Goal: Information Seeking & Learning: Learn about a topic

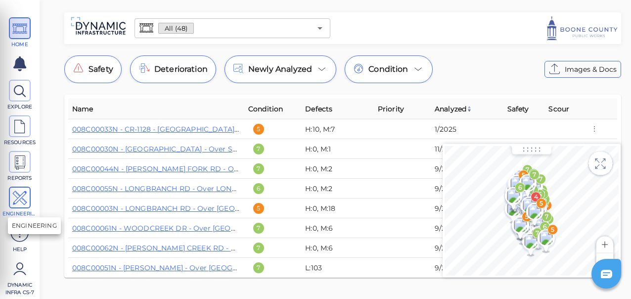
click at [18, 196] on icon at bounding box center [19, 198] width 15 height 22
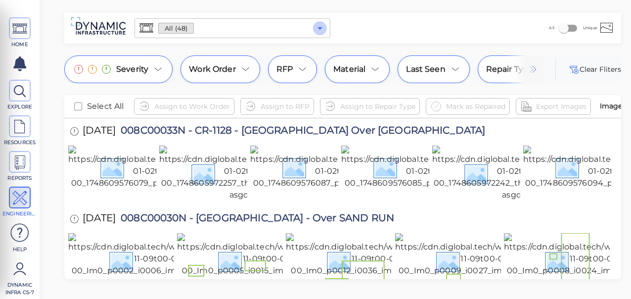
click at [318, 30] on icon "Open" at bounding box center [320, 28] width 12 height 12
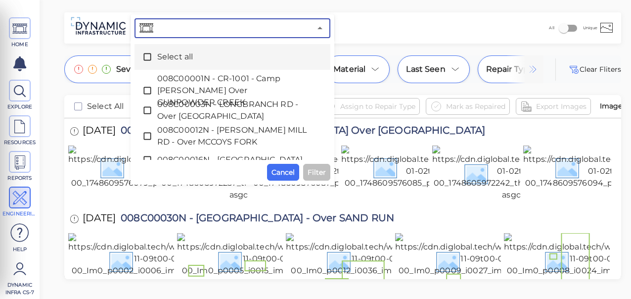
paste input "008C00061N - WOODCREEK DR - Over [GEOGRAPHIC_DATA]"
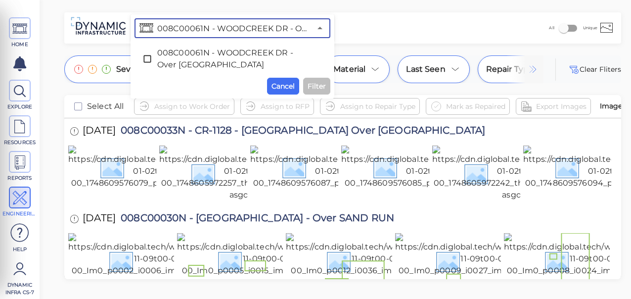
scroll to position [0, 91]
type input "008C00061N - WOODCREEK DR - Over [GEOGRAPHIC_DATA]"
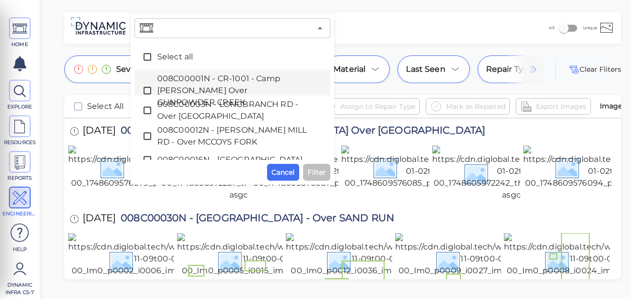
click at [317, 85] on div "​ Select all 008C00001N - CR-1001 - [GEOGRAPHIC_DATA][PERSON_NAME] Over [GEOGRA…" at bounding box center [233, 99] width 196 height 162
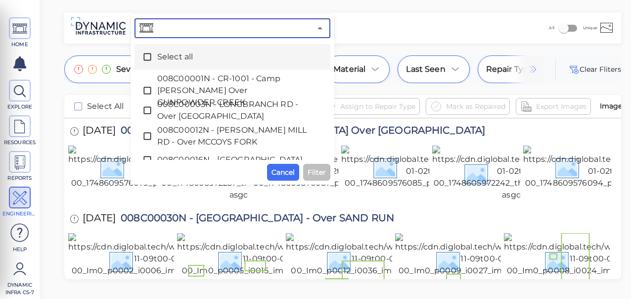
paste input "008C00061N - WOODCREEK DR - Over [GEOGRAPHIC_DATA]"
type input "008C00061N - WOODCREEK DR - Over [GEOGRAPHIC_DATA]"
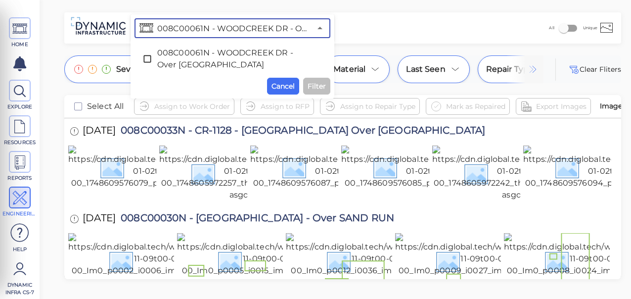
scroll to position [0, 91]
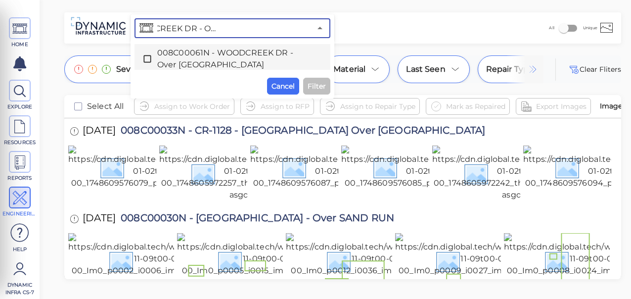
click at [147, 58] on icon at bounding box center [148, 59] width 10 height 10
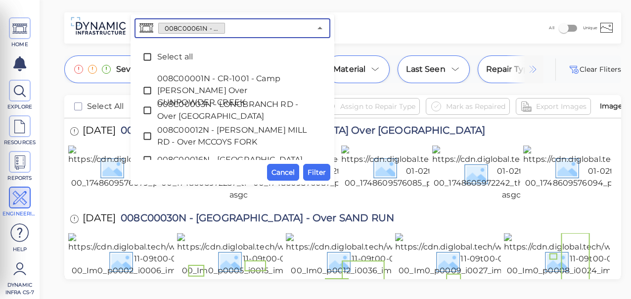
scroll to position [0, 0]
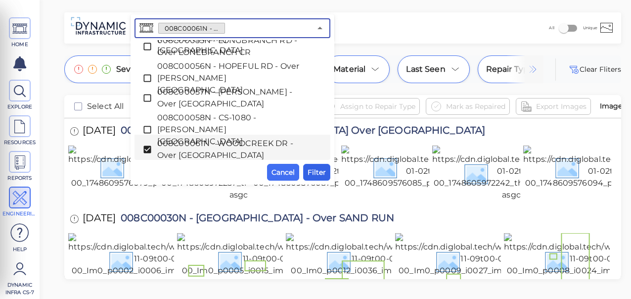
click at [319, 174] on span "Filter" at bounding box center [317, 172] width 18 height 12
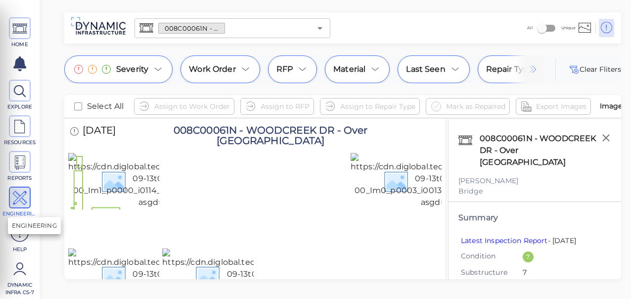
click at [21, 196] on icon at bounding box center [19, 198] width 15 height 22
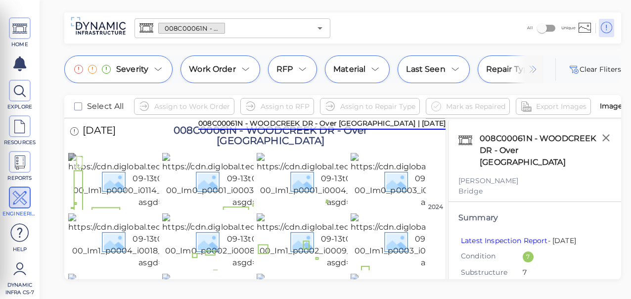
click at [103, 204] on img at bounding box center [159, 180] width 182 height 55
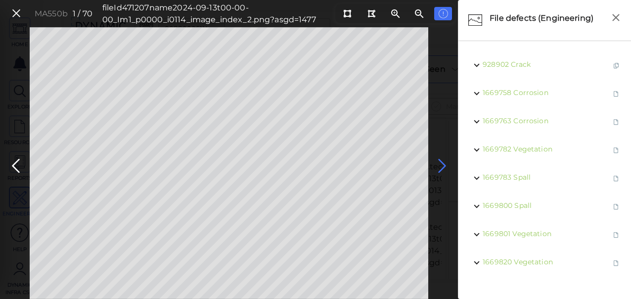
click at [442, 162] on icon at bounding box center [443, 165] width 16 height 19
drag, startPoint x: 16, startPoint y: 13, endPoint x: 136, endPoint y: 160, distance: 190.3
click at [16, 12] on icon at bounding box center [16, 13] width 11 height 13
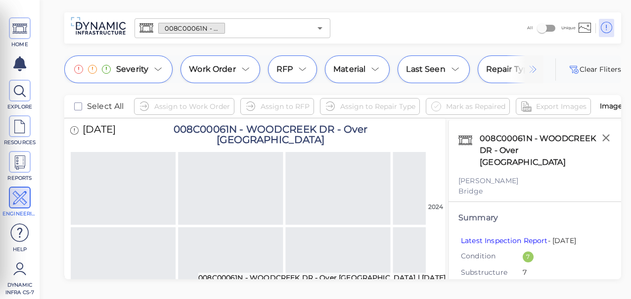
scroll to position [1499, 0]
click at [283, 64] on img at bounding box center [293, 43] width 181 height 44
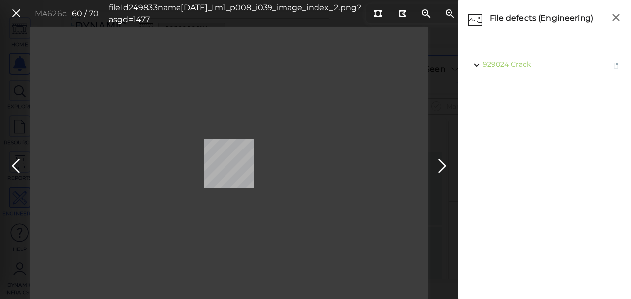
drag, startPoint x: 13, startPoint y: 12, endPoint x: 24, endPoint y: 69, distance: 58.5
click at [14, 12] on icon at bounding box center [16, 13] width 11 height 13
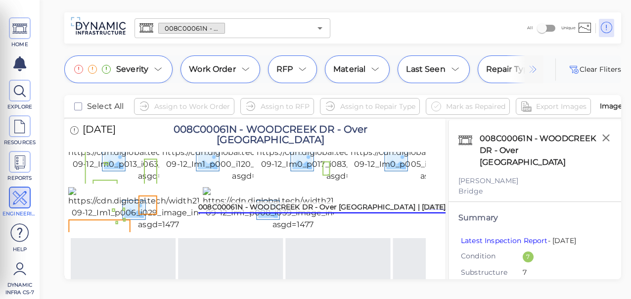
scroll to position [800, 0]
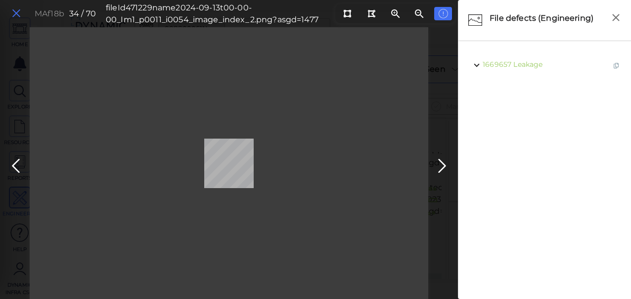
click at [16, 13] on icon at bounding box center [16, 13] width 11 height 13
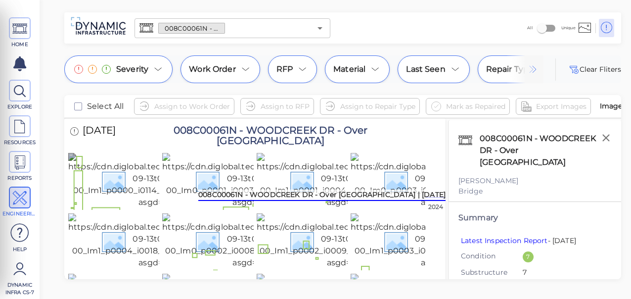
click at [111, 187] on img at bounding box center [159, 180] width 182 height 55
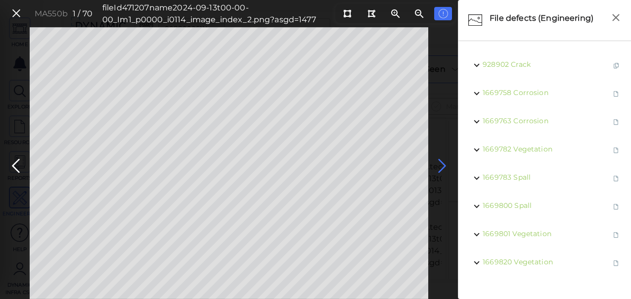
click at [444, 164] on icon at bounding box center [443, 165] width 16 height 19
click at [440, 163] on icon at bounding box center [443, 165] width 16 height 19
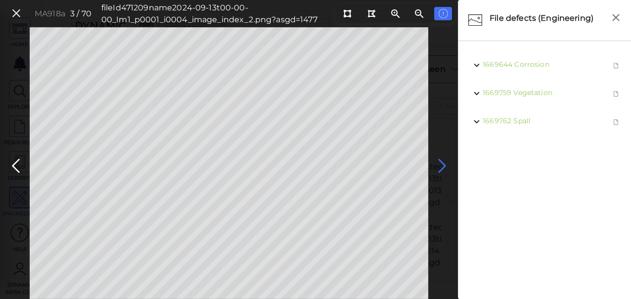
click at [440, 163] on icon at bounding box center [443, 165] width 16 height 19
click at [437, 169] on icon at bounding box center [443, 165] width 16 height 19
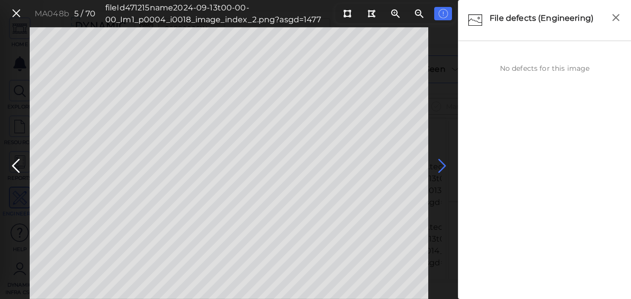
click at [437, 162] on icon at bounding box center [443, 165] width 16 height 19
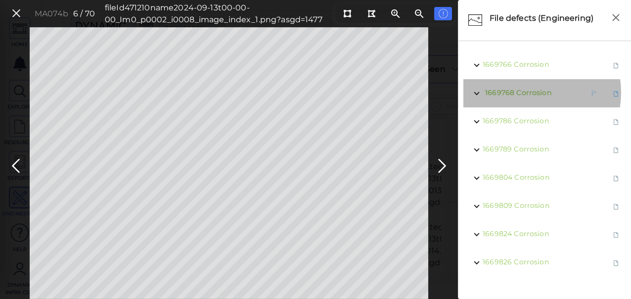
click at [524, 92] on span "Corrosion" at bounding box center [534, 92] width 35 height 9
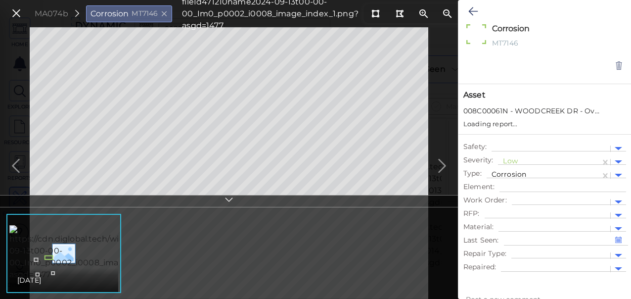
type textarea "x"
click at [527, 160] on div at bounding box center [549, 162] width 93 height 10
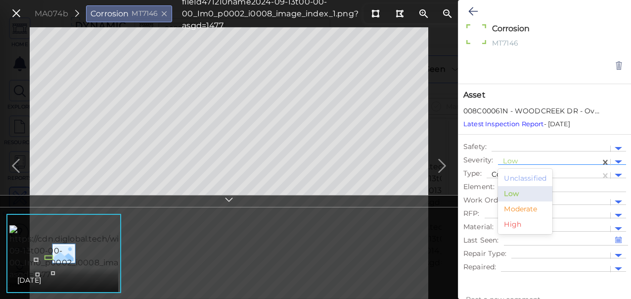
click at [525, 208] on div "Moderate" at bounding box center [525, 208] width 54 height 15
type textarea "x"
click at [472, 7] on icon at bounding box center [473, 11] width 9 height 12
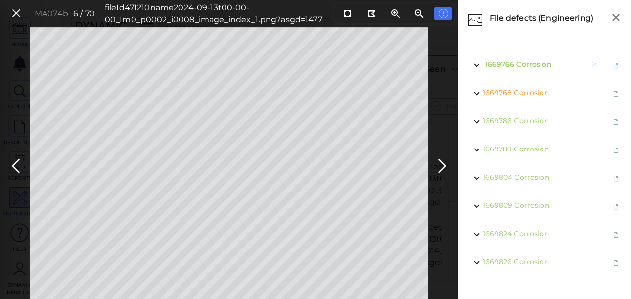
click at [526, 69] on span "1669766 Corrosion" at bounding box center [517, 65] width 69 height 12
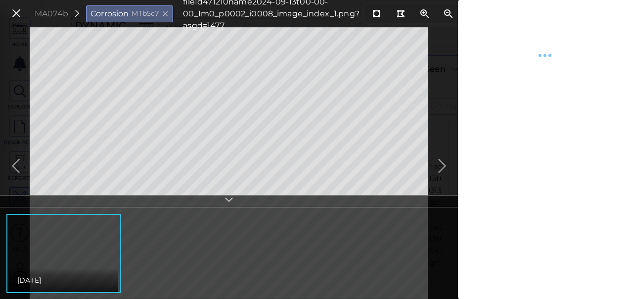
type textarea "x"
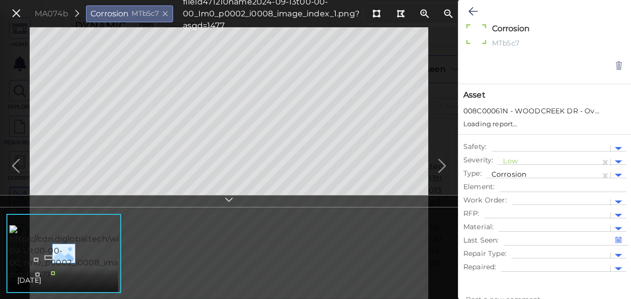
type textarea "x"
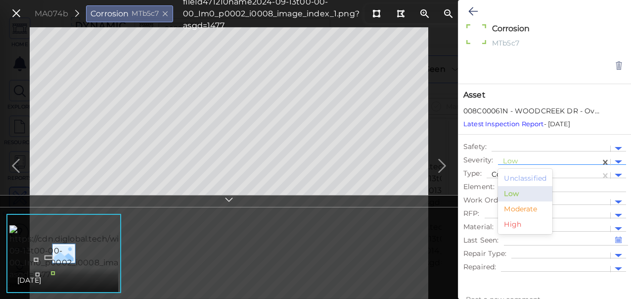
click at [532, 160] on div at bounding box center [549, 162] width 93 height 10
click at [516, 208] on div "Moderate" at bounding box center [525, 208] width 54 height 15
click at [474, 13] on icon at bounding box center [473, 11] width 9 height 12
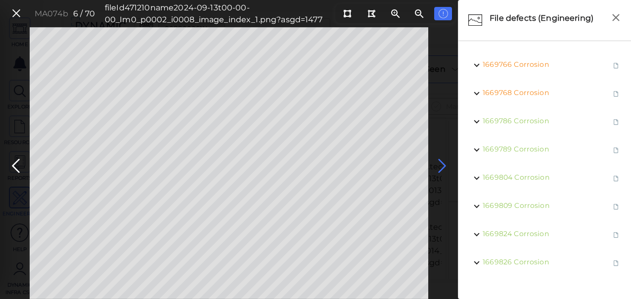
click at [439, 165] on icon at bounding box center [443, 165] width 16 height 19
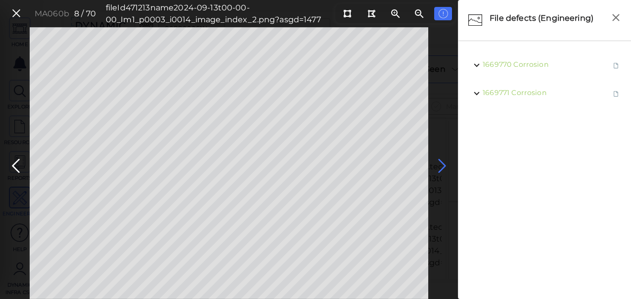
click at [439, 165] on icon at bounding box center [443, 165] width 16 height 19
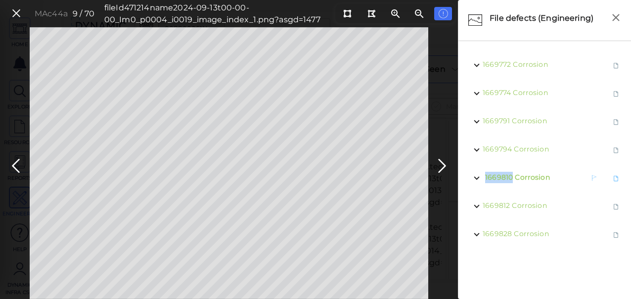
click at [512, 175] on span "1669810" at bounding box center [499, 177] width 28 height 9
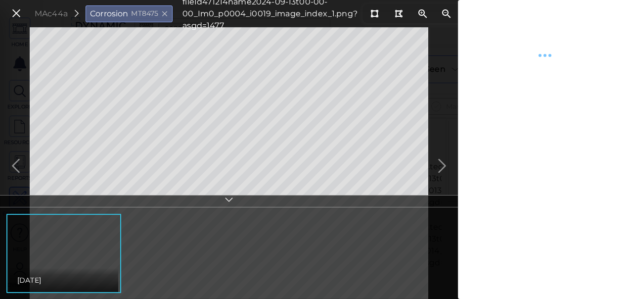
type textarea "x"
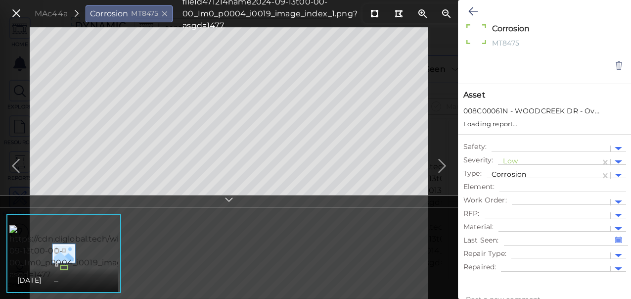
type textarea "x"
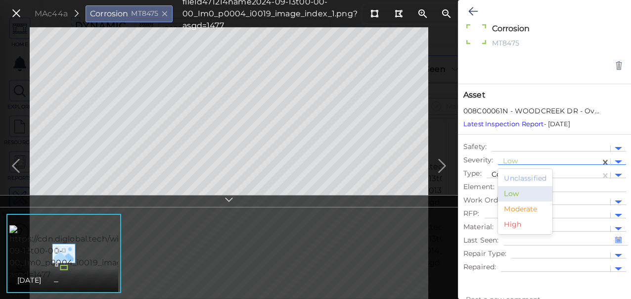
click at [541, 159] on div at bounding box center [549, 162] width 93 height 10
drag, startPoint x: 522, startPoint y: 212, endPoint x: 513, endPoint y: 190, distance: 23.5
click at [522, 210] on div "Moderate" at bounding box center [525, 208] width 54 height 15
click at [473, 12] on icon at bounding box center [473, 11] width 9 height 12
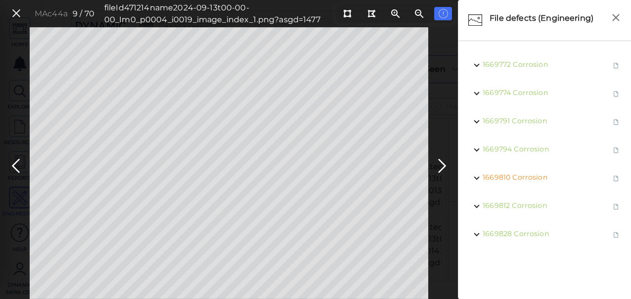
click at [442, 164] on icon at bounding box center [443, 165] width 16 height 19
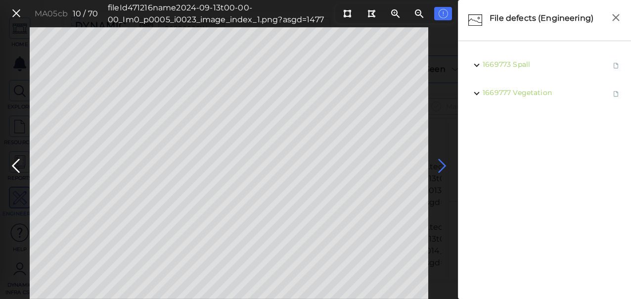
click at [439, 164] on icon at bounding box center [443, 165] width 16 height 19
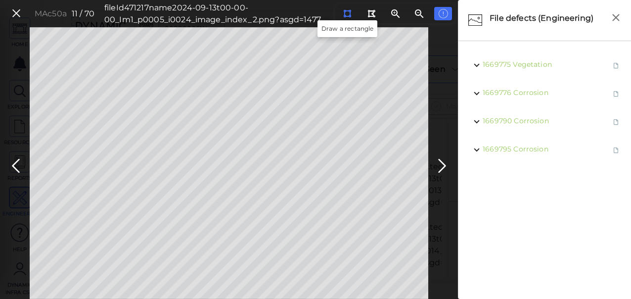
click at [346, 14] on icon at bounding box center [347, 13] width 8 height 7
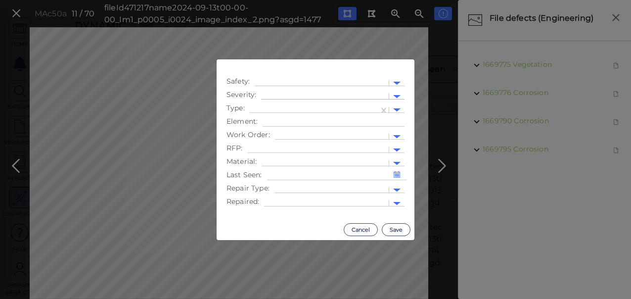
click at [371, 91] on div at bounding box center [325, 97] width 128 height 14
click at [295, 141] on div "Moderate" at bounding box center [288, 143] width 54 height 15
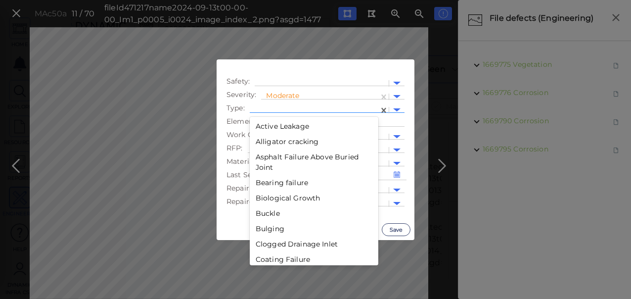
click at [305, 105] on div at bounding box center [314, 110] width 129 height 14
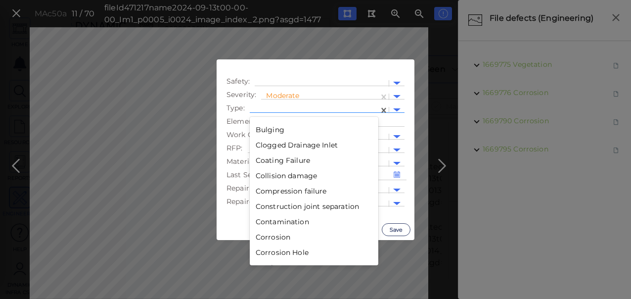
scroll to position [148, 0]
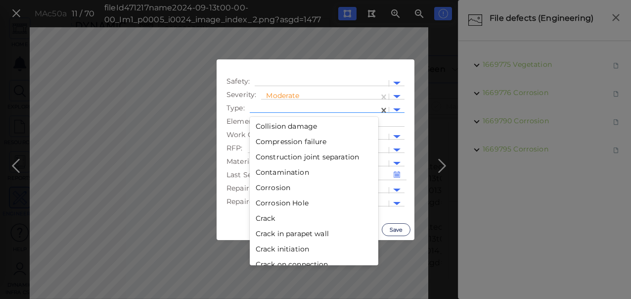
click at [266, 221] on div "Crack" at bounding box center [314, 218] width 129 height 15
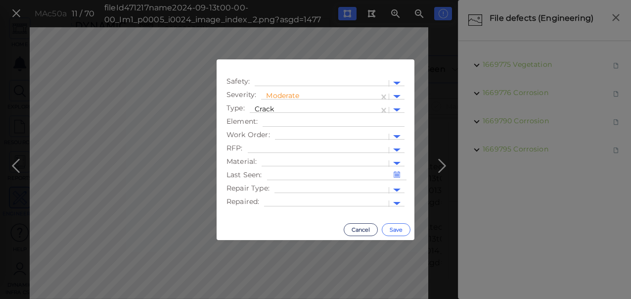
click at [396, 229] on button "Save" at bounding box center [396, 229] width 29 height 13
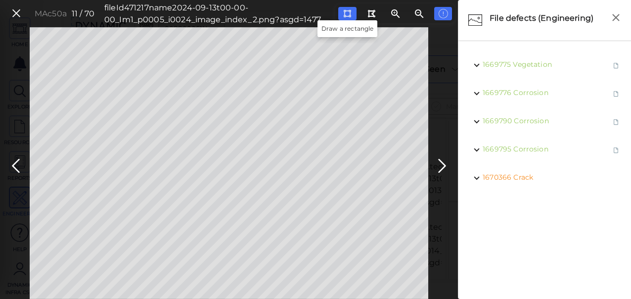
click at [346, 16] on icon at bounding box center [347, 13] width 8 height 7
click at [505, 176] on span "1670366" at bounding box center [499, 177] width 29 height 9
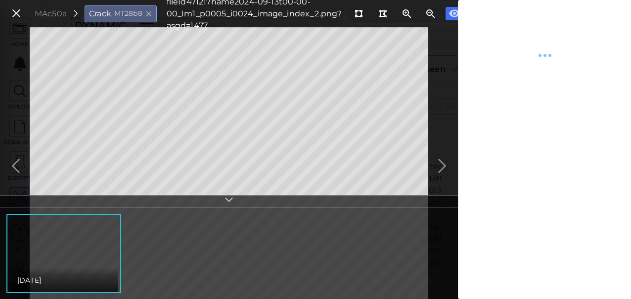
type textarea "x"
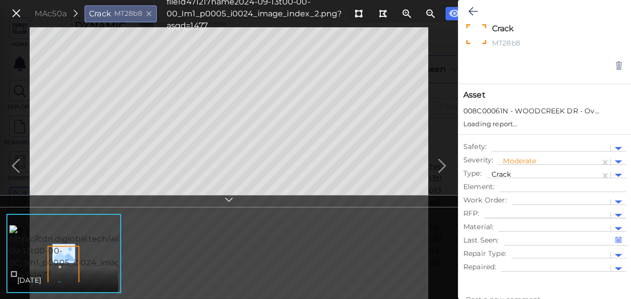
type textarea "x"
click at [471, 11] on icon at bounding box center [473, 11] width 9 height 12
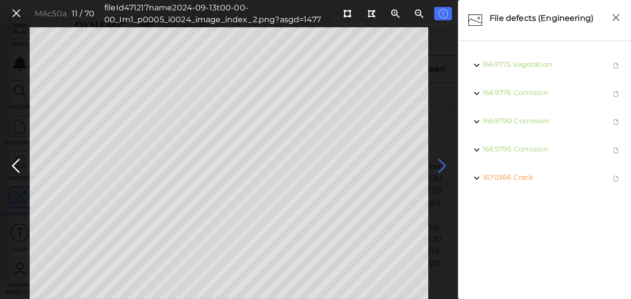
click at [442, 164] on icon at bounding box center [443, 165] width 16 height 19
click at [13, 162] on icon at bounding box center [16, 165] width 16 height 19
click at [441, 166] on icon at bounding box center [443, 165] width 16 height 19
click at [441, 162] on icon at bounding box center [443, 165] width 16 height 19
click at [445, 166] on icon at bounding box center [443, 165] width 16 height 19
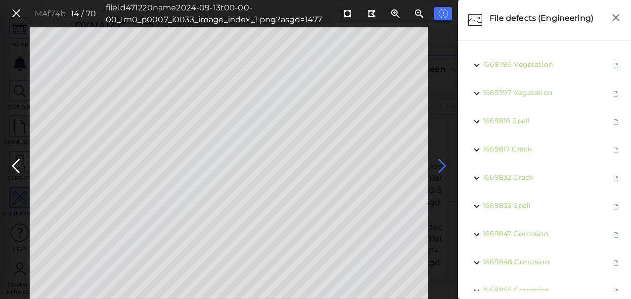
click at [443, 165] on icon at bounding box center [443, 165] width 16 height 19
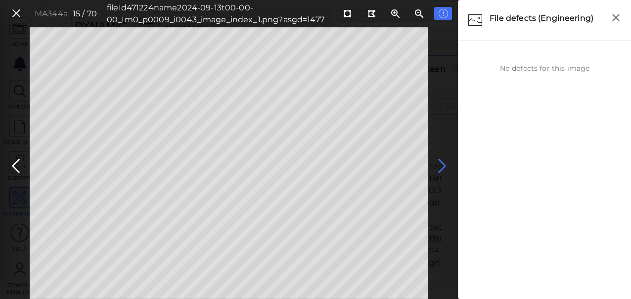
click at [437, 161] on icon at bounding box center [443, 165] width 16 height 19
click at [441, 164] on icon at bounding box center [443, 165] width 16 height 19
click at [442, 164] on icon at bounding box center [443, 165] width 16 height 19
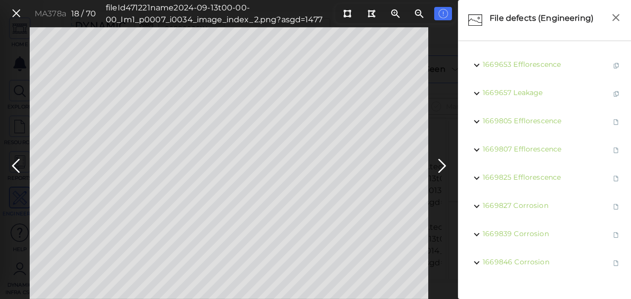
click at [0, 0] on html "This app is not optimized for mobile screens. Please access using a desktop or …" at bounding box center [315, 0] width 631 height 0
click at [517, 261] on span "Corrosion" at bounding box center [534, 261] width 35 height 9
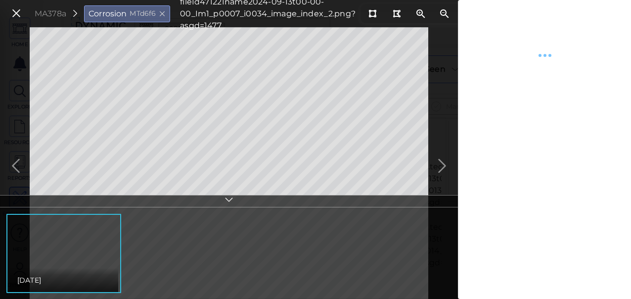
type textarea "x"
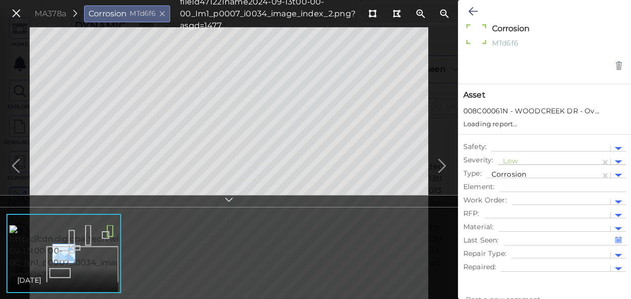
type textarea "x"
click at [534, 160] on div at bounding box center [549, 162] width 93 height 10
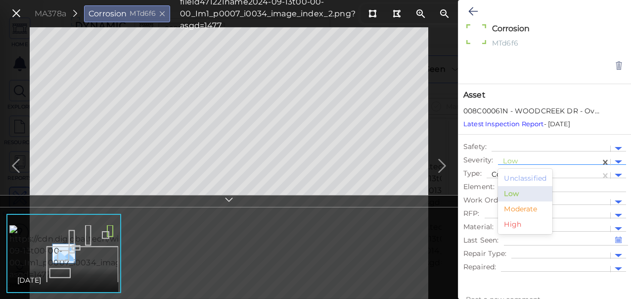
click at [528, 208] on div "Moderate" at bounding box center [525, 208] width 54 height 15
click at [470, 10] on icon at bounding box center [473, 11] width 9 height 12
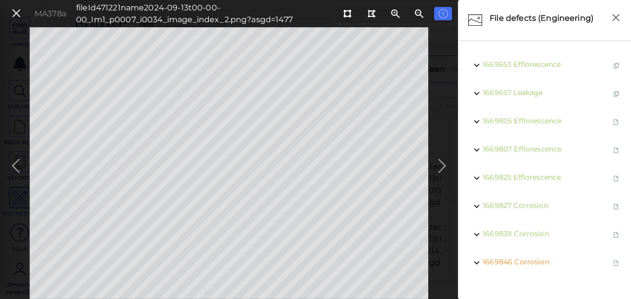
click at [441, 166] on div "MA378a fileId 471221 name 2024-09-13t00-00-00_Im1_p0007_i0034_image_index_2.png…" at bounding box center [229, 163] width 458 height 272
click at [441, 166] on icon at bounding box center [443, 165] width 16 height 19
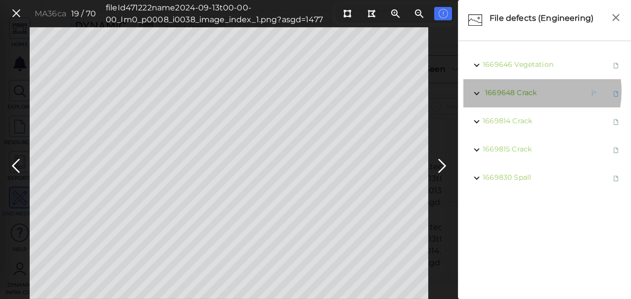
click at [527, 91] on span "Crack" at bounding box center [527, 92] width 20 height 9
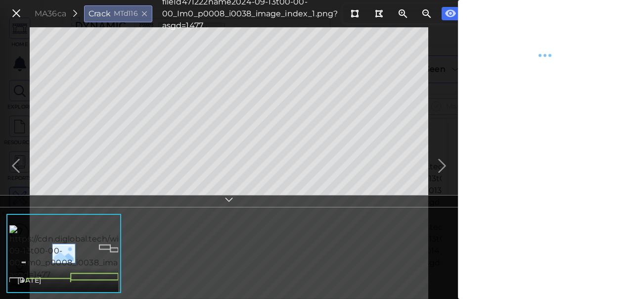
type textarea "x"
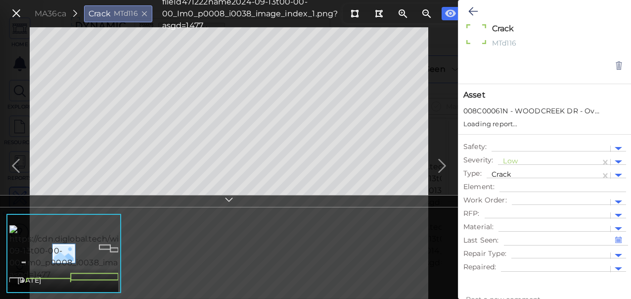
type textarea "x"
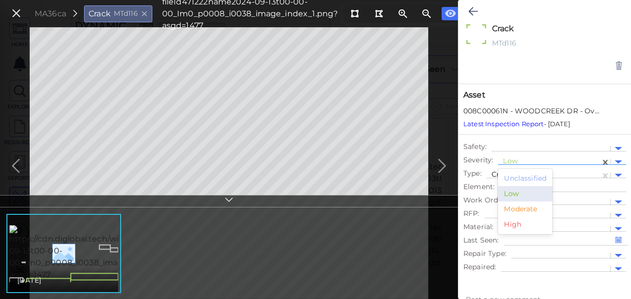
click at [515, 160] on div at bounding box center [549, 162] width 93 height 10
click at [516, 204] on div "Moderate" at bounding box center [525, 208] width 54 height 15
type textarea "x"
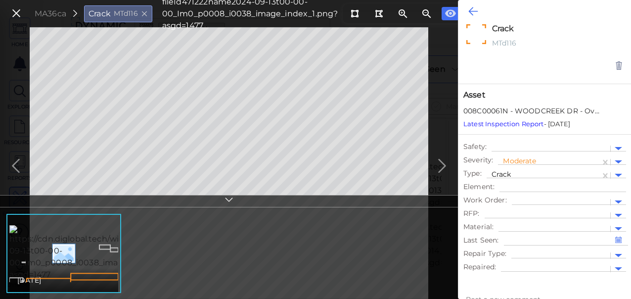
click at [469, 9] on icon at bounding box center [473, 11] width 9 height 12
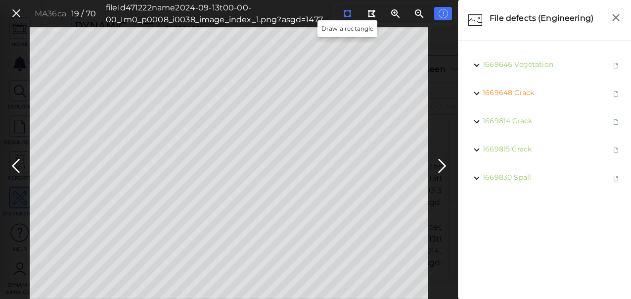
click at [345, 14] on icon at bounding box center [347, 13] width 8 height 7
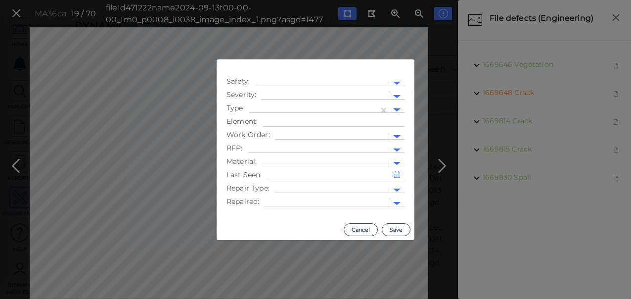
click at [283, 93] on div at bounding box center [325, 97] width 118 height 10
click at [289, 142] on div "Moderate" at bounding box center [288, 143] width 54 height 15
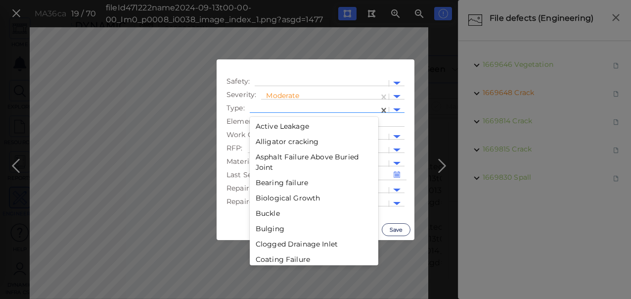
click at [296, 107] on div at bounding box center [314, 110] width 119 height 10
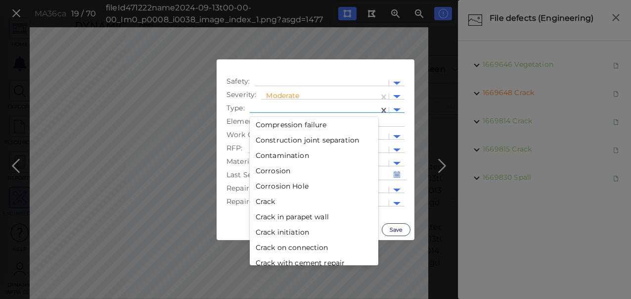
scroll to position [198, 0]
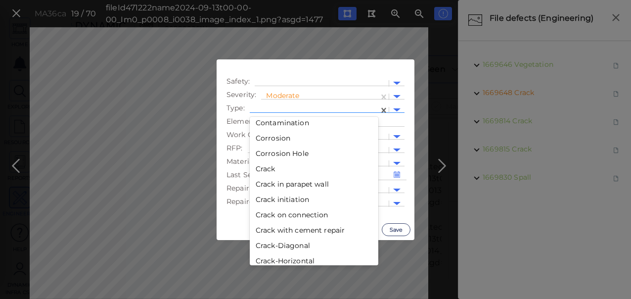
click at [269, 167] on div "Crack" at bounding box center [314, 168] width 129 height 15
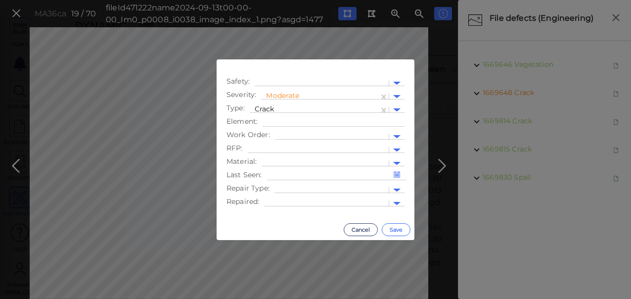
click at [405, 230] on button "Save" at bounding box center [396, 229] width 29 height 13
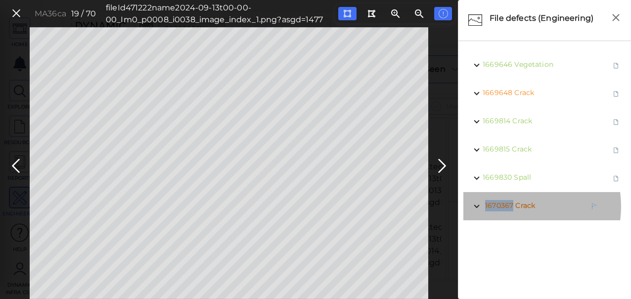
click at [512, 206] on span "1670367" at bounding box center [499, 205] width 28 height 9
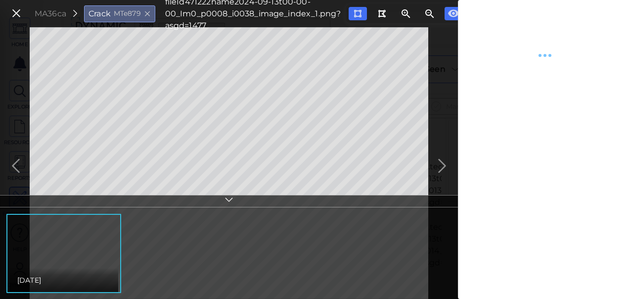
type textarea "x"
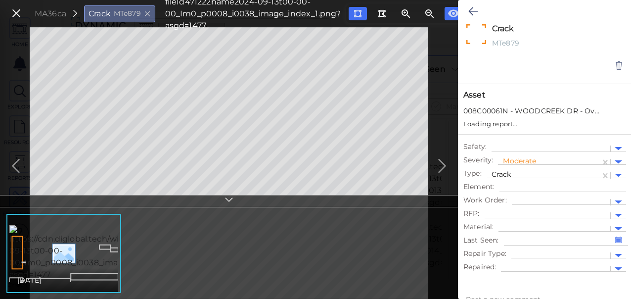
type textarea "x"
click at [358, 16] on icon at bounding box center [358, 13] width 8 height 7
click at [478, 7] on button at bounding box center [473, 11] width 19 height 22
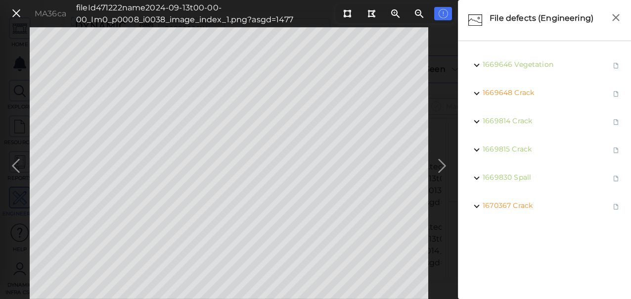
click at [13, 162] on icon at bounding box center [16, 165] width 16 height 19
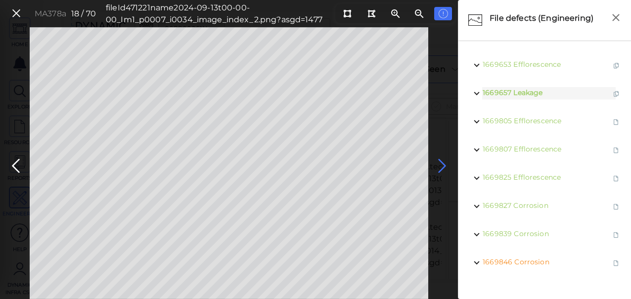
click at [441, 162] on icon at bounding box center [443, 165] width 16 height 19
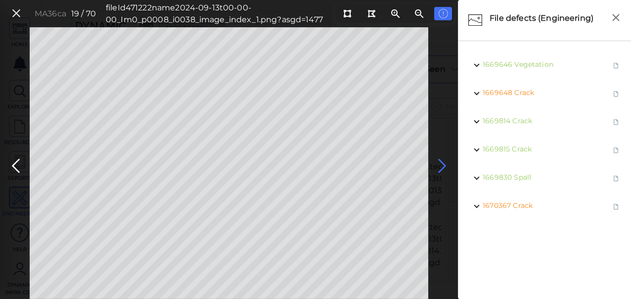
click at [441, 167] on icon at bounding box center [443, 165] width 16 height 19
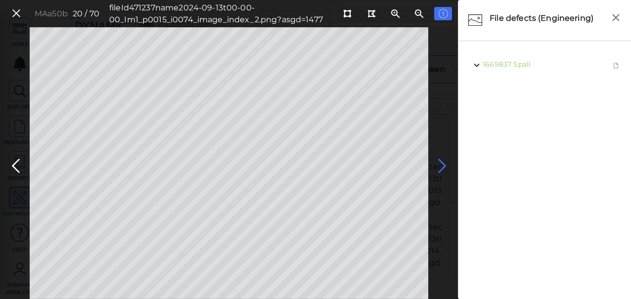
click at [441, 167] on icon at bounding box center [443, 165] width 16 height 19
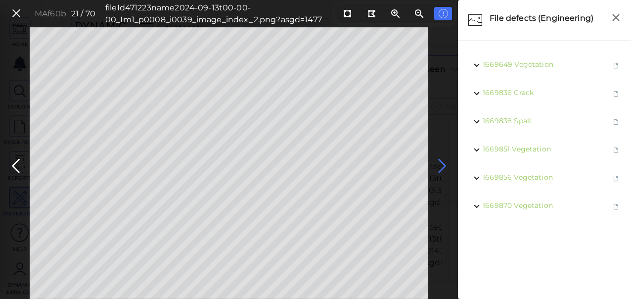
click at [444, 165] on icon at bounding box center [443, 165] width 16 height 19
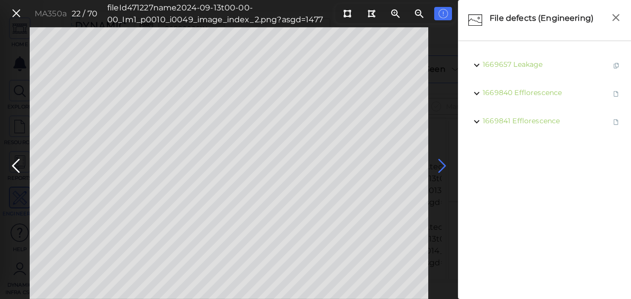
click at [444, 161] on icon at bounding box center [443, 165] width 16 height 19
click at [538, 182] on span "1669879 Corrosion" at bounding box center [517, 178] width 69 height 12
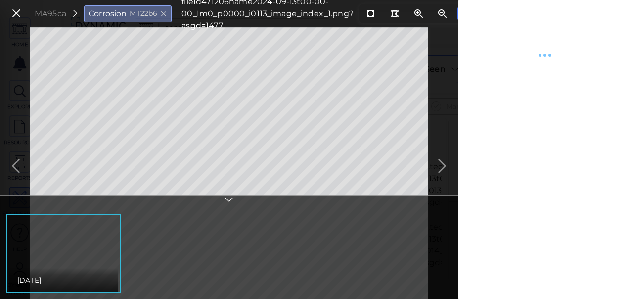
type textarea "x"
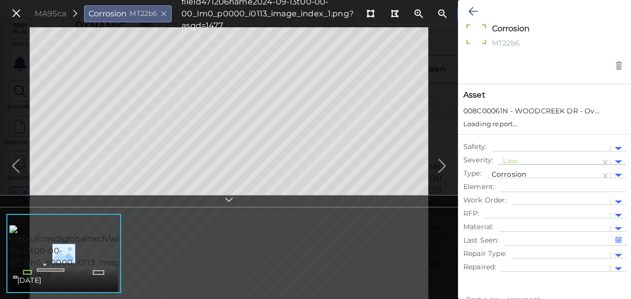
type textarea "x"
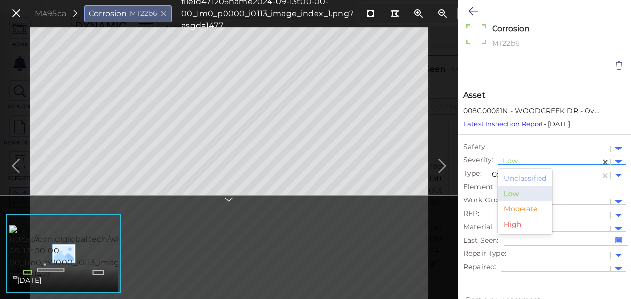
click at [531, 160] on div at bounding box center [549, 162] width 93 height 10
click at [523, 208] on div "Moderate" at bounding box center [525, 208] width 54 height 15
click at [472, 11] on icon at bounding box center [473, 11] width 9 height 12
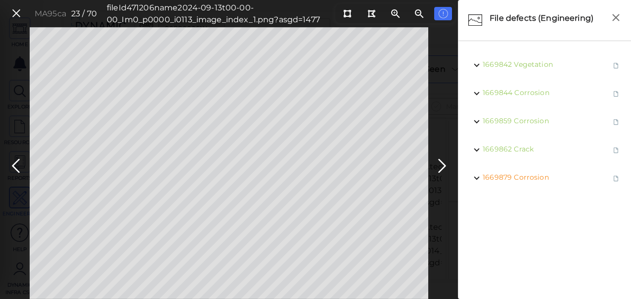
click at [441, 168] on icon at bounding box center [443, 165] width 16 height 19
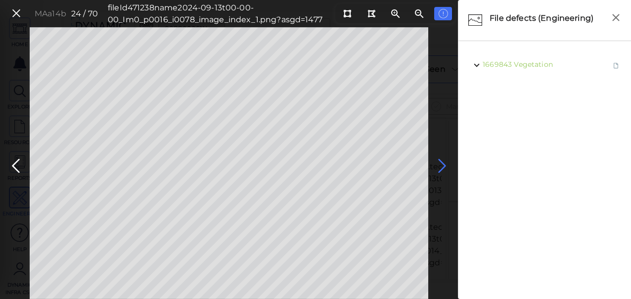
click at [441, 164] on icon at bounding box center [443, 165] width 16 height 19
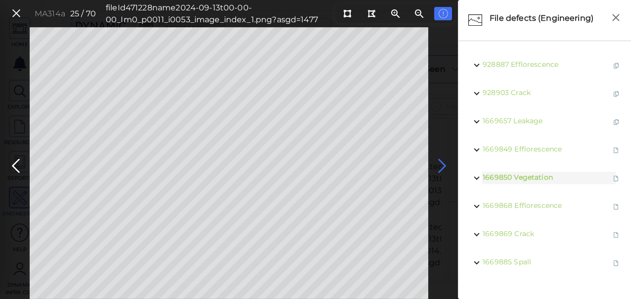
click at [437, 166] on icon at bounding box center [443, 165] width 16 height 19
click at [437, 167] on icon at bounding box center [443, 165] width 16 height 19
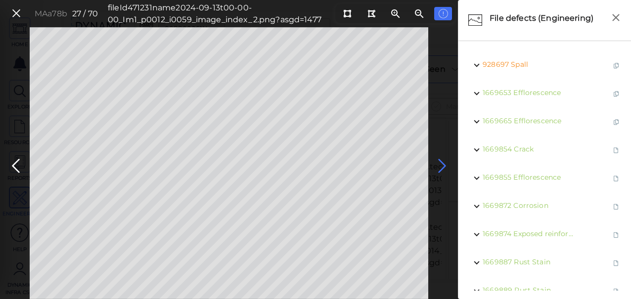
click at [443, 164] on icon at bounding box center [443, 165] width 16 height 19
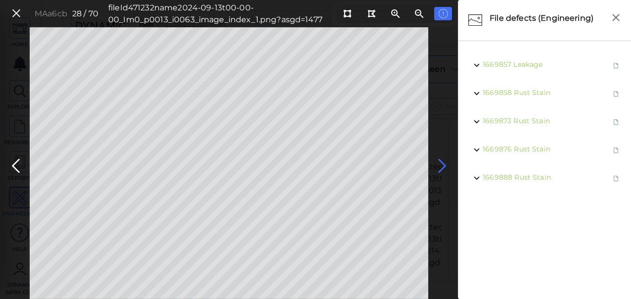
click at [443, 164] on icon at bounding box center [443, 165] width 16 height 19
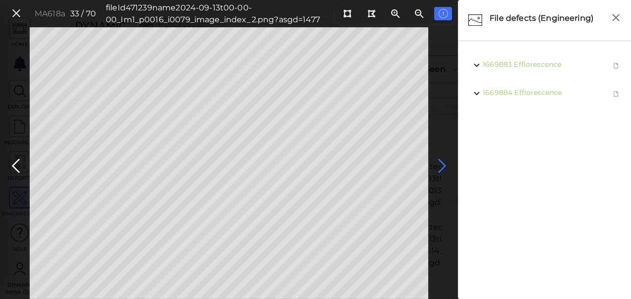
click at [443, 164] on icon at bounding box center [443, 165] width 16 height 19
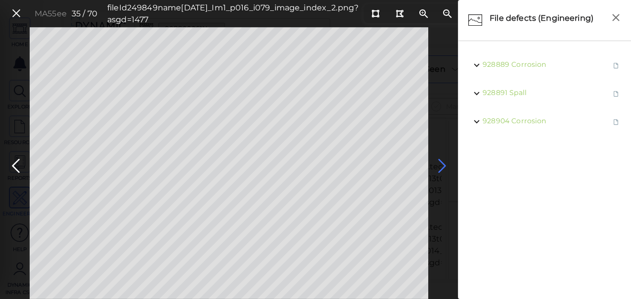
click at [443, 164] on icon at bounding box center [443, 165] width 16 height 19
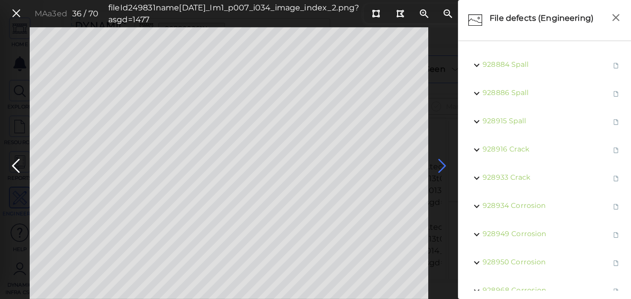
click at [445, 161] on icon at bounding box center [443, 165] width 16 height 19
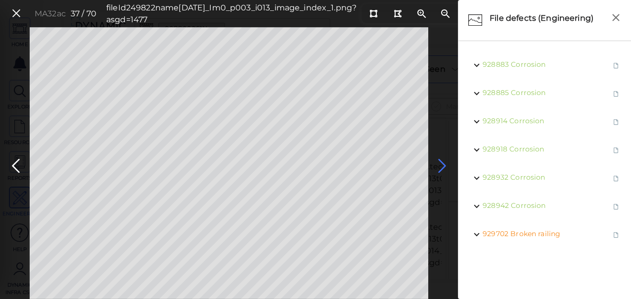
click at [440, 164] on icon at bounding box center [443, 165] width 16 height 19
click at [440, 166] on icon at bounding box center [443, 165] width 16 height 19
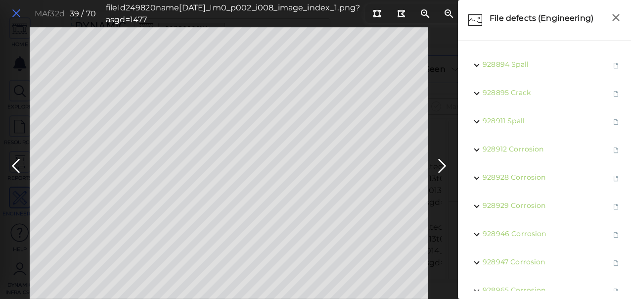
click at [17, 8] on icon at bounding box center [16, 13] width 11 height 13
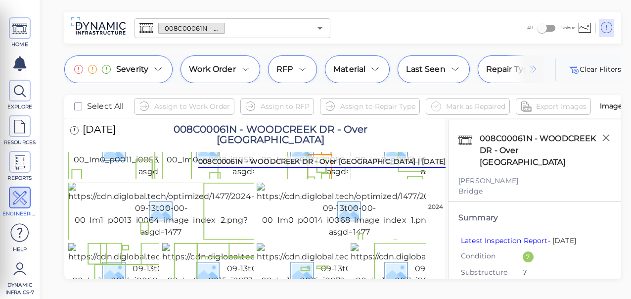
scroll to position [346, 0]
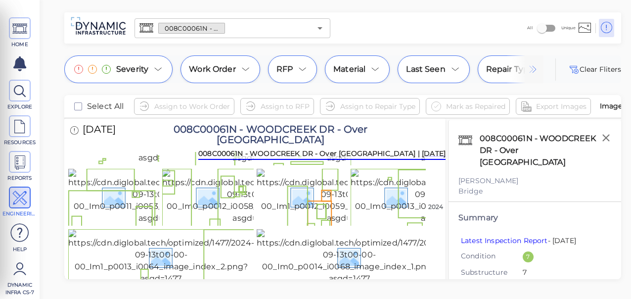
click at [299, 103] on img at bounding box center [348, 75] width 182 height 55
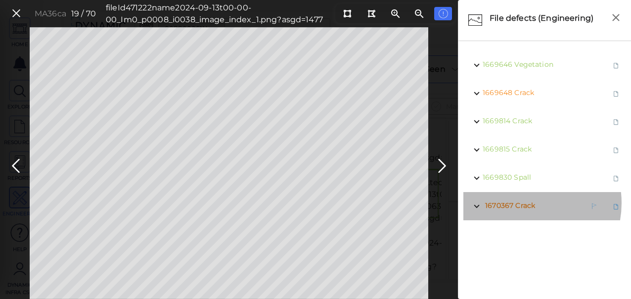
click at [523, 202] on span "Crack" at bounding box center [526, 205] width 20 height 9
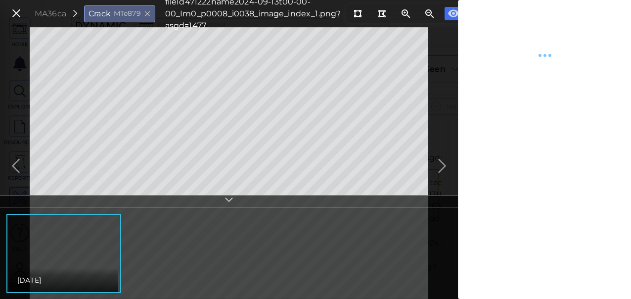
type textarea "x"
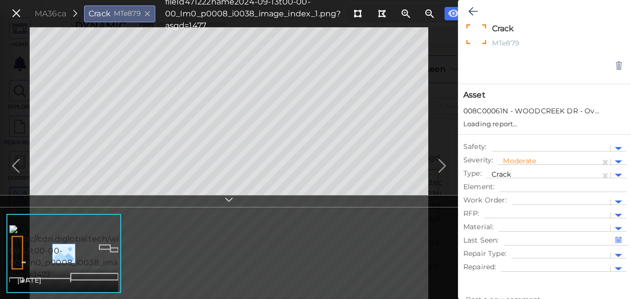
type textarea "x"
click at [619, 174] on div at bounding box center [618, 175] width 7 height 3
click at [14, 14] on icon at bounding box center [16, 13] width 11 height 13
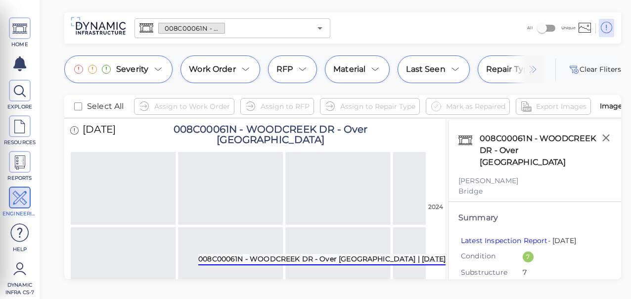
scroll to position [1103, 0]
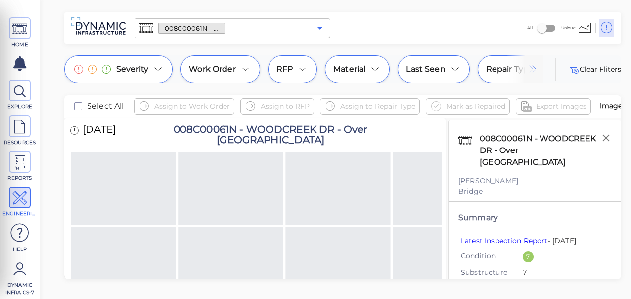
click at [320, 28] on icon "Open" at bounding box center [320, 28] width 5 height 2
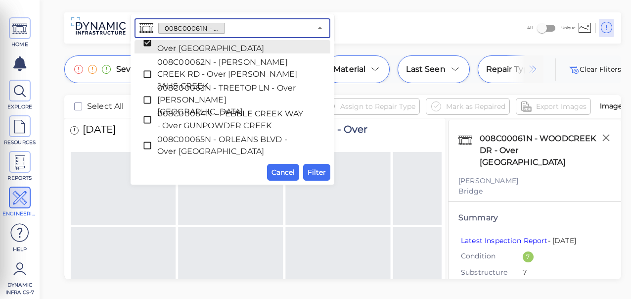
scroll to position [784, 0]
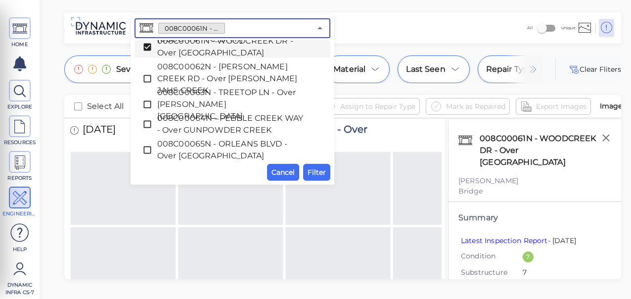
click at [145, 46] on icon at bounding box center [148, 47] width 10 height 10
paste input "008C00016N - [GEOGRAPHIC_DATA]"
type input "008C00016N - [GEOGRAPHIC_DATA]"
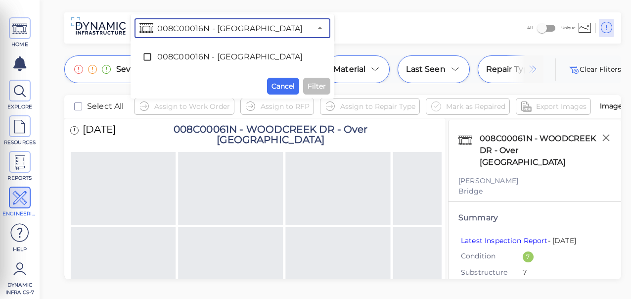
scroll to position [0, 0]
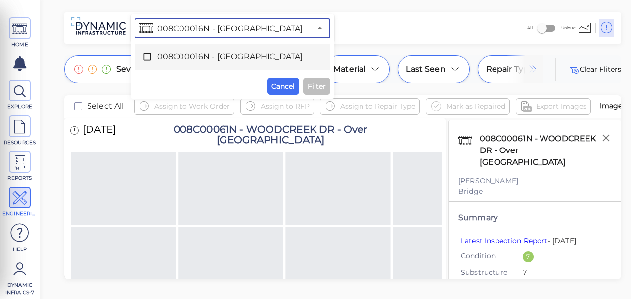
click at [147, 59] on icon at bounding box center [148, 57] width 10 height 10
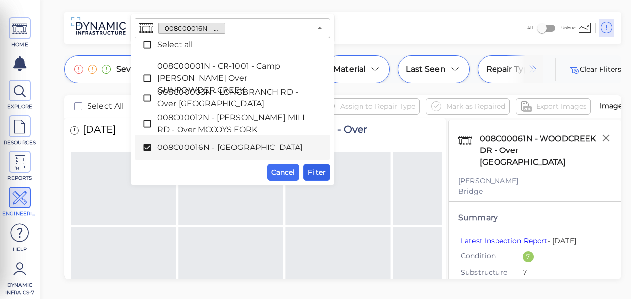
click at [316, 169] on span "Filter" at bounding box center [317, 172] width 18 height 12
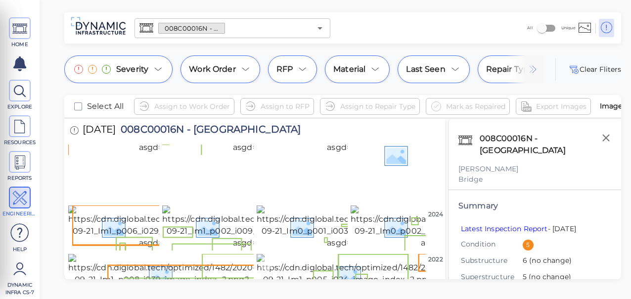
scroll to position [2746, 0]
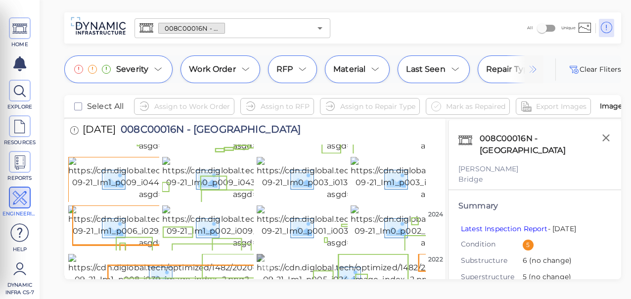
click at [315, 254] on img at bounding box center [351, 276] width 188 height 44
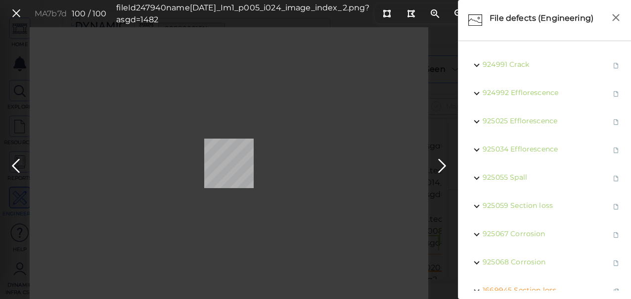
drag, startPoint x: 20, startPoint y: 11, endPoint x: 63, endPoint y: 61, distance: 66.3
click at [19, 11] on icon at bounding box center [16, 13] width 11 height 13
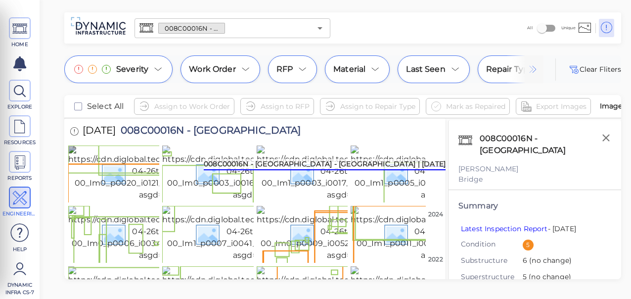
click at [108, 178] on img at bounding box center [160, 172] width 184 height 55
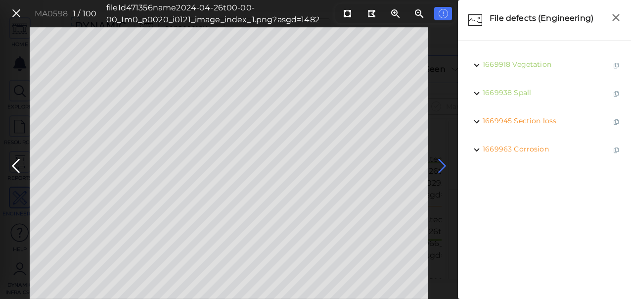
click at [442, 161] on icon at bounding box center [443, 165] width 16 height 19
click at [439, 162] on icon at bounding box center [443, 165] width 16 height 19
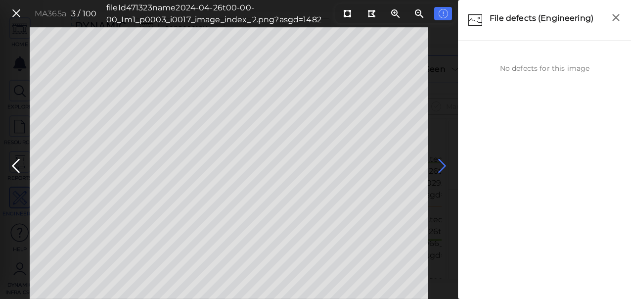
click at [441, 165] on icon at bounding box center [443, 165] width 16 height 19
click at [440, 166] on icon at bounding box center [443, 165] width 16 height 19
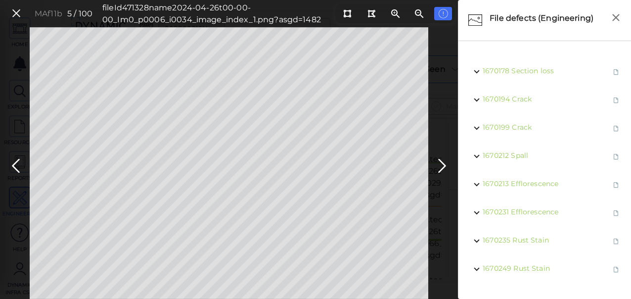
scroll to position [81, 0]
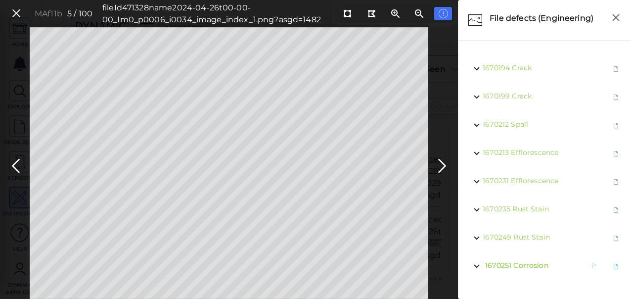
click at [523, 265] on span "Corrosion" at bounding box center [531, 265] width 35 height 9
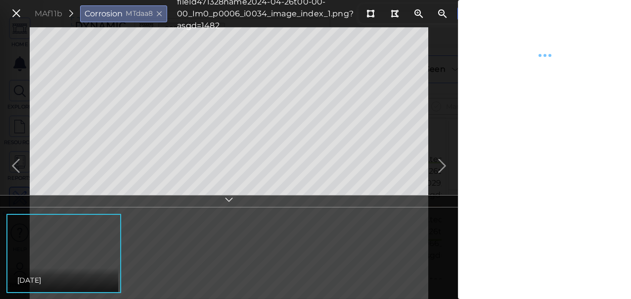
type textarea "x"
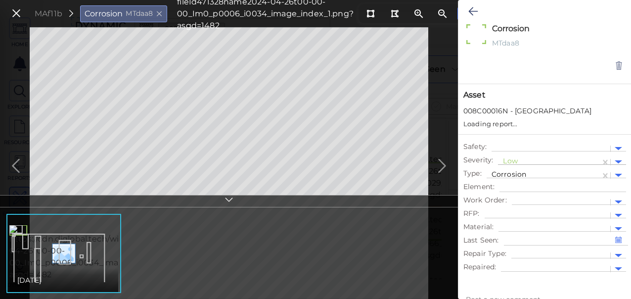
type textarea "x"
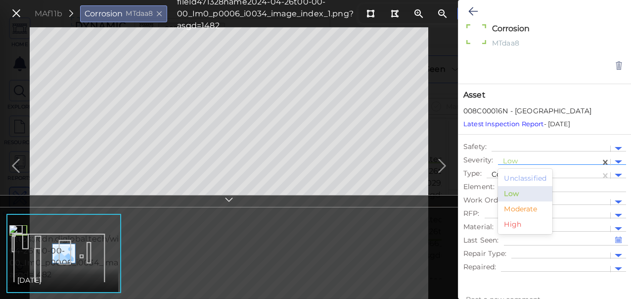
click at [551, 158] on div at bounding box center [549, 162] width 93 height 10
click at [523, 206] on div "Moderate" at bounding box center [525, 208] width 54 height 15
type textarea "x"
click at [473, 8] on icon at bounding box center [473, 11] width 9 height 12
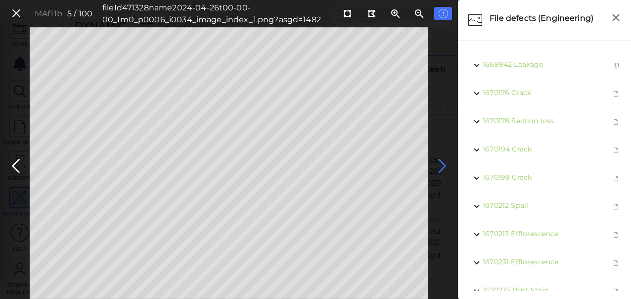
click at [440, 164] on icon at bounding box center [443, 165] width 16 height 19
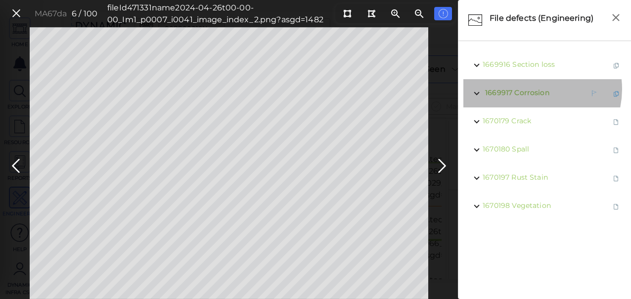
click at [532, 89] on span "Corrosion" at bounding box center [532, 92] width 35 height 9
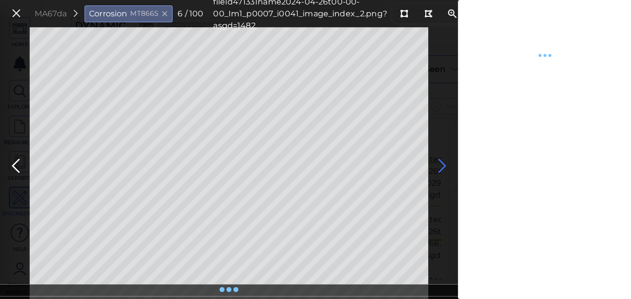
type textarea "x"
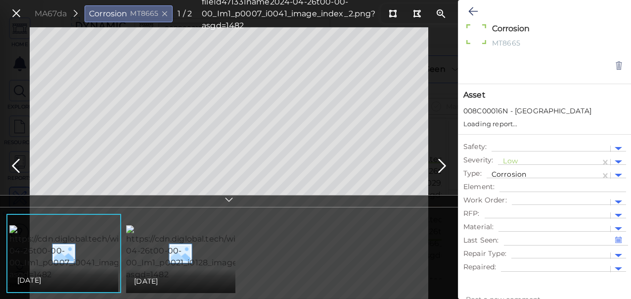
type textarea "x"
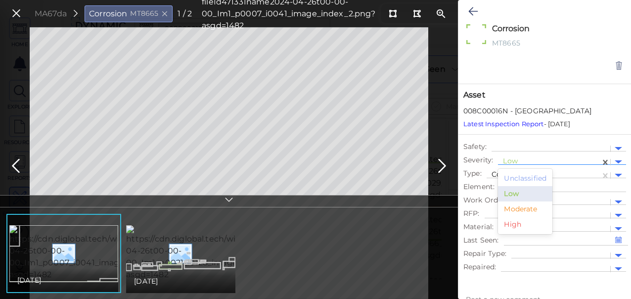
click at [529, 161] on div at bounding box center [549, 162] width 93 height 10
click at [526, 209] on div "Moderate" at bounding box center [525, 208] width 54 height 15
click at [477, 10] on icon at bounding box center [473, 11] width 9 height 12
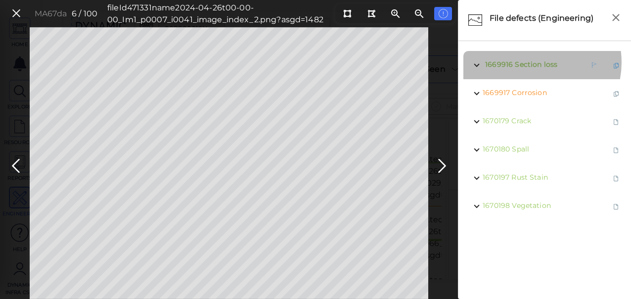
click at [531, 62] on span "Section loss" at bounding box center [536, 64] width 43 height 9
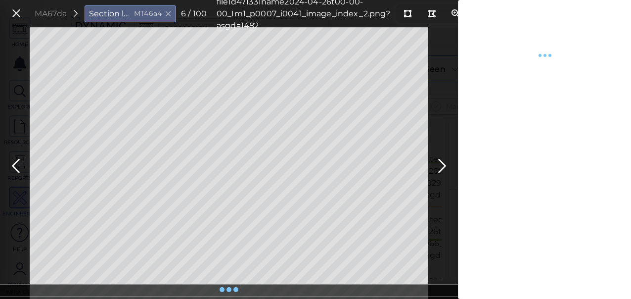
type textarea "x"
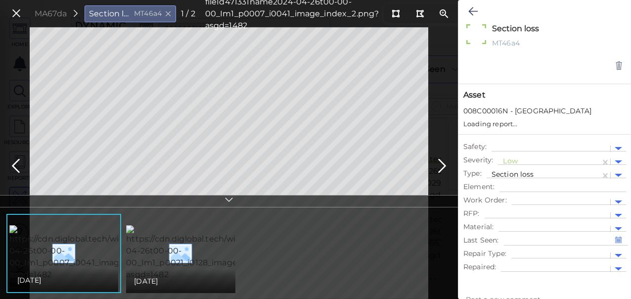
type textarea "x"
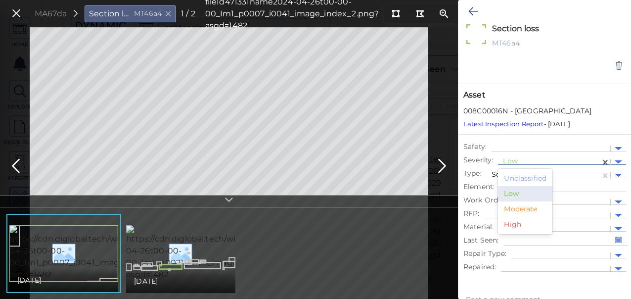
click at [534, 160] on div at bounding box center [549, 162] width 93 height 10
click at [522, 209] on div "Moderate" at bounding box center [525, 208] width 54 height 15
click at [473, 6] on icon at bounding box center [473, 11] width 9 height 12
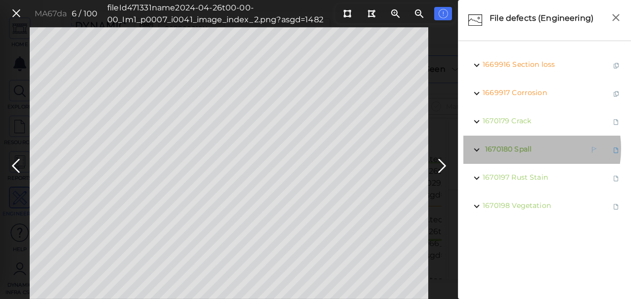
click at [518, 148] on span "Spall" at bounding box center [523, 149] width 17 height 9
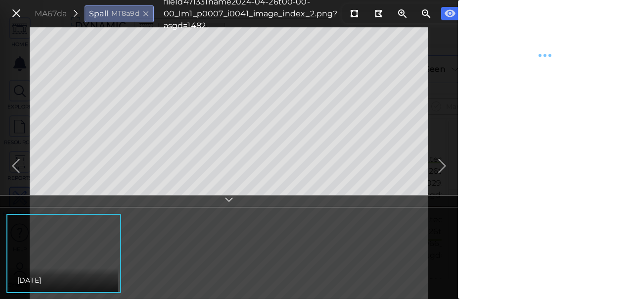
type textarea "x"
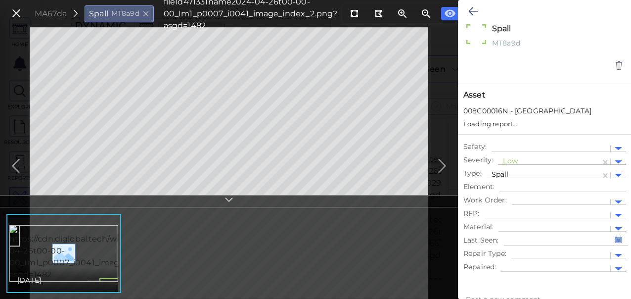
type textarea "x"
click at [538, 160] on div at bounding box center [549, 162] width 93 height 10
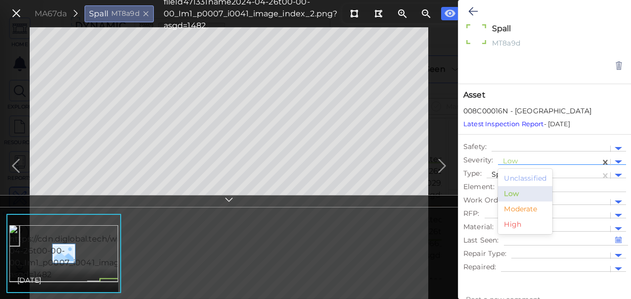
click at [522, 206] on div "Moderate" at bounding box center [525, 208] width 54 height 15
click at [475, 8] on icon at bounding box center [473, 11] width 9 height 12
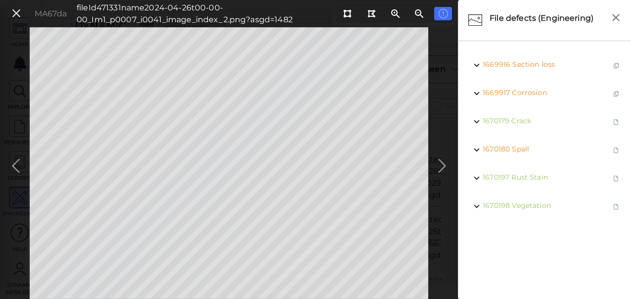
click at [446, 162] on div "MA67da fileId 471331 name 2024-04-26t00-00-00_Im1_p0007_i0041_image_index_2.png…" at bounding box center [229, 163] width 458 height 272
click at [441, 163] on icon at bounding box center [443, 165] width 16 height 19
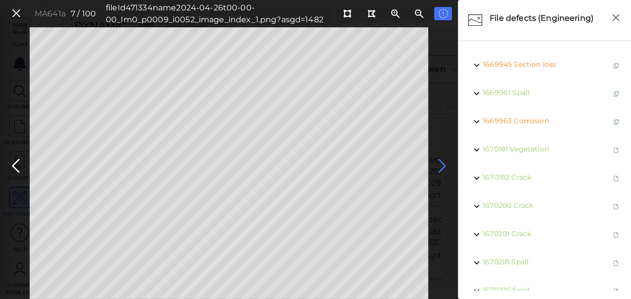
click at [441, 163] on icon at bounding box center [443, 165] width 16 height 19
click at [442, 162] on icon at bounding box center [443, 165] width 16 height 19
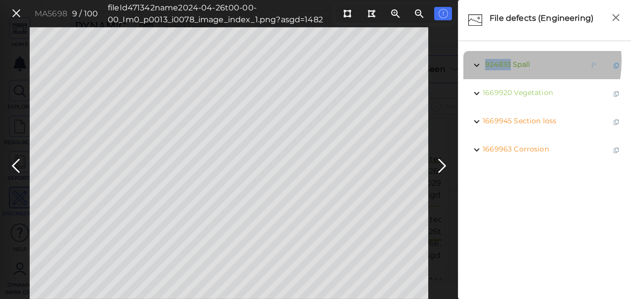
click at [505, 61] on span "924833" at bounding box center [498, 64] width 26 height 9
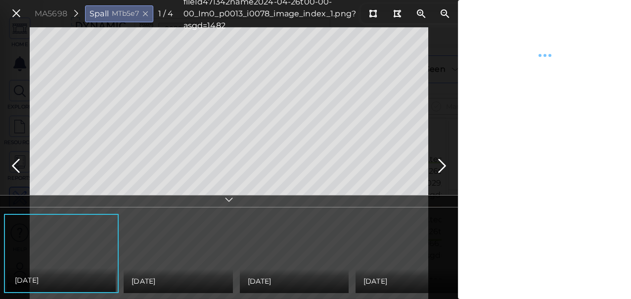
type textarea "x"
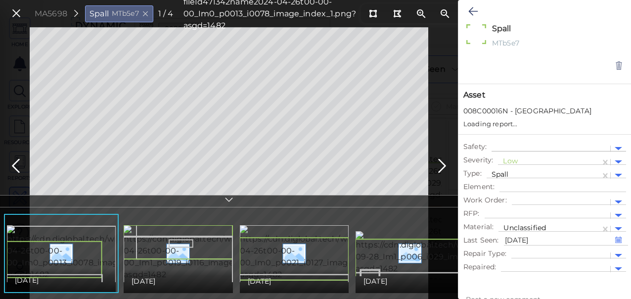
type textarea "x"
click at [531, 157] on div at bounding box center [549, 162] width 93 height 10
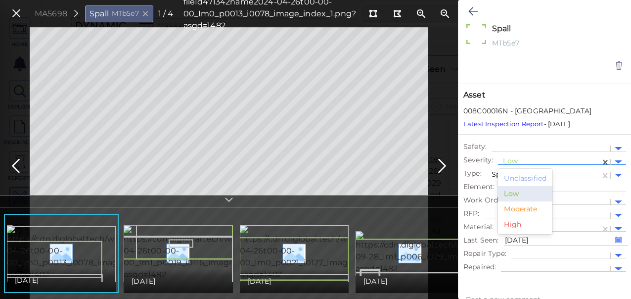
click at [516, 210] on div "Moderate" at bounding box center [525, 208] width 54 height 15
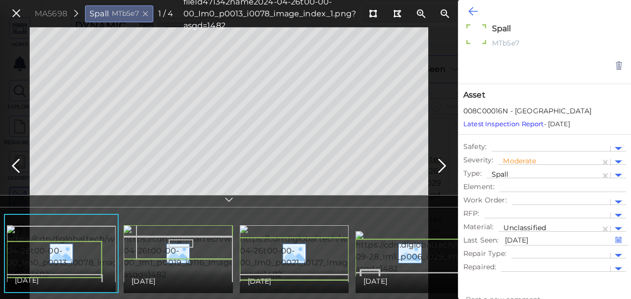
click at [468, 10] on button at bounding box center [473, 11] width 19 height 22
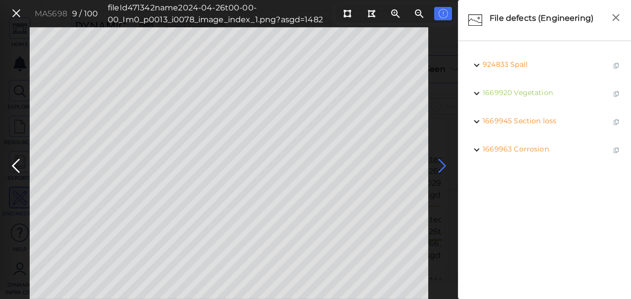
click at [441, 162] on icon at bounding box center [443, 165] width 16 height 19
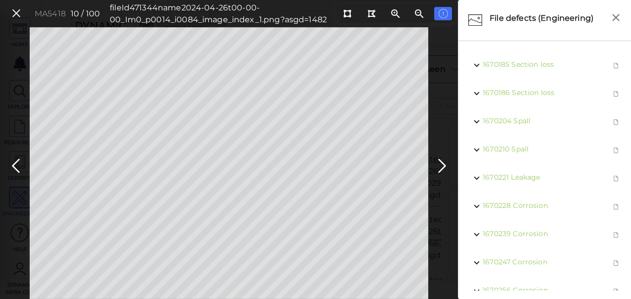
scroll to position [50, 0]
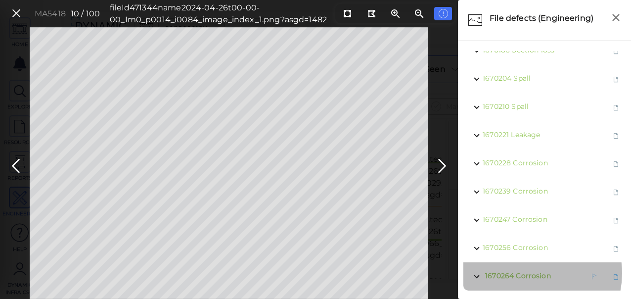
click at [532, 271] on span "Corrosion" at bounding box center [533, 275] width 35 height 9
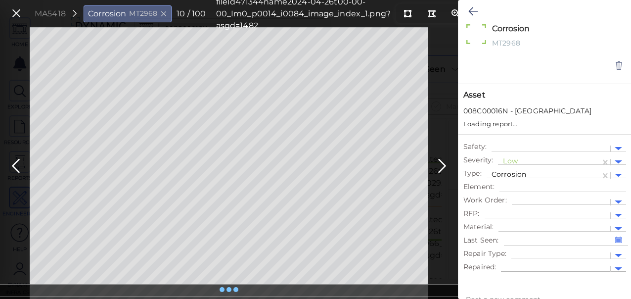
type textarea "x"
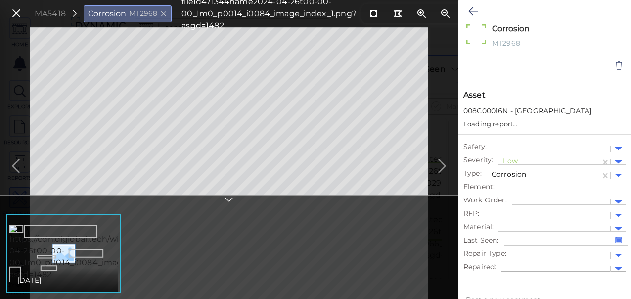
type textarea "x"
click at [520, 159] on div at bounding box center [549, 162] width 93 height 10
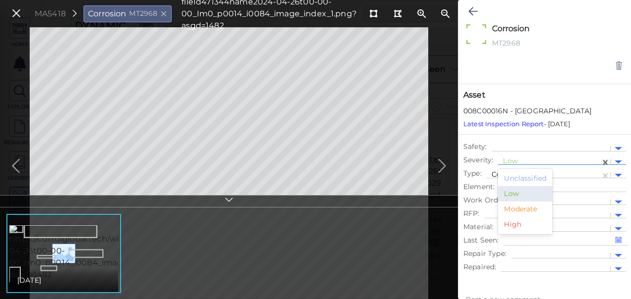
click at [510, 212] on div "Moderate" at bounding box center [525, 208] width 54 height 15
click at [474, 9] on icon at bounding box center [473, 11] width 9 height 12
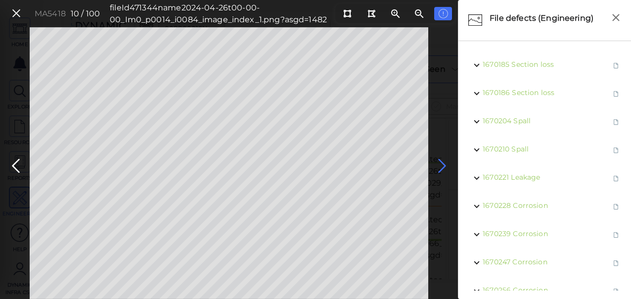
click at [435, 163] on icon at bounding box center [443, 165] width 16 height 19
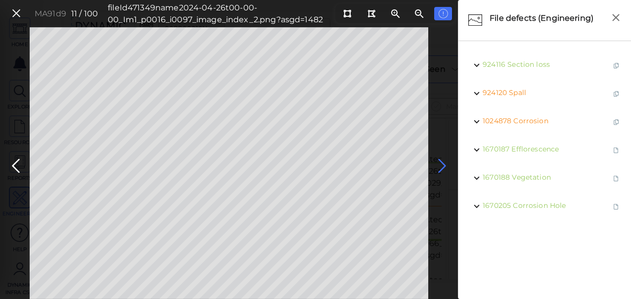
click at [443, 165] on icon at bounding box center [443, 165] width 16 height 19
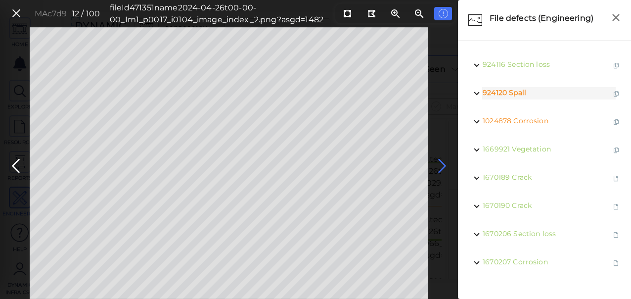
click at [440, 168] on icon at bounding box center [443, 165] width 16 height 19
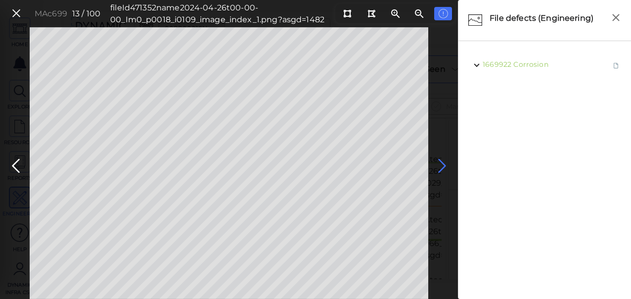
click at [442, 163] on icon at bounding box center [443, 165] width 16 height 19
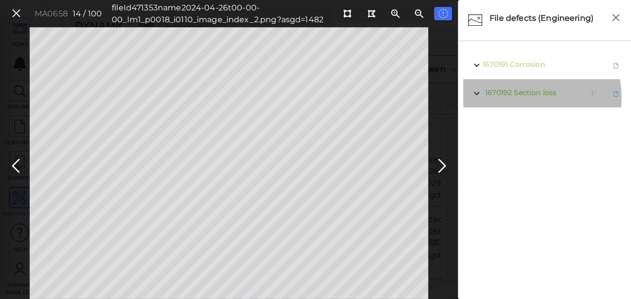
click at [522, 97] on span "1670192 Section loss" at bounding box center [520, 93] width 74 height 12
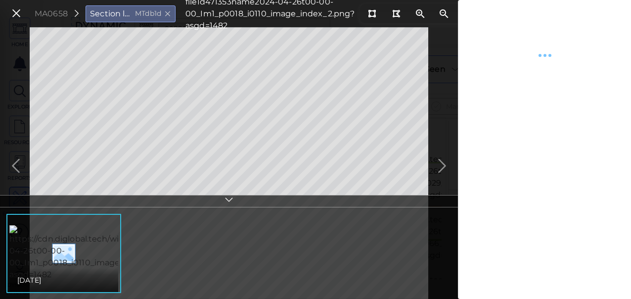
type textarea "x"
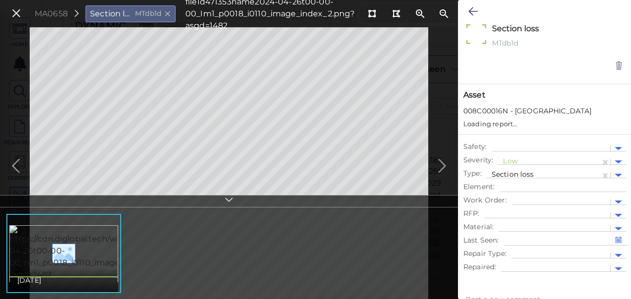
type textarea "x"
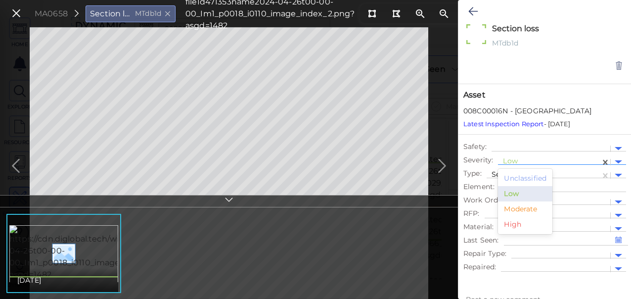
click at [519, 160] on div at bounding box center [549, 162] width 93 height 10
click at [523, 211] on div "Moderate" at bounding box center [525, 208] width 54 height 15
click at [473, 10] on icon at bounding box center [473, 11] width 9 height 12
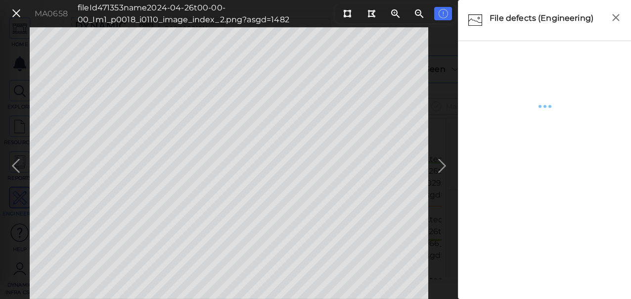
click at [443, 164] on div "MA0658 fileId 471353 name 2024-04-26t00-00-00_Im1_p0018_i0110_image_index_2.png…" at bounding box center [229, 163] width 458 height 272
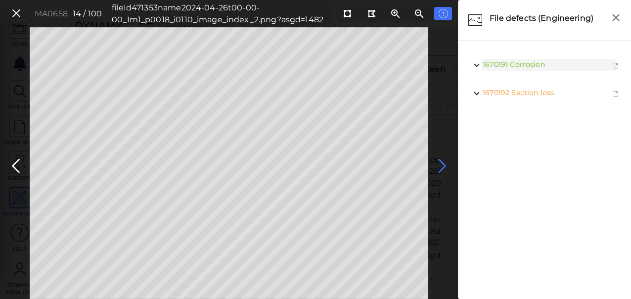
click at [443, 164] on icon at bounding box center [443, 165] width 16 height 19
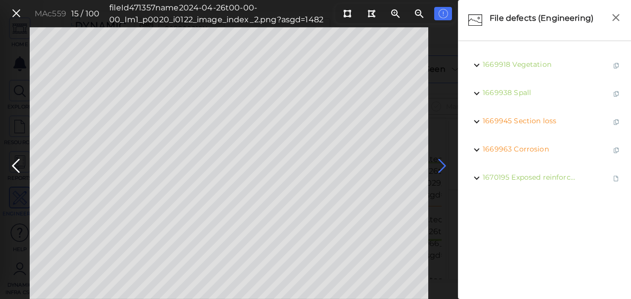
click at [443, 165] on icon at bounding box center [443, 165] width 16 height 19
click at [443, 164] on icon at bounding box center [443, 165] width 16 height 19
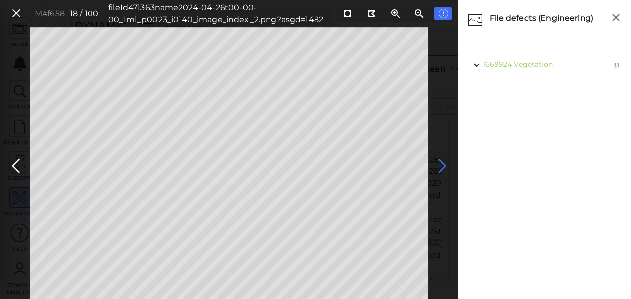
click at [443, 164] on icon at bounding box center [443, 165] width 16 height 19
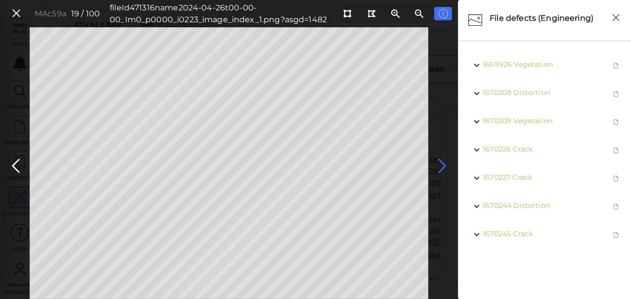
click at [440, 163] on icon at bounding box center [443, 165] width 16 height 19
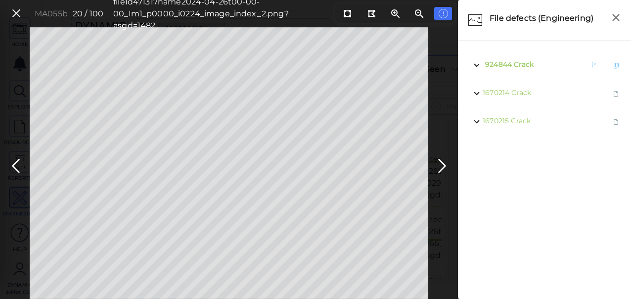
click at [528, 67] on span "Crack" at bounding box center [524, 64] width 20 height 9
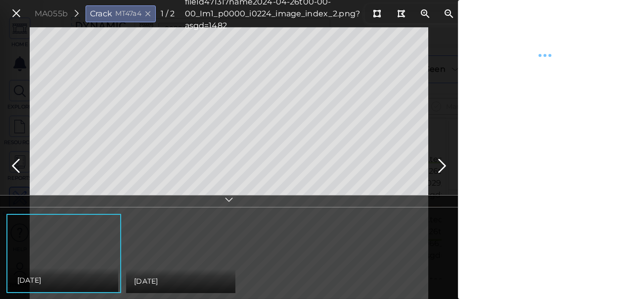
type textarea "x"
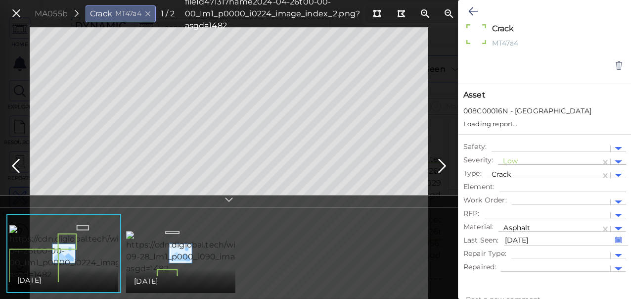
type textarea "x"
click at [514, 160] on div at bounding box center [549, 162] width 93 height 10
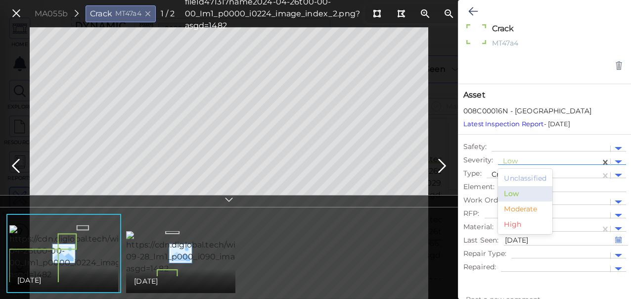
click at [510, 210] on div "Moderate" at bounding box center [525, 208] width 54 height 15
click at [471, 11] on icon at bounding box center [473, 11] width 9 height 12
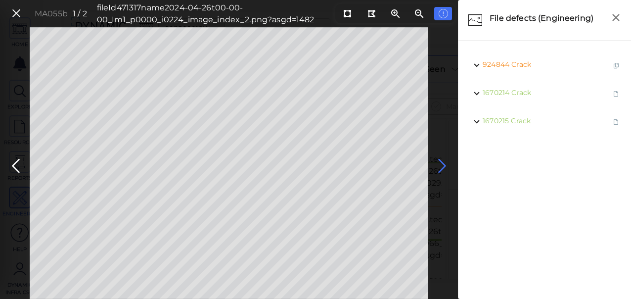
click at [438, 162] on icon at bounding box center [443, 165] width 16 height 19
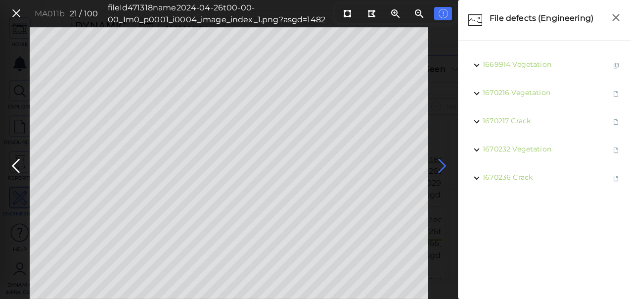
click at [444, 165] on icon at bounding box center [443, 165] width 16 height 19
click at [442, 165] on icon at bounding box center [443, 165] width 16 height 19
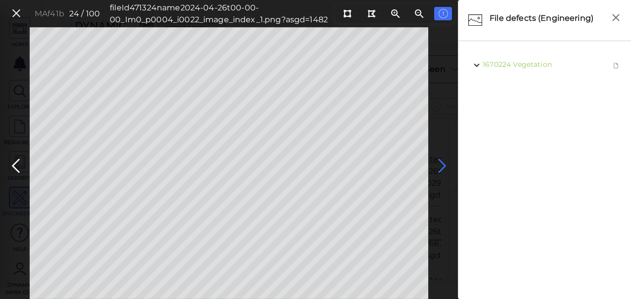
click at [442, 165] on icon at bounding box center [443, 165] width 16 height 19
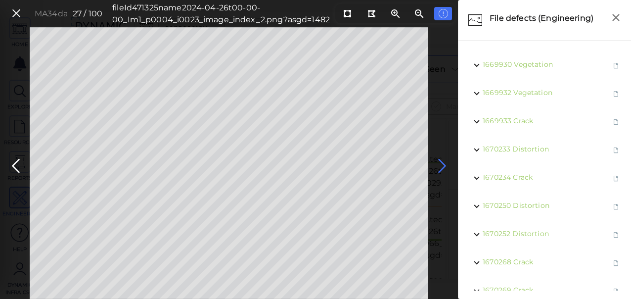
click at [442, 165] on icon at bounding box center [443, 165] width 16 height 19
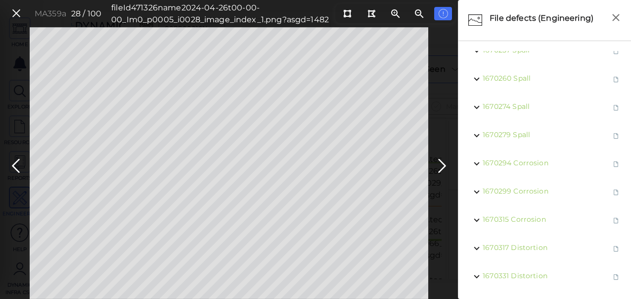
scroll to position [107, 0]
click at [444, 161] on icon at bounding box center [443, 165] width 16 height 19
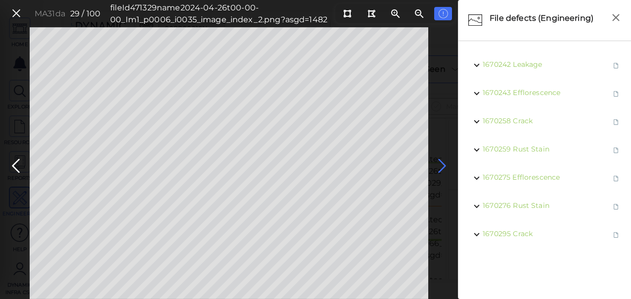
click at [445, 163] on icon at bounding box center [443, 165] width 16 height 19
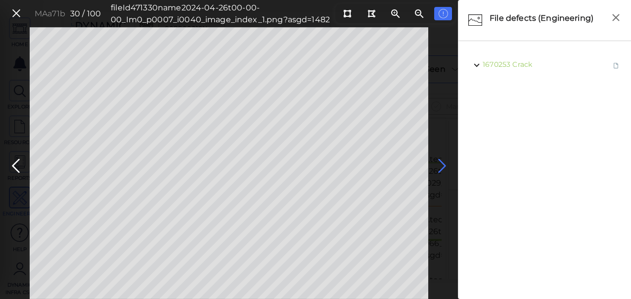
click at [442, 163] on icon at bounding box center [443, 165] width 16 height 19
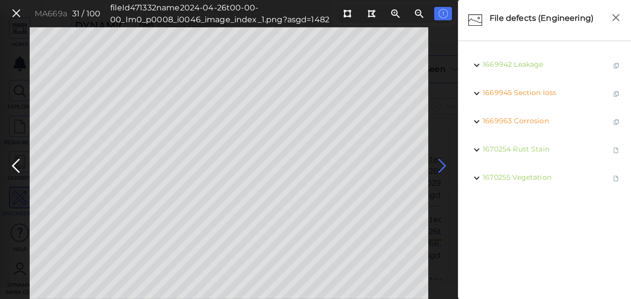
click at [442, 163] on icon at bounding box center [443, 165] width 16 height 19
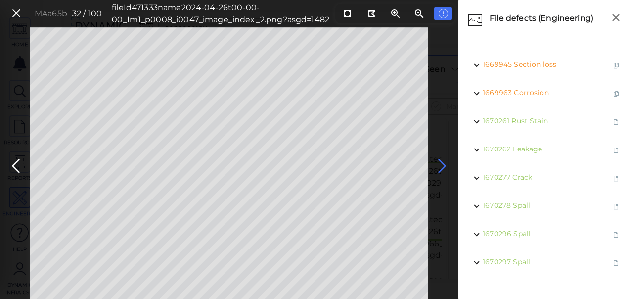
click at [442, 163] on icon at bounding box center [443, 165] width 16 height 19
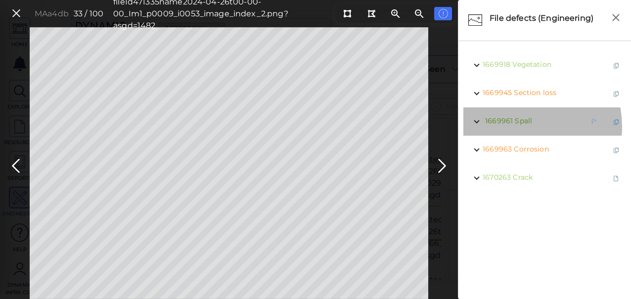
click at [516, 127] on span "1669961 Spall" at bounding box center [507, 121] width 49 height 12
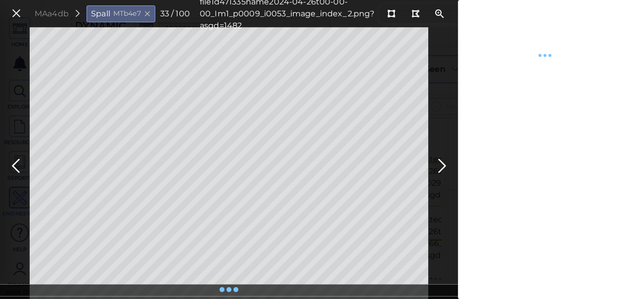
type textarea "x"
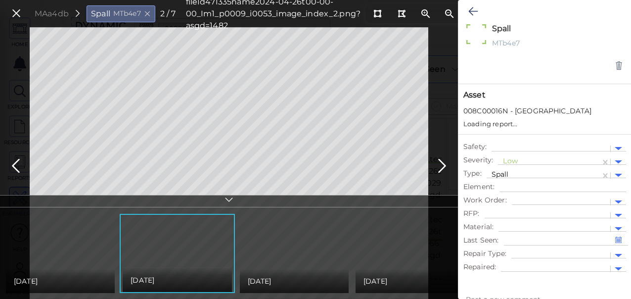
type textarea "x"
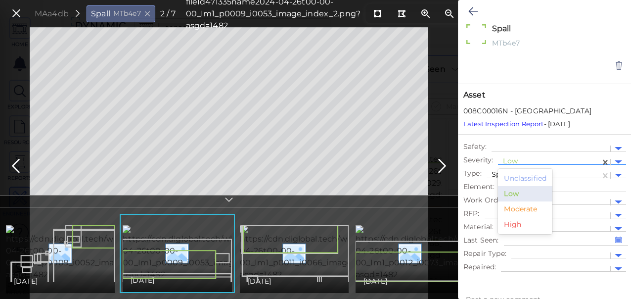
click at [514, 161] on div at bounding box center [549, 162] width 93 height 10
click at [521, 202] on div "Moderate" at bounding box center [525, 208] width 54 height 15
type textarea "x"
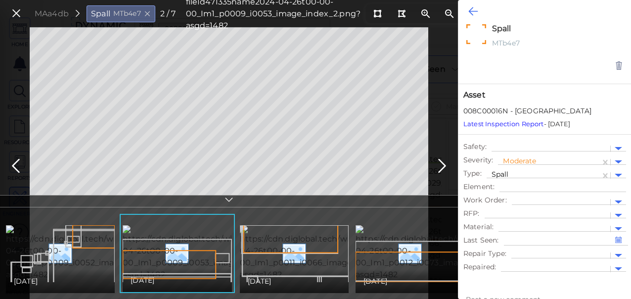
click at [471, 10] on icon at bounding box center [473, 11] width 9 height 12
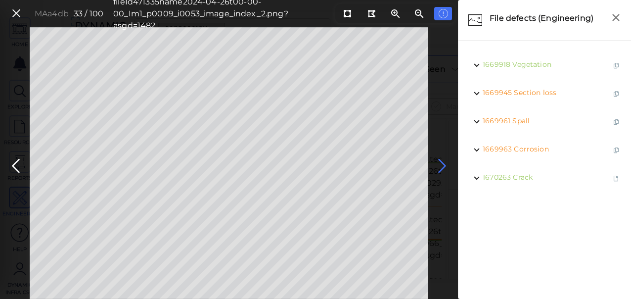
click at [440, 167] on icon at bounding box center [443, 165] width 16 height 19
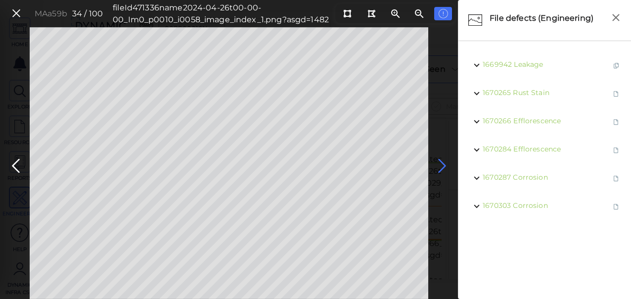
click at [441, 166] on icon at bounding box center [443, 165] width 16 height 19
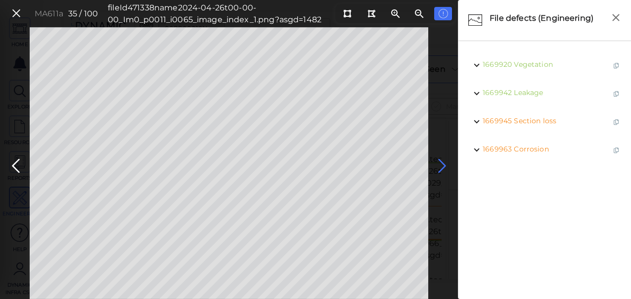
click at [441, 166] on icon at bounding box center [443, 165] width 16 height 19
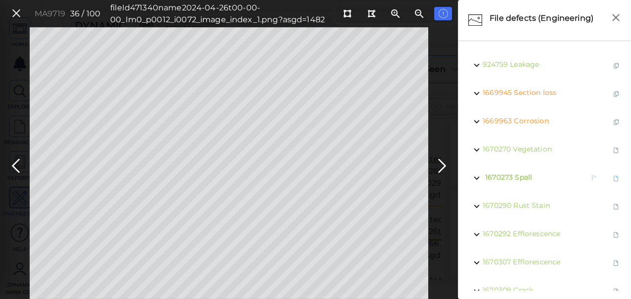
click at [527, 176] on span "Spall" at bounding box center [523, 177] width 17 height 9
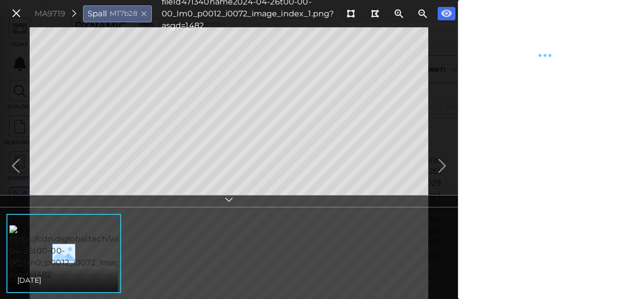
type textarea "x"
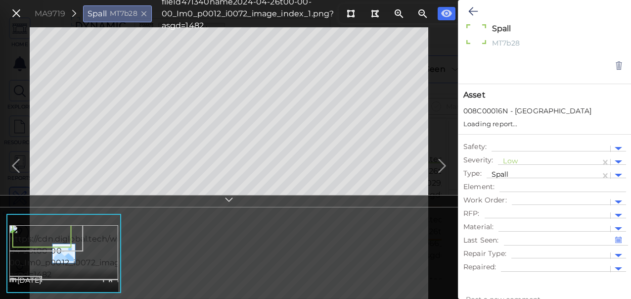
type textarea "x"
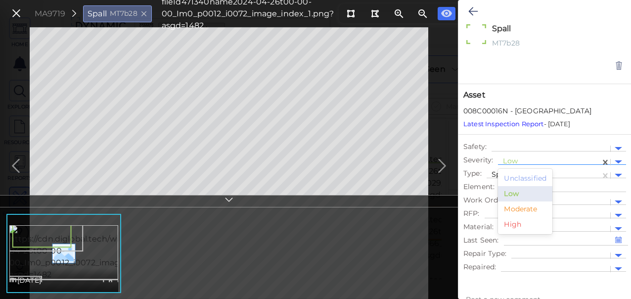
click at [550, 161] on div at bounding box center [549, 162] width 93 height 10
click at [527, 208] on div "Moderate" at bounding box center [525, 208] width 54 height 15
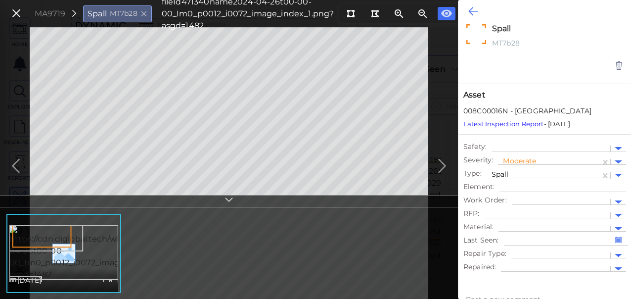
click at [470, 11] on icon at bounding box center [473, 11] width 9 height 12
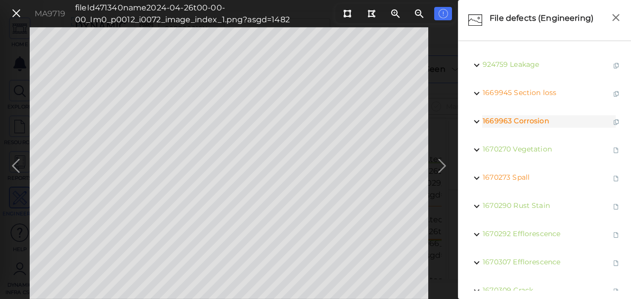
click at [441, 167] on icon at bounding box center [443, 165] width 16 height 19
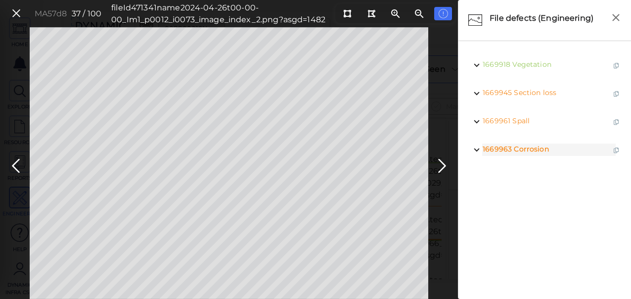
click at [441, 167] on icon at bounding box center [443, 165] width 16 height 19
click at [441, 166] on icon at bounding box center [443, 165] width 16 height 19
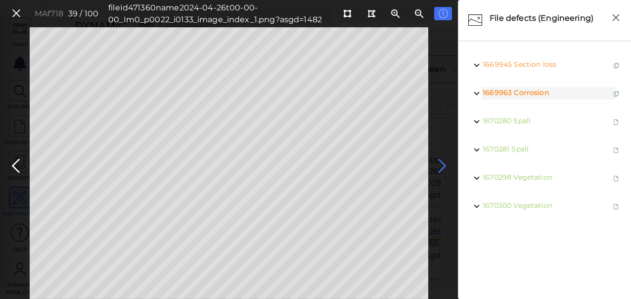
click at [441, 166] on icon at bounding box center [443, 165] width 16 height 19
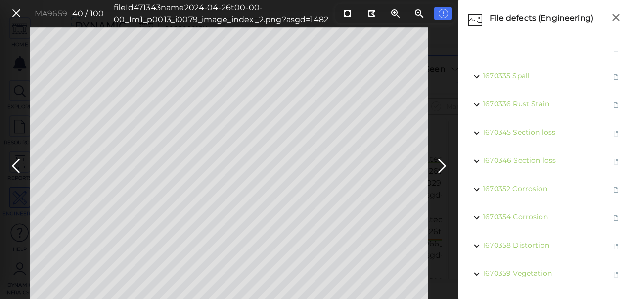
scroll to position [276, 0]
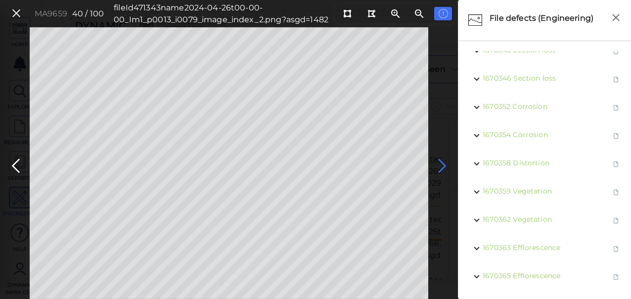
click at [440, 162] on icon at bounding box center [443, 165] width 16 height 19
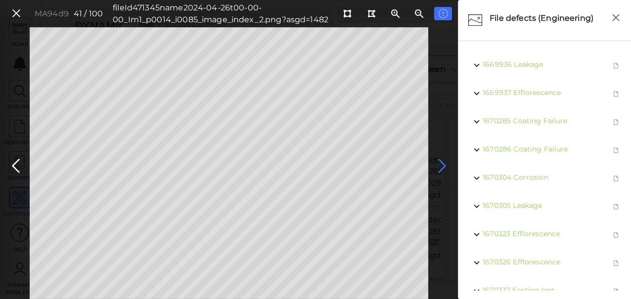
click at [443, 162] on icon at bounding box center [443, 165] width 16 height 19
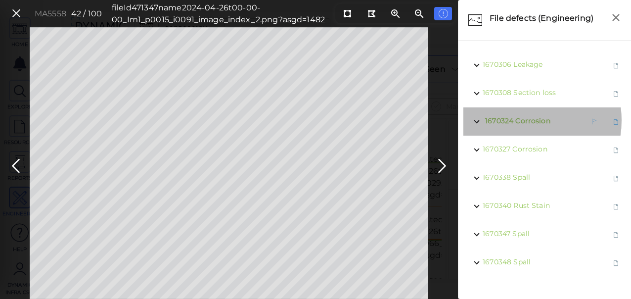
click at [521, 120] on span "Corrosion" at bounding box center [533, 120] width 35 height 9
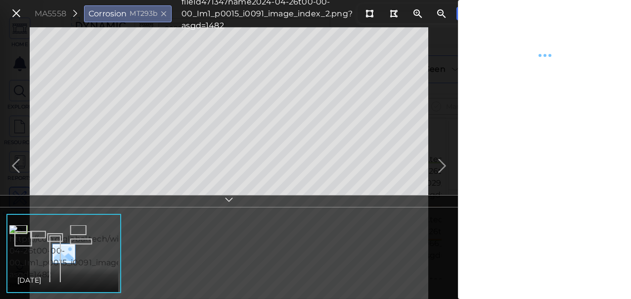
type textarea "x"
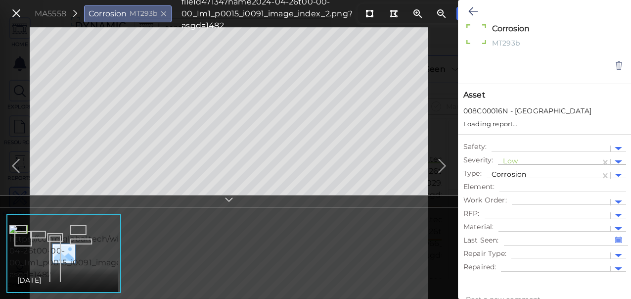
type textarea "x"
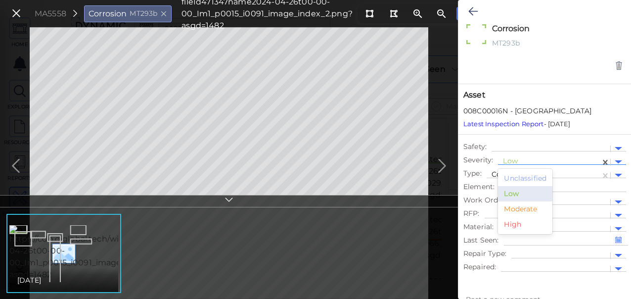
click at [532, 160] on div at bounding box center [549, 162] width 93 height 10
click at [517, 210] on div "Moderate" at bounding box center [525, 208] width 54 height 15
type textarea "x"
click at [469, 10] on icon at bounding box center [473, 11] width 9 height 12
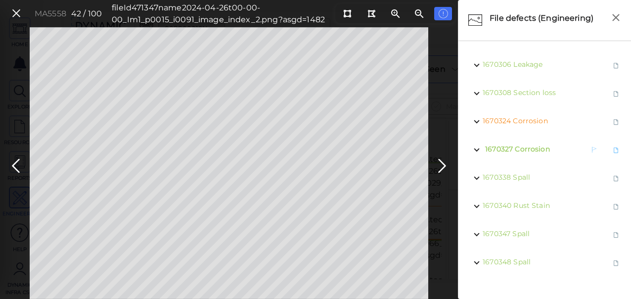
click at [519, 149] on span "Corrosion" at bounding box center [532, 149] width 35 height 9
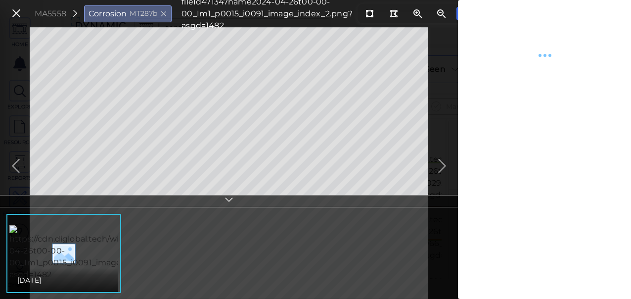
type textarea "x"
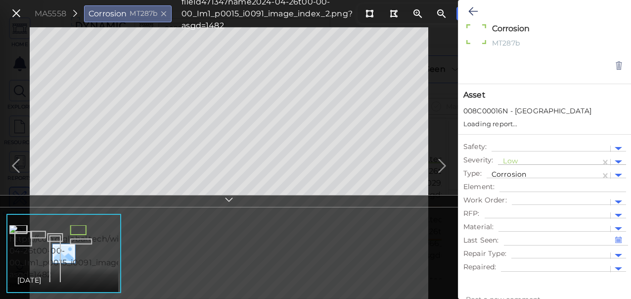
type textarea "x"
click at [535, 159] on div at bounding box center [549, 162] width 93 height 10
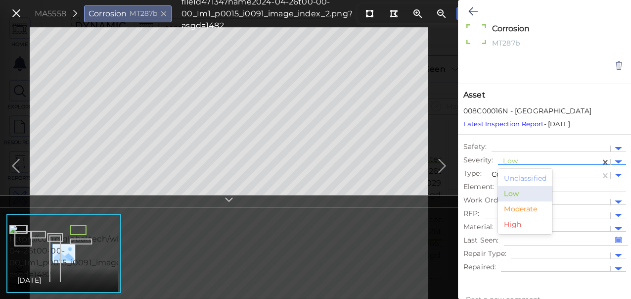
click at [521, 208] on div "Moderate" at bounding box center [525, 208] width 54 height 15
click at [475, 12] on icon at bounding box center [473, 11] width 9 height 12
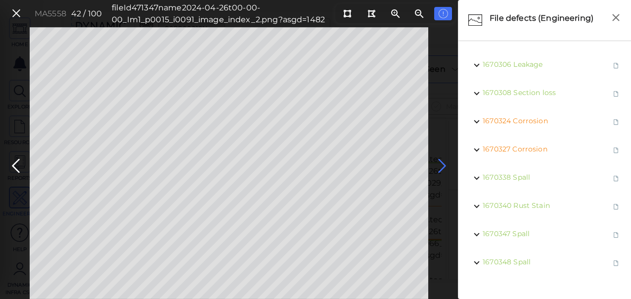
click at [438, 166] on icon at bounding box center [443, 165] width 16 height 19
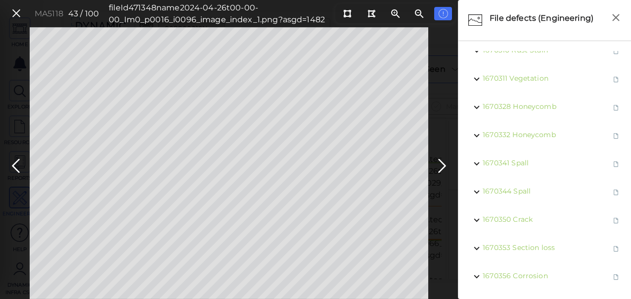
scroll to position [22, 0]
click at [523, 243] on span "Section loss" at bounding box center [536, 247] width 43 height 9
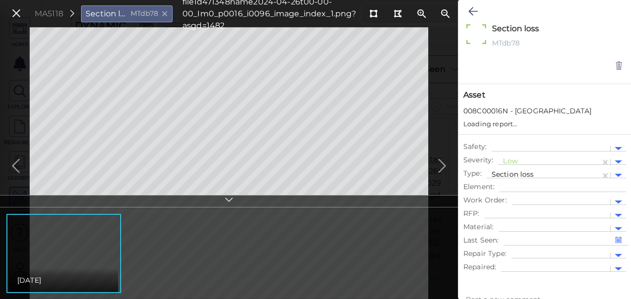
type textarea "x"
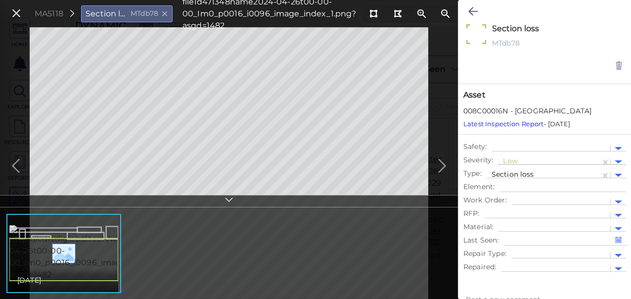
click at [531, 158] on div at bounding box center [549, 162] width 93 height 10
click at [514, 207] on div "Moderate" at bounding box center [525, 208] width 54 height 15
click at [473, 14] on icon at bounding box center [473, 11] width 9 height 12
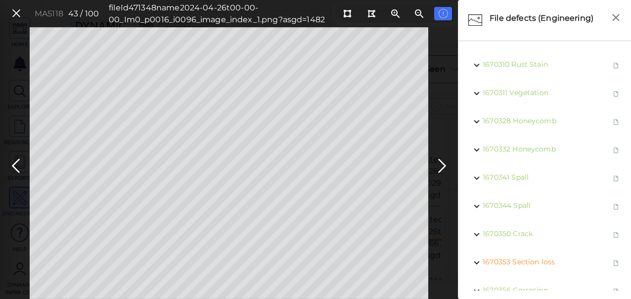
scroll to position [22, 0]
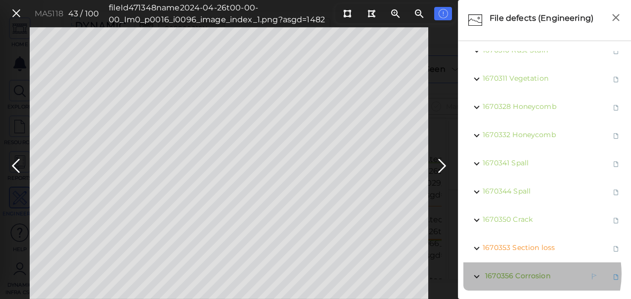
click at [531, 271] on span "Corrosion" at bounding box center [533, 275] width 35 height 9
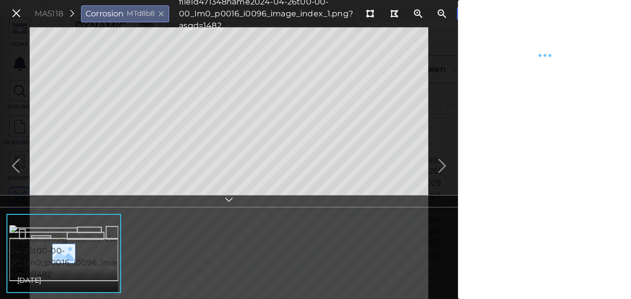
type textarea "x"
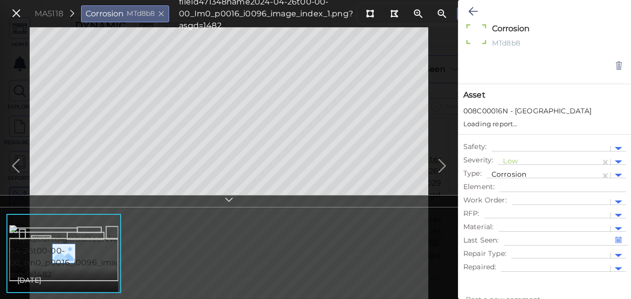
type textarea "x"
click at [564, 160] on div at bounding box center [549, 162] width 93 height 10
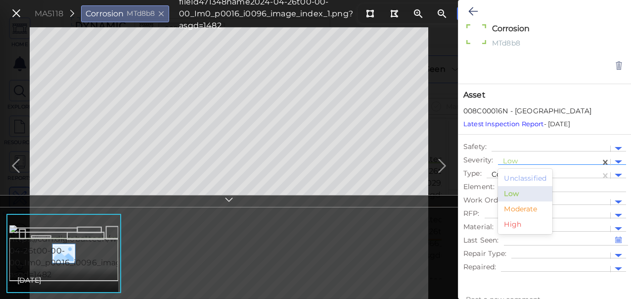
click at [527, 206] on div "Moderate" at bounding box center [525, 208] width 54 height 15
click at [465, 8] on button at bounding box center [473, 11] width 19 height 22
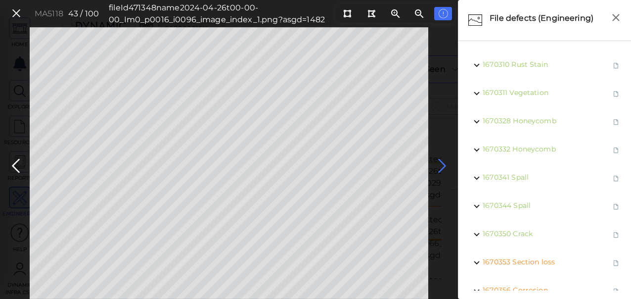
click at [442, 165] on icon at bounding box center [443, 165] width 16 height 19
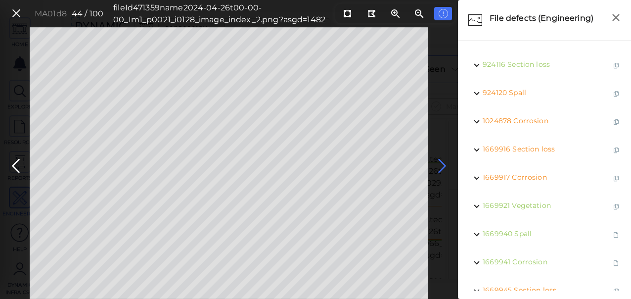
click at [441, 166] on icon at bounding box center [443, 165] width 16 height 19
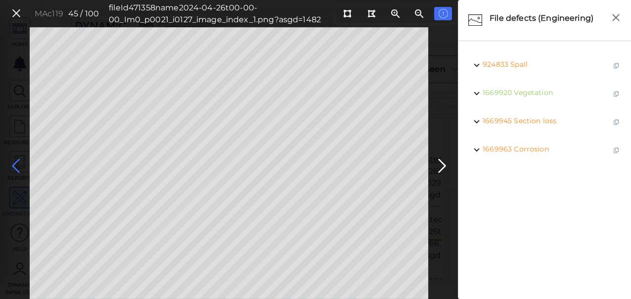
click at [15, 165] on icon at bounding box center [16, 165] width 16 height 19
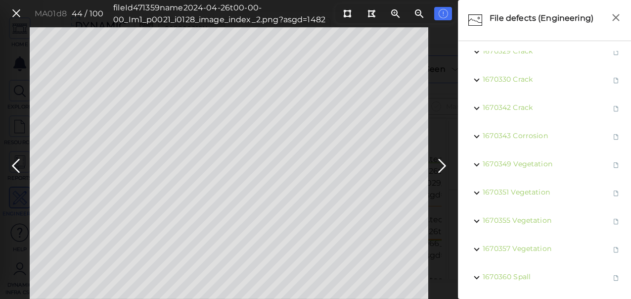
scroll to position [417, 0]
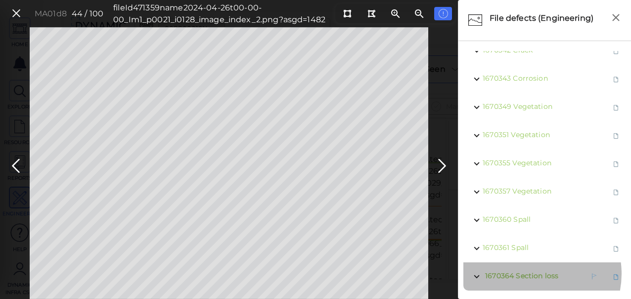
click at [531, 271] on span "Section loss" at bounding box center [537, 275] width 43 height 9
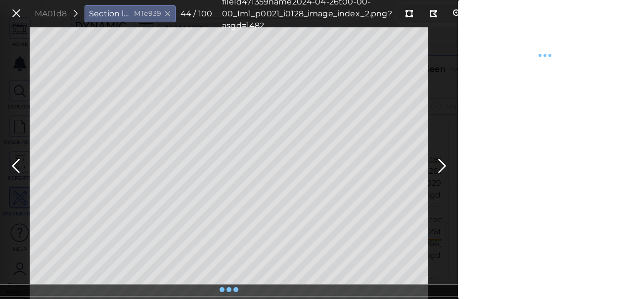
type textarea "x"
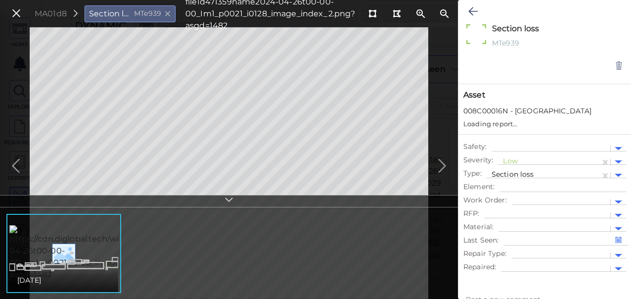
type textarea "x"
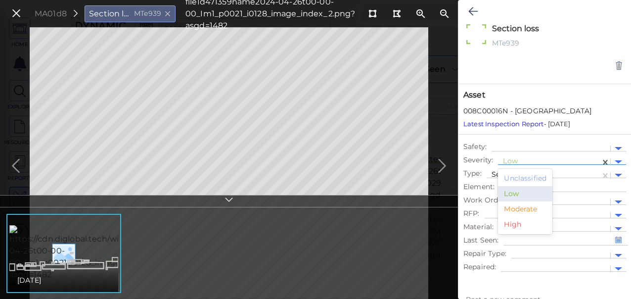
click at [517, 159] on div at bounding box center [549, 162] width 93 height 10
drag, startPoint x: 509, startPoint y: 210, endPoint x: 508, endPoint y: 188, distance: 21.8
click at [509, 209] on div "Moderate" at bounding box center [525, 208] width 54 height 15
click at [475, 11] on icon at bounding box center [473, 11] width 9 height 12
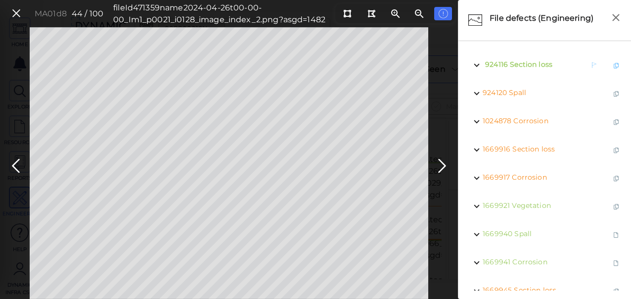
click at [520, 61] on span "Section loss" at bounding box center [531, 64] width 43 height 9
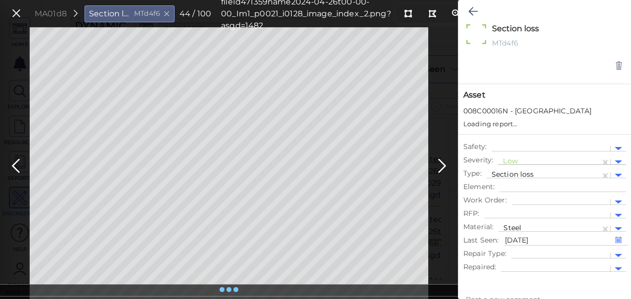
type textarea "x"
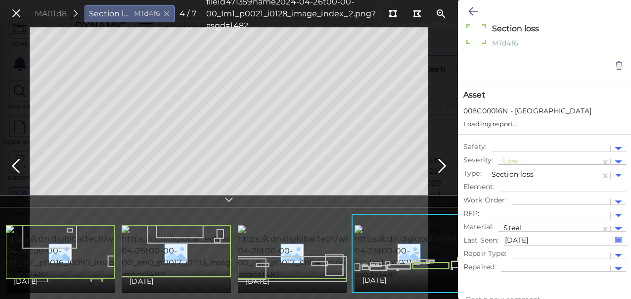
type textarea "x"
click at [540, 157] on div at bounding box center [549, 162] width 93 height 10
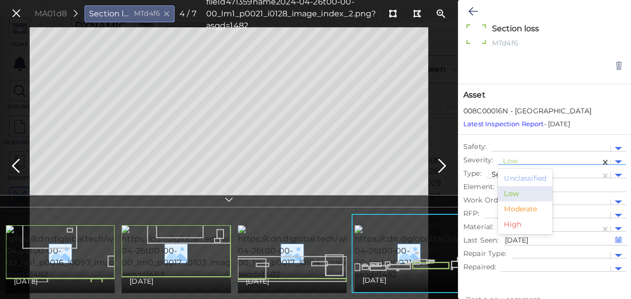
click at [515, 211] on div "Moderate" at bounding box center [525, 208] width 54 height 15
click at [469, 8] on icon at bounding box center [473, 11] width 9 height 12
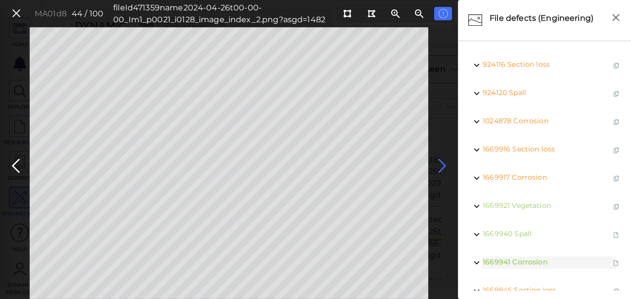
click at [440, 162] on icon at bounding box center [443, 165] width 16 height 19
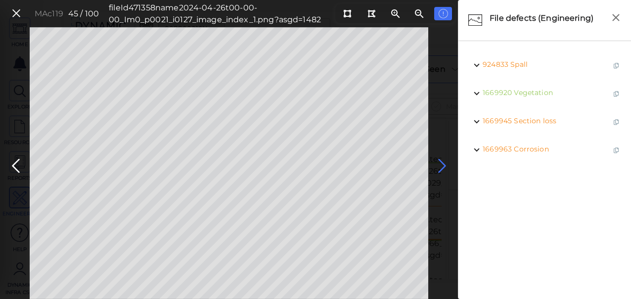
click at [441, 165] on icon at bounding box center [443, 165] width 16 height 19
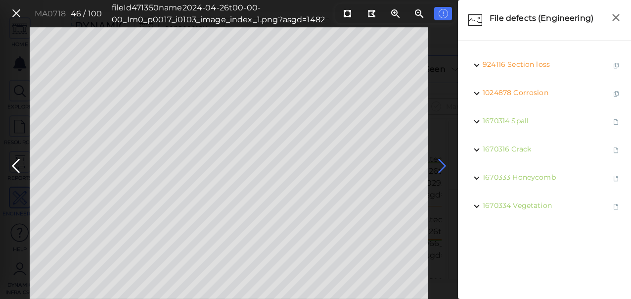
click at [443, 165] on icon at bounding box center [443, 165] width 16 height 19
click at [523, 62] on span "Spall" at bounding box center [520, 64] width 17 height 9
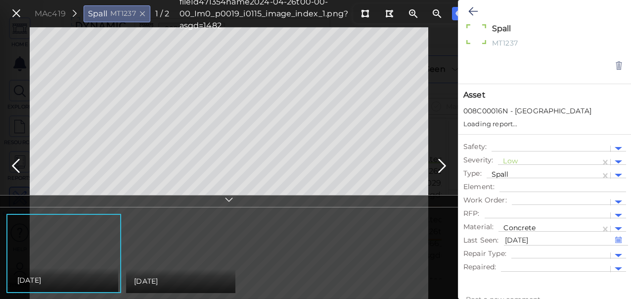
type textarea "x"
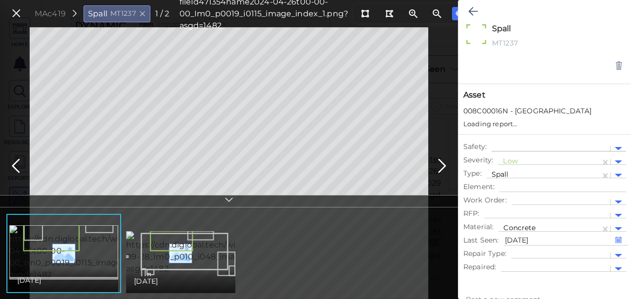
type textarea "x"
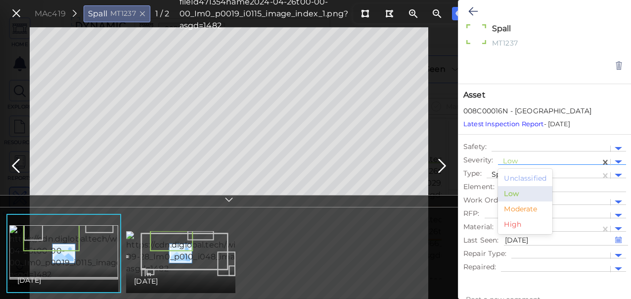
click at [531, 162] on div at bounding box center [549, 162] width 93 height 10
click at [522, 205] on div "Moderate" at bounding box center [525, 208] width 54 height 15
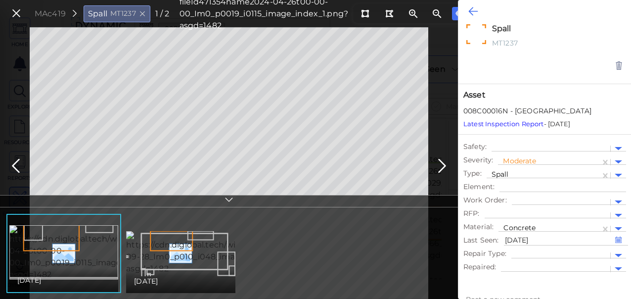
click at [476, 7] on icon at bounding box center [473, 11] width 9 height 12
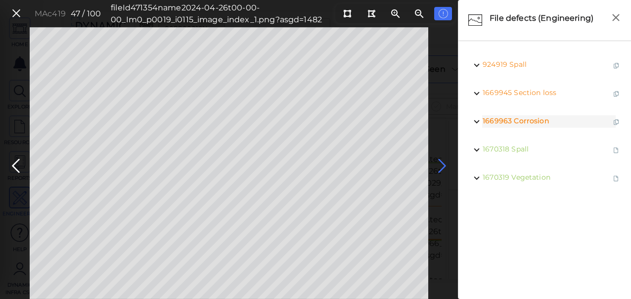
click at [442, 163] on icon at bounding box center [443, 165] width 16 height 19
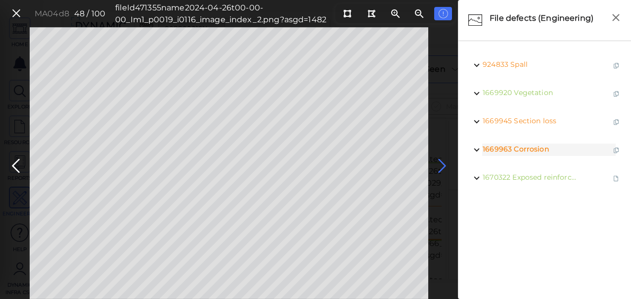
click at [438, 168] on icon at bounding box center [443, 165] width 16 height 19
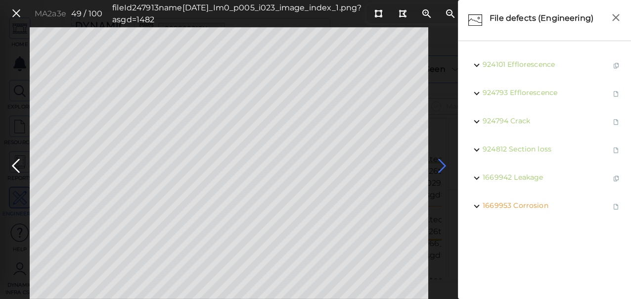
click at [443, 162] on icon at bounding box center [443, 165] width 16 height 19
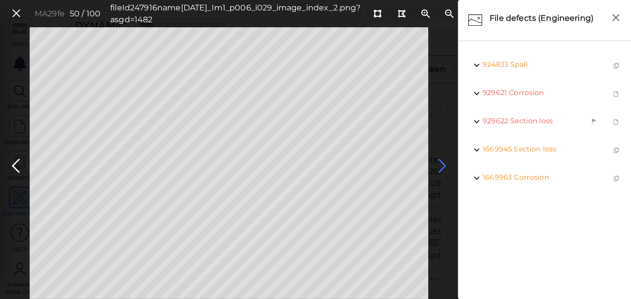
click at [440, 164] on icon at bounding box center [443, 165] width 16 height 19
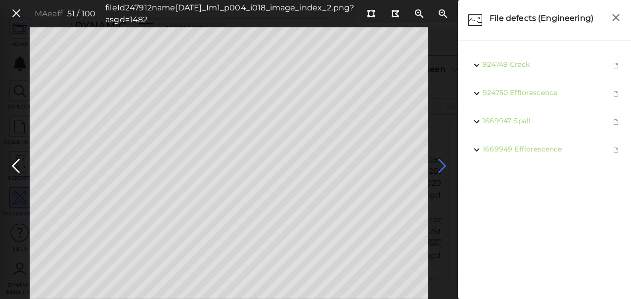
click at [441, 164] on icon at bounding box center [443, 165] width 16 height 19
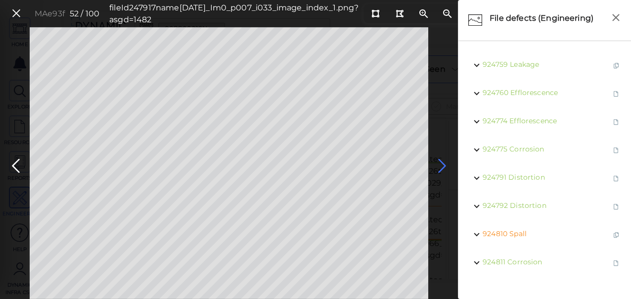
click at [445, 165] on icon at bounding box center [443, 165] width 16 height 19
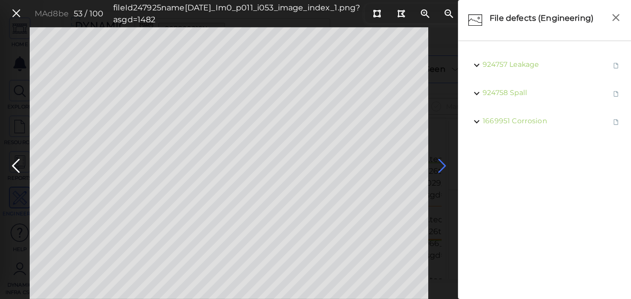
click at [441, 165] on icon at bounding box center [443, 165] width 16 height 19
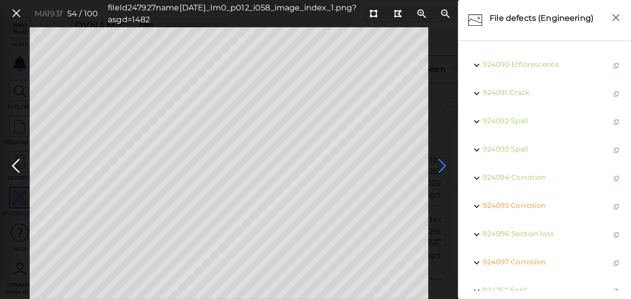
click at [441, 165] on icon at bounding box center [443, 165] width 16 height 19
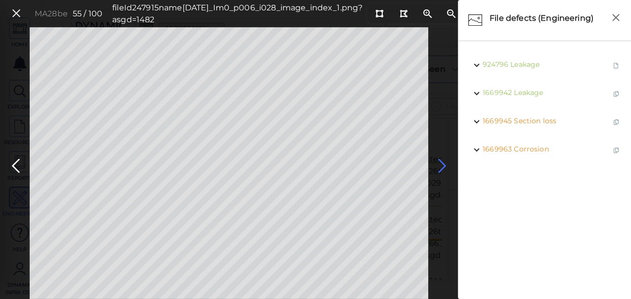
click at [441, 164] on icon at bounding box center [443, 165] width 16 height 19
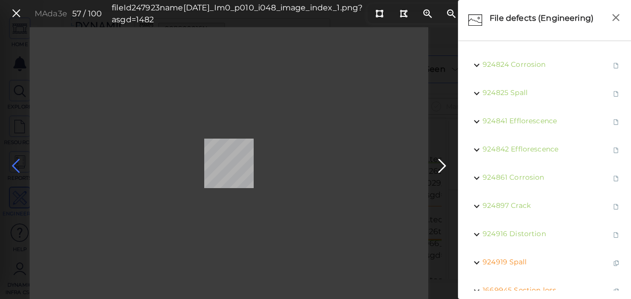
click at [16, 165] on icon at bounding box center [16, 165] width 16 height 19
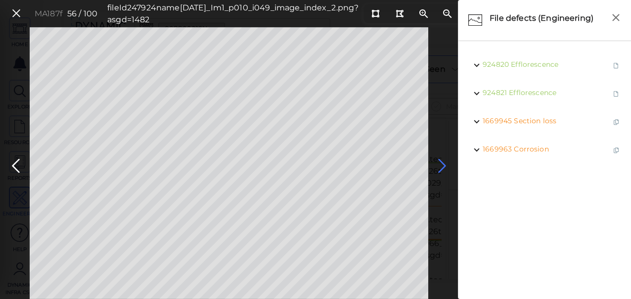
click at [441, 164] on icon at bounding box center [443, 165] width 16 height 19
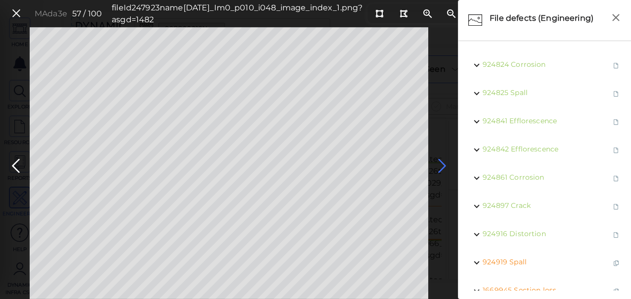
click at [441, 164] on icon at bounding box center [443, 165] width 16 height 19
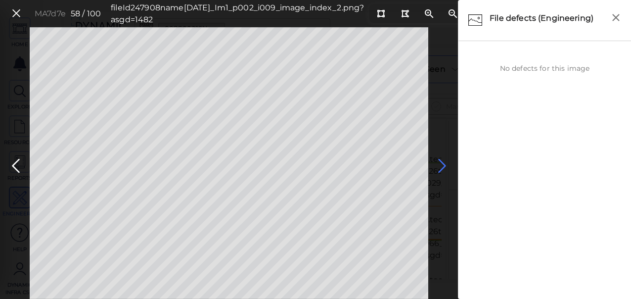
click at [441, 164] on icon at bounding box center [443, 165] width 16 height 19
click at [442, 163] on icon at bounding box center [443, 165] width 16 height 19
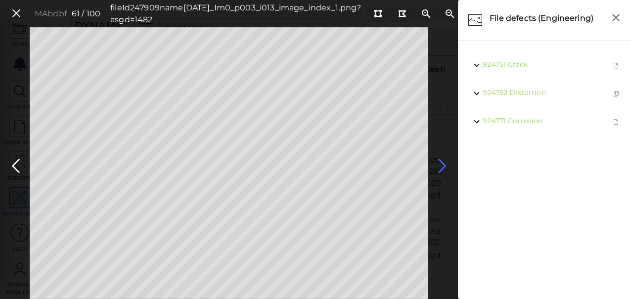
click at [442, 163] on icon at bounding box center [443, 165] width 16 height 19
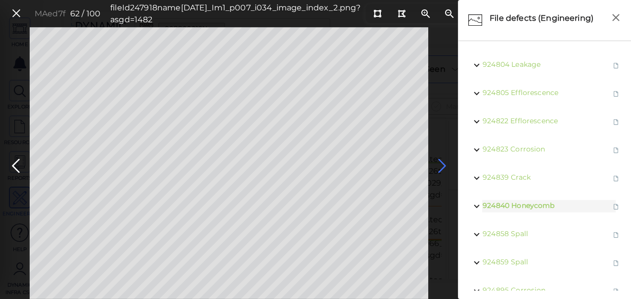
click at [437, 166] on icon at bounding box center [443, 165] width 16 height 19
click at [440, 162] on icon at bounding box center [443, 165] width 16 height 19
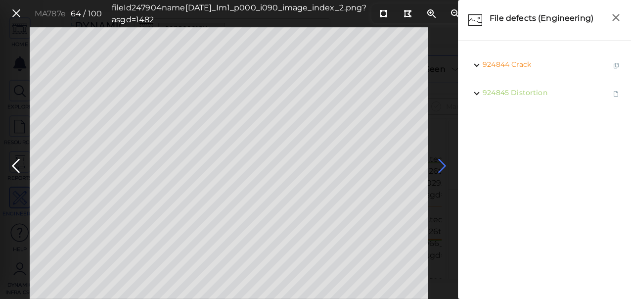
click at [443, 164] on icon at bounding box center [443, 165] width 16 height 19
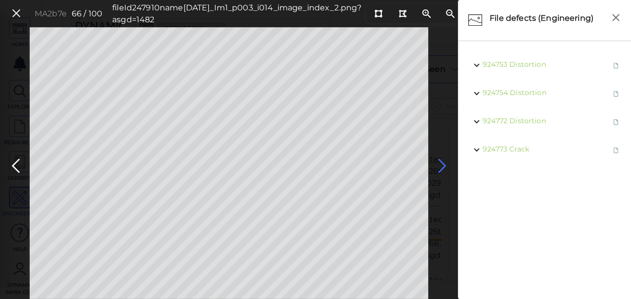
click at [443, 164] on icon at bounding box center [443, 165] width 16 height 19
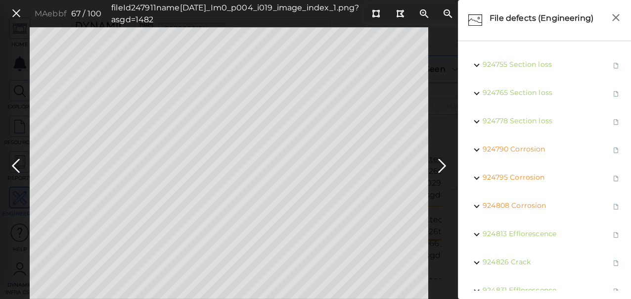
drag, startPoint x: 440, startPoint y: 164, endPoint x: 444, endPoint y: 216, distance: 51.6
click at [447, 222] on div "MAebbf 67 / 100 fileId 247911 name [DATE]_Im0_p004_i019_image_index_1.png?asgd=…" at bounding box center [229, 163] width 458 height 272
click at [440, 162] on icon at bounding box center [443, 165] width 16 height 19
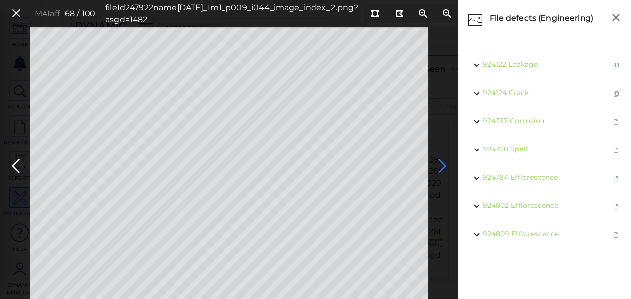
click at [436, 160] on icon at bounding box center [443, 165] width 16 height 19
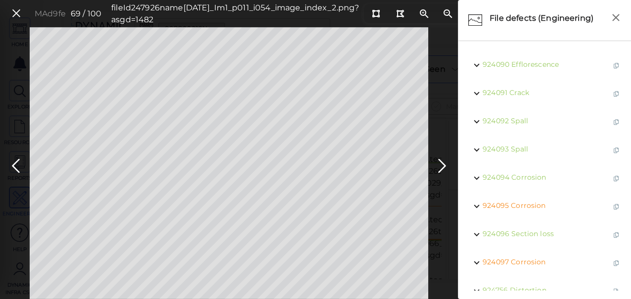
drag, startPoint x: 441, startPoint y: 165, endPoint x: 441, endPoint y: 203, distance: 38.6
click at [441, 203] on div "MAd9fe 69 / 100 fileId 247926 name [DATE]_Im1_p011_i054_image_index_2.png?asgd=…" at bounding box center [229, 163] width 458 height 272
click at [443, 163] on icon at bounding box center [443, 165] width 16 height 19
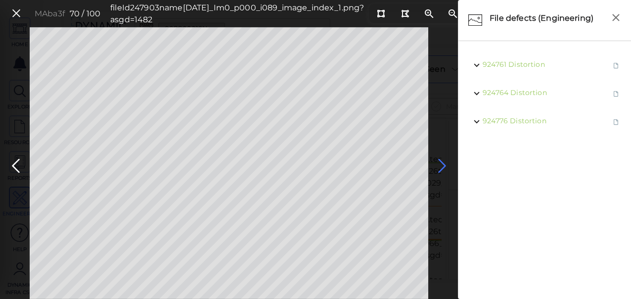
click at [443, 163] on icon at bounding box center [443, 165] width 16 height 19
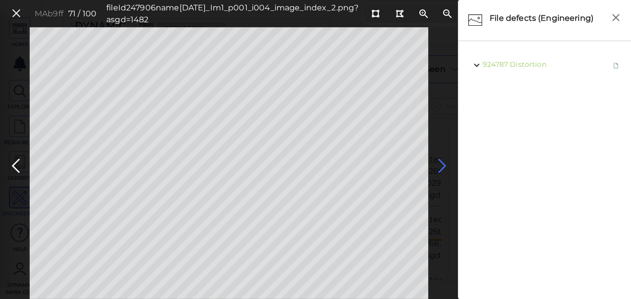
click at [443, 164] on icon at bounding box center [443, 165] width 16 height 19
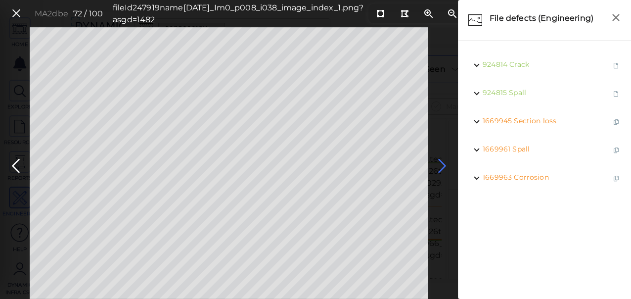
click at [439, 167] on icon at bounding box center [443, 165] width 16 height 19
click at [441, 163] on icon at bounding box center [443, 165] width 16 height 19
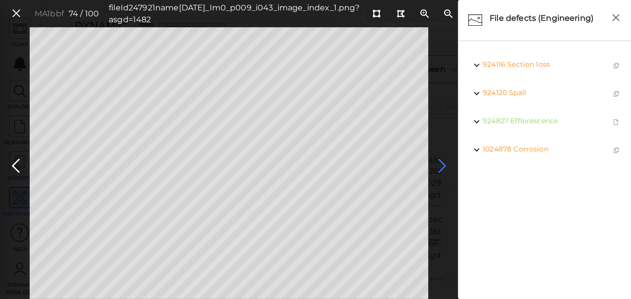
click at [440, 168] on icon at bounding box center [443, 165] width 16 height 19
click at [443, 164] on icon at bounding box center [443, 165] width 16 height 19
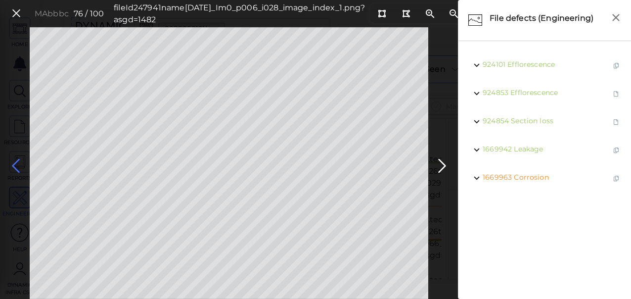
click at [14, 164] on icon at bounding box center [16, 165] width 16 height 19
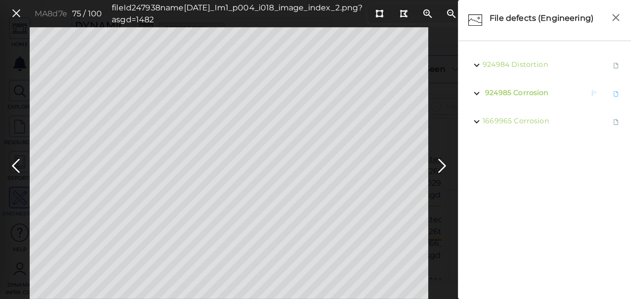
click at [523, 93] on span "Corrosion" at bounding box center [531, 92] width 35 height 9
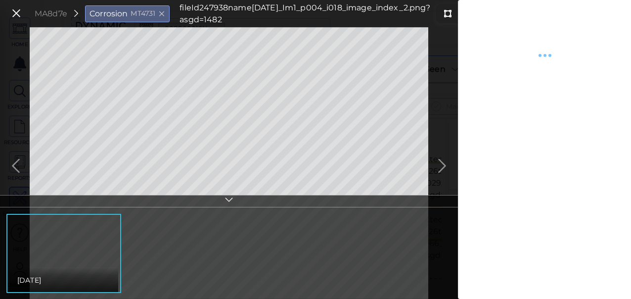
type textarea "x"
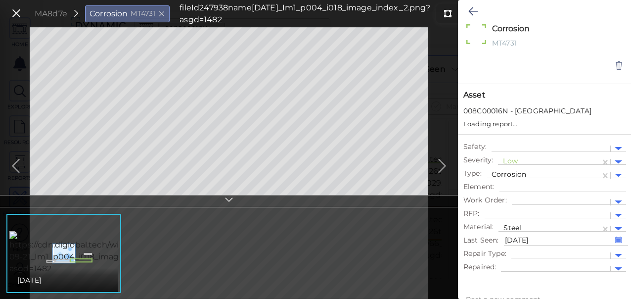
type textarea "x"
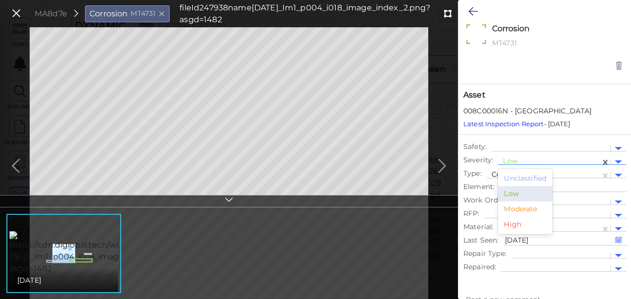
click at [522, 162] on div at bounding box center [549, 162] width 93 height 10
click at [511, 210] on div "Moderate" at bounding box center [525, 208] width 54 height 15
type textarea "x"
click at [471, 10] on icon at bounding box center [473, 11] width 9 height 12
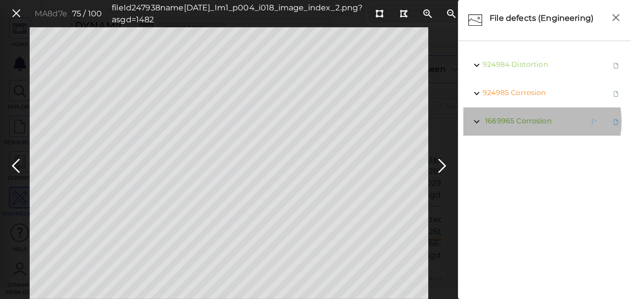
click at [532, 121] on span "Corrosion" at bounding box center [534, 120] width 35 height 9
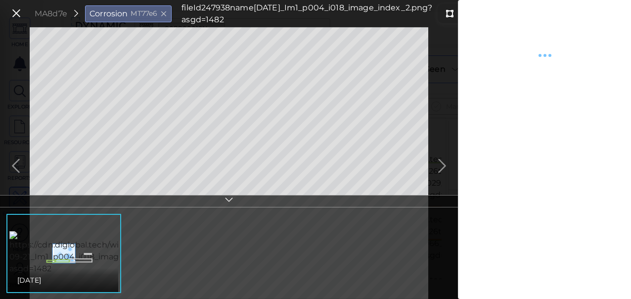
type textarea "x"
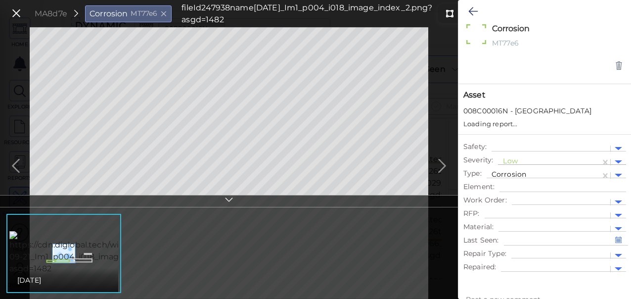
type textarea "x"
click at [512, 161] on div at bounding box center [549, 162] width 93 height 10
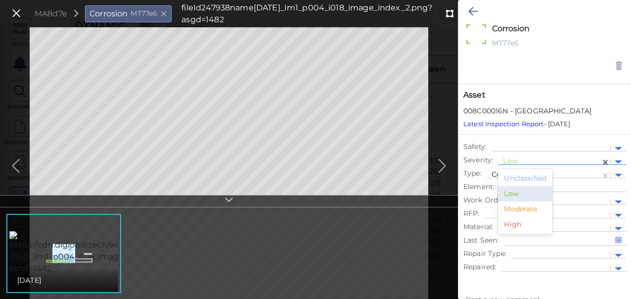
click at [514, 207] on div "Moderate" at bounding box center [525, 208] width 54 height 15
click at [477, 15] on icon at bounding box center [473, 11] width 9 height 12
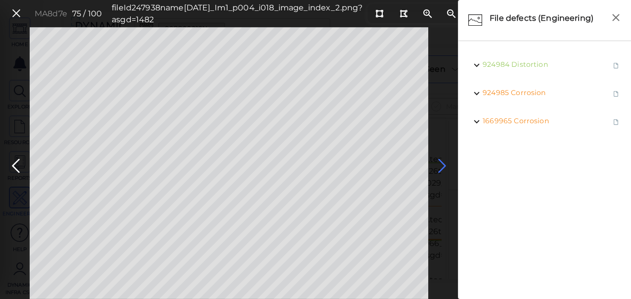
click at [439, 166] on icon at bounding box center [443, 165] width 16 height 19
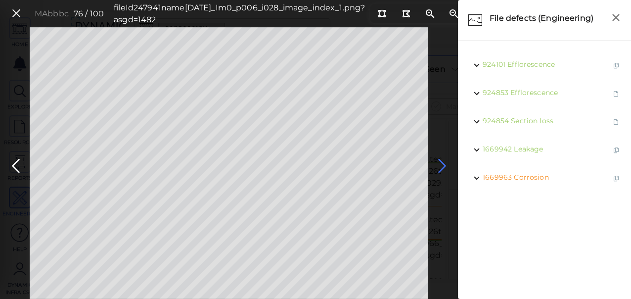
click at [444, 163] on icon at bounding box center [443, 165] width 16 height 19
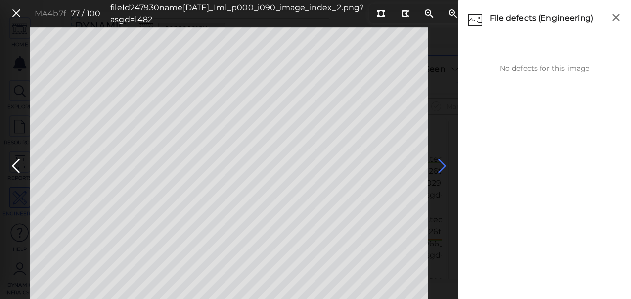
click at [441, 168] on icon at bounding box center [443, 165] width 16 height 19
click at [441, 162] on icon at bounding box center [443, 165] width 16 height 19
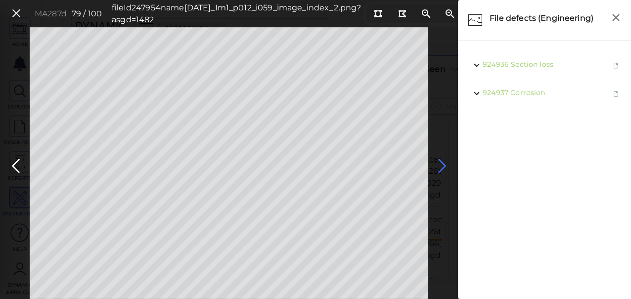
click at [441, 162] on icon at bounding box center [443, 165] width 16 height 19
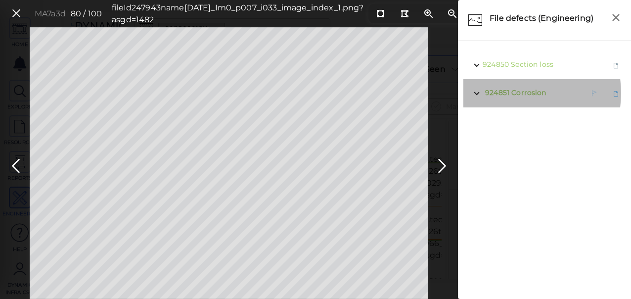
click at [514, 93] on span "Corrosion" at bounding box center [529, 92] width 35 height 9
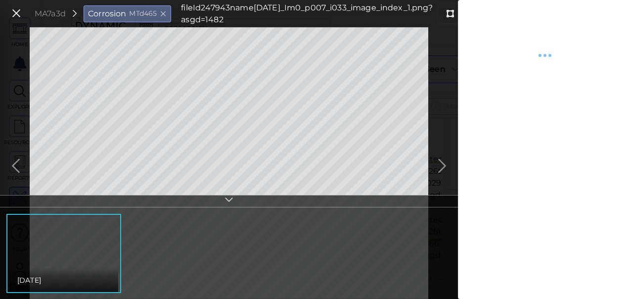
type textarea "x"
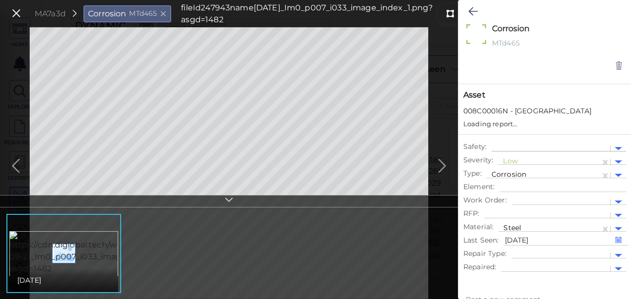
type textarea "x"
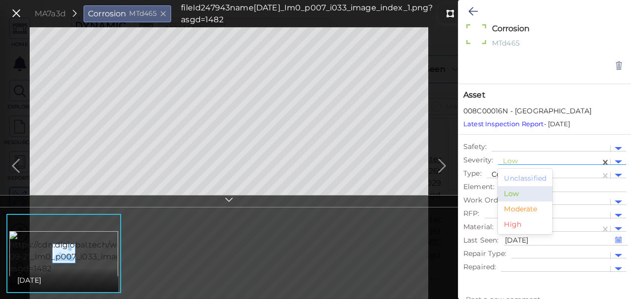
click at [516, 158] on div at bounding box center [549, 162] width 93 height 10
click at [519, 211] on div "Moderate" at bounding box center [525, 208] width 54 height 15
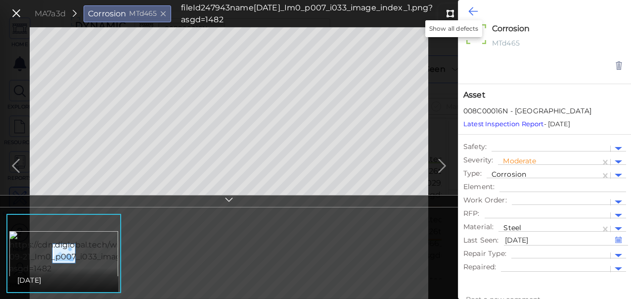
click at [467, 12] on button at bounding box center [473, 11] width 19 height 22
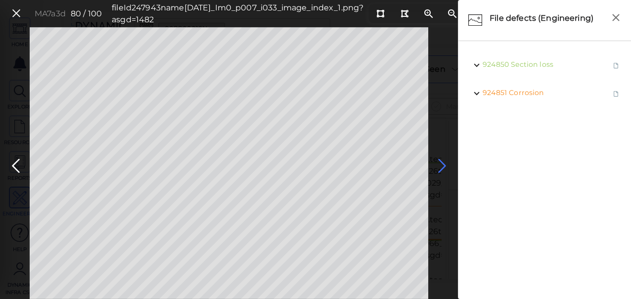
click at [439, 166] on icon at bounding box center [443, 165] width 16 height 19
click at [442, 164] on icon at bounding box center [443, 165] width 16 height 19
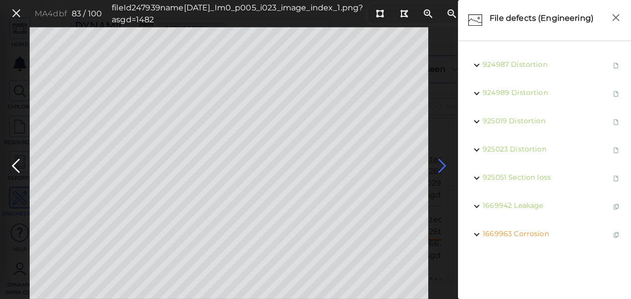
click at [442, 164] on icon at bounding box center [443, 165] width 16 height 19
click at [18, 165] on icon at bounding box center [16, 165] width 16 height 19
click at [534, 175] on span "Section loss" at bounding box center [532, 177] width 43 height 9
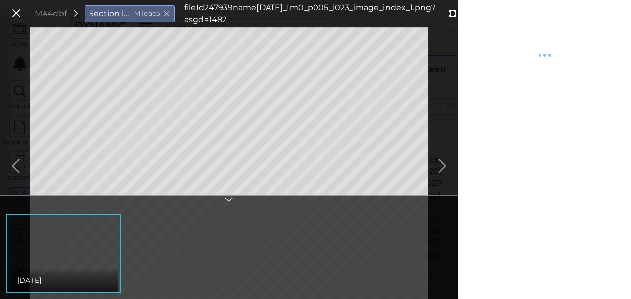
type textarea "x"
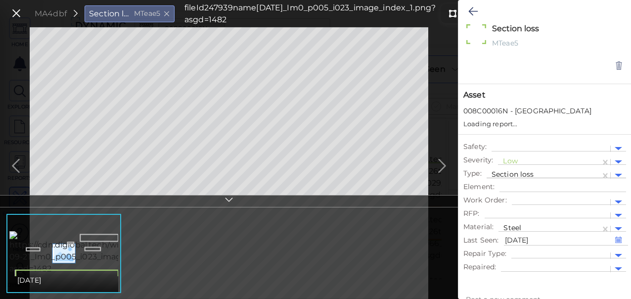
type textarea "x"
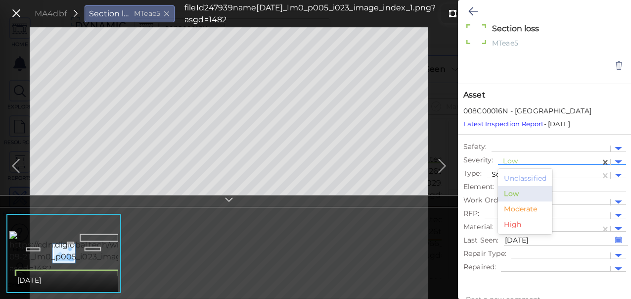
click at [541, 156] on div "Low" at bounding box center [549, 162] width 93 height 12
click at [527, 205] on div "Moderate" at bounding box center [525, 208] width 54 height 15
type textarea "x"
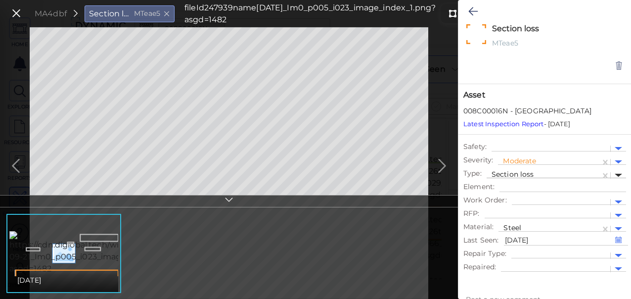
click at [619, 174] on div at bounding box center [618, 175] width 7 height 3
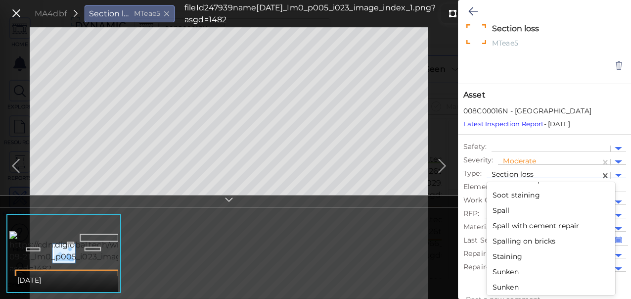
scroll to position [1722, 0]
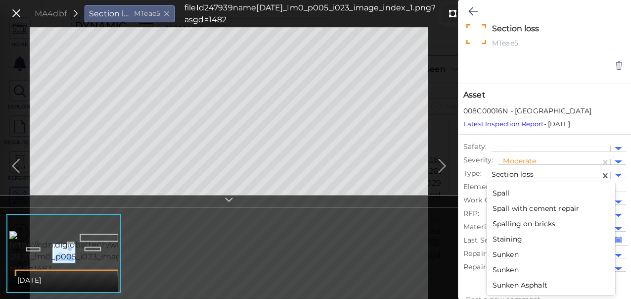
click at [511, 190] on div "Spall" at bounding box center [551, 193] width 129 height 15
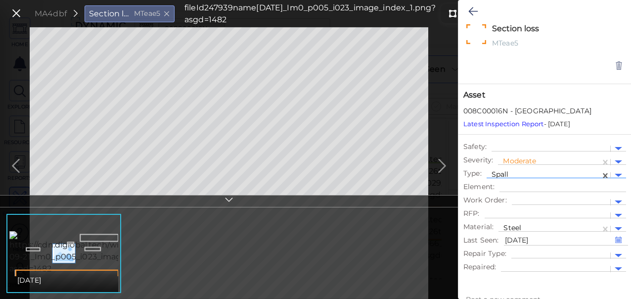
type textarea "x"
type textarea "Spall"
type textarea "x"
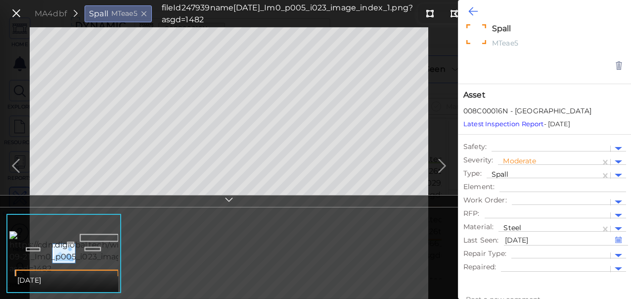
click at [473, 11] on icon at bounding box center [473, 11] width 9 height 12
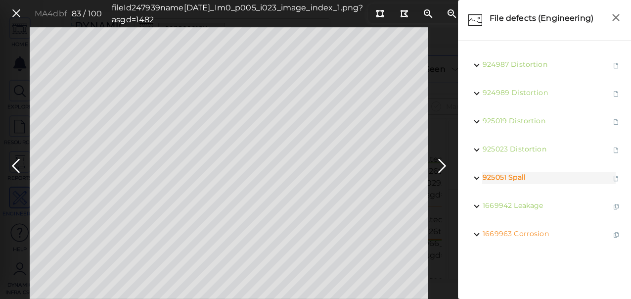
click at [525, 257] on ul "924987 Distortion 924989 Distortion 925019 Distortion 925023 Distortion 925051 …" at bounding box center [545, 171] width 163 height 240
click at [530, 254] on ul "924987 Distortion 924989 Distortion 925019 Distortion 925023 Distortion 925051 …" at bounding box center [545, 171] width 163 height 240
click at [8, 160] on icon at bounding box center [16, 165] width 16 height 19
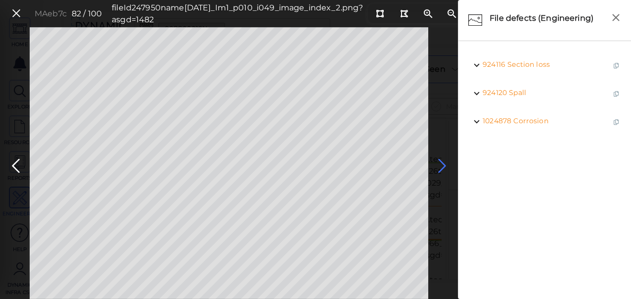
click at [441, 164] on icon at bounding box center [443, 165] width 16 height 19
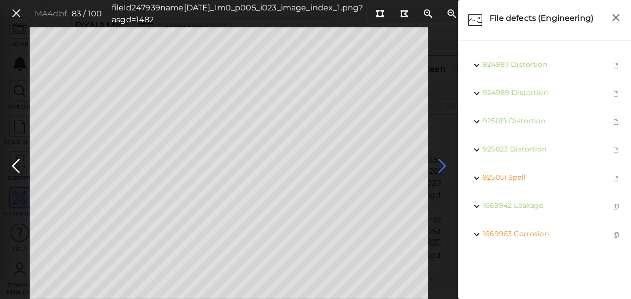
click at [441, 164] on icon at bounding box center [443, 165] width 16 height 19
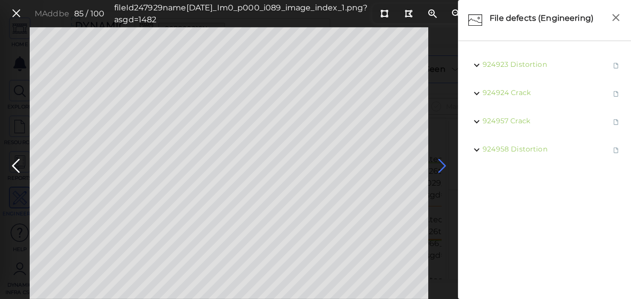
click at [441, 164] on icon at bounding box center [443, 165] width 16 height 19
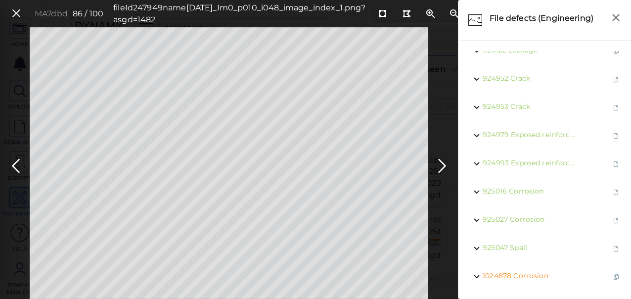
scroll to position [78, 0]
drag, startPoint x: 440, startPoint y: 163, endPoint x: 443, endPoint y: 158, distance: 6.0
click at [441, 163] on icon at bounding box center [443, 165] width 16 height 19
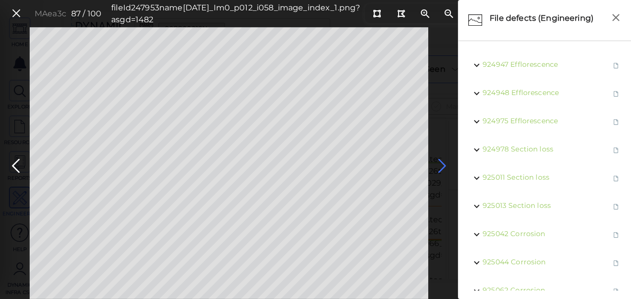
click at [443, 161] on icon at bounding box center [443, 165] width 16 height 19
click at [439, 166] on icon at bounding box center [443, 165] width 16 height 19
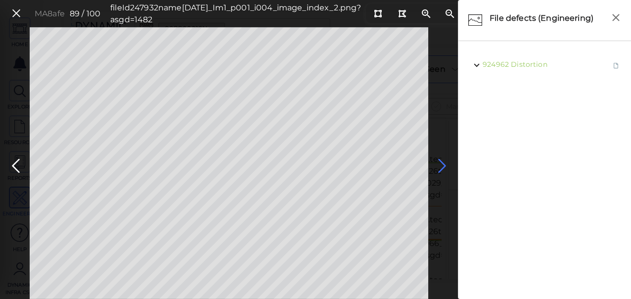
click at [442, 166] on icon at bounding box center [443, 165] width 16 height 19
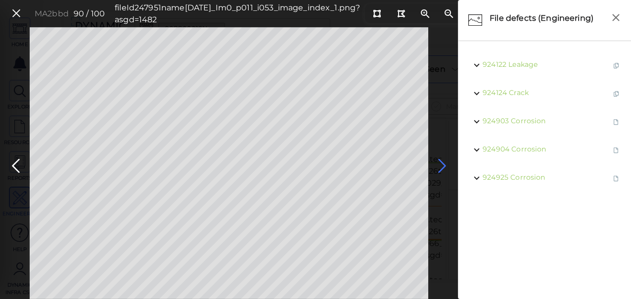
click at [443, 166] on icon at bounding box center [443, 165] width 16 height 19
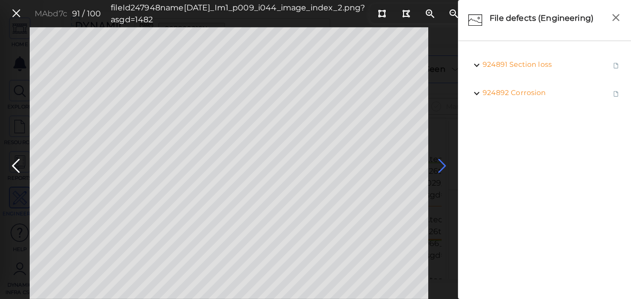
click at [443, 166] on icon at bounding box center [443, 165] width 16 height 19
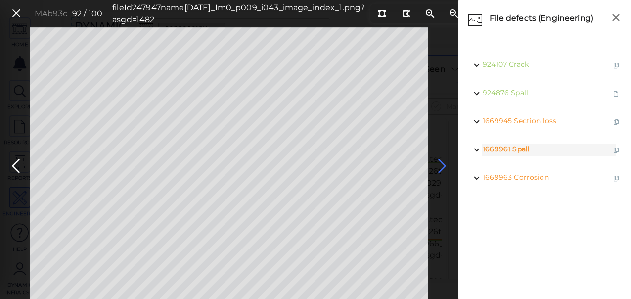
click at [445, 167] on icon at bounding box center [443, 165] width 16 height 19
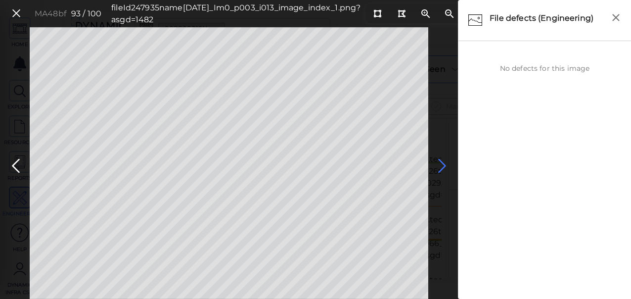
click at [439, 161] on icon at bounding box center [443, 165] width 16 height 19
click at [440, 164] on icon at bounding box center [443, 165] width 16 height 19
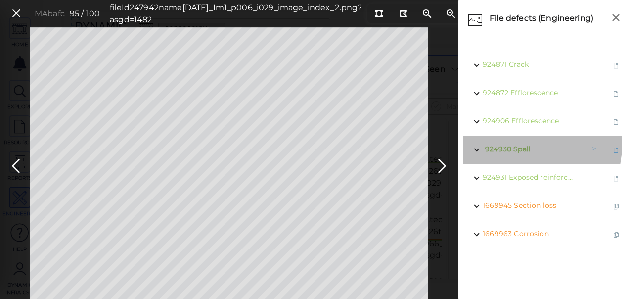
click at [523, 145] on span "Spall" at bounding box center [522, 149] width 17 height 9
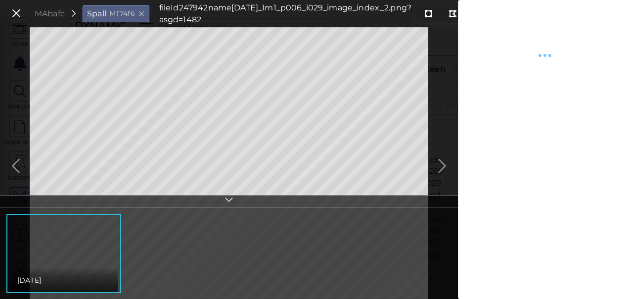
type textarea "x"
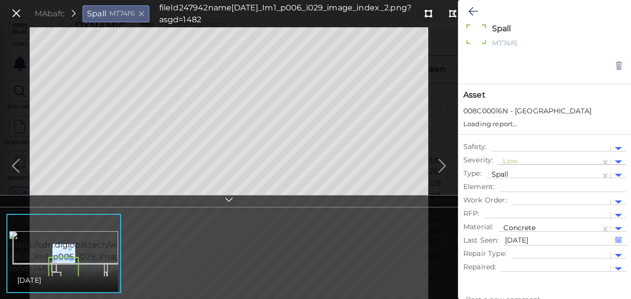
type textarea "x"
click at [525, 159] on div at bounding box center [549, 162] width 93 height 10
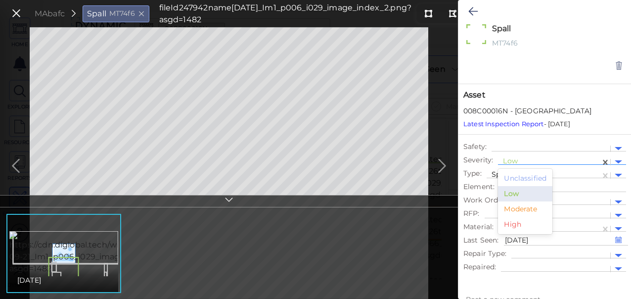
click at [525, 208] on div "Moderate" at bounding box center [525, 208] width 54 height 15
click at [472, 10] on icon at bounding box center [473, 11] width 9 height 12
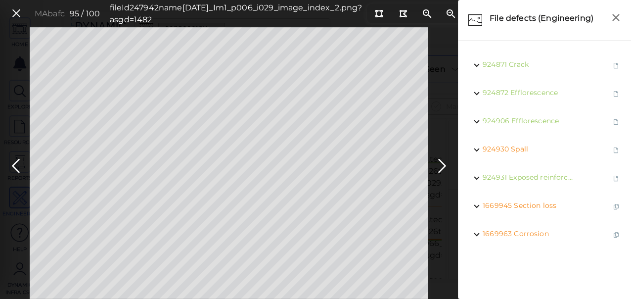
click at [442, 164] on icon at bounding box center [443, 165] width 16 height 19
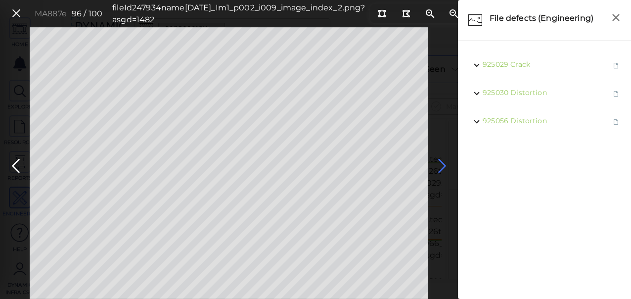
click at [443, 162] on icon at bounding box center [443, 165] width 16 height 19
click at [442, 165] on icon at bounding box center [443, 165] width 16 height 19
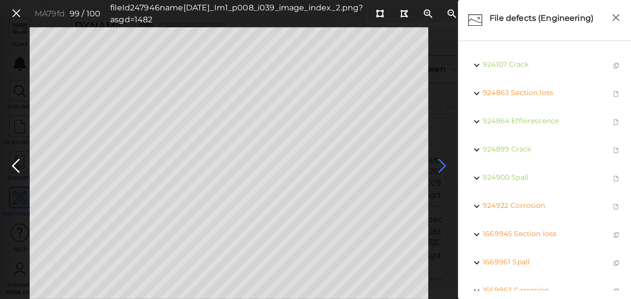
click at [442, 165] on icon at bounding box center [443, 165] width 16 height 19
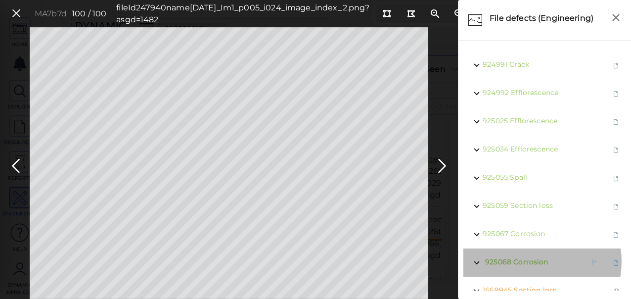
click at [529, 261] on span "Corrosion" at bounding box center [531, 261] width 35 height 9
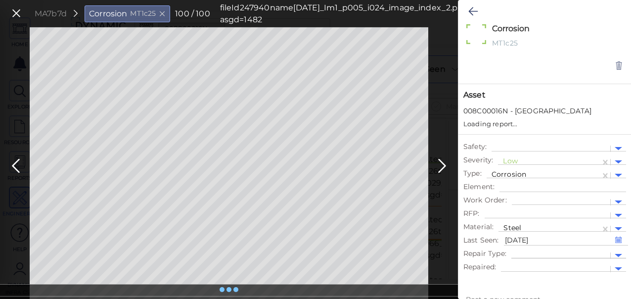
type textarea "x"
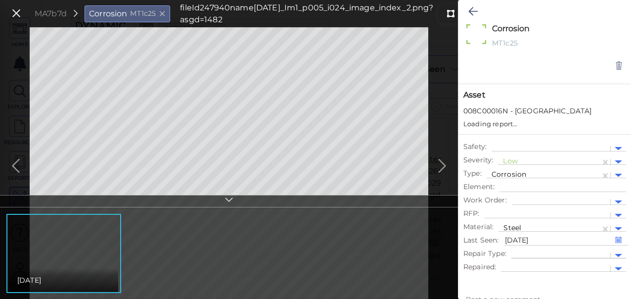
type textarea "x"
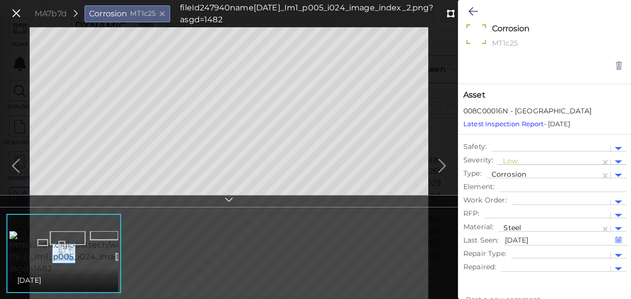
click at [538, 162] on div at bounding box center [549, 162] width 93 height 10
click at [528, 205] on div "Moderate" at bounding box center [525, 208] width 54 height 15
click at [475, 9] on icon at bounding box center [473, 11] width 9 height 12
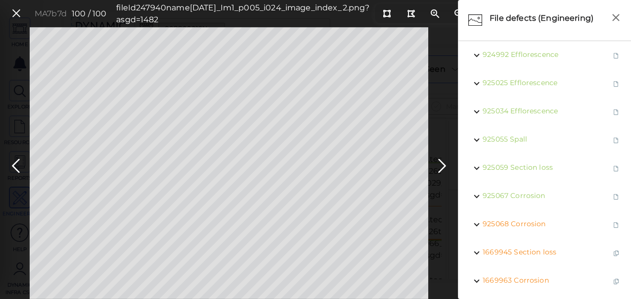
scroll to position [40, 0]
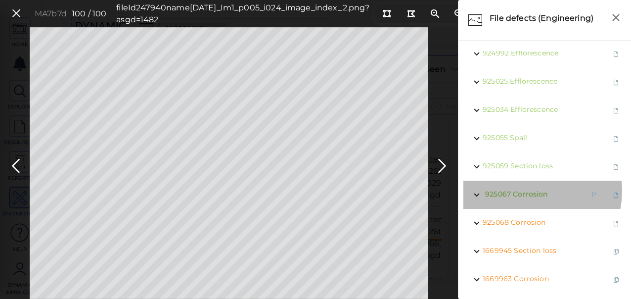
click at [528, 191] on span "Corrosion" at bounding box center [530, 194] width 35 height 9
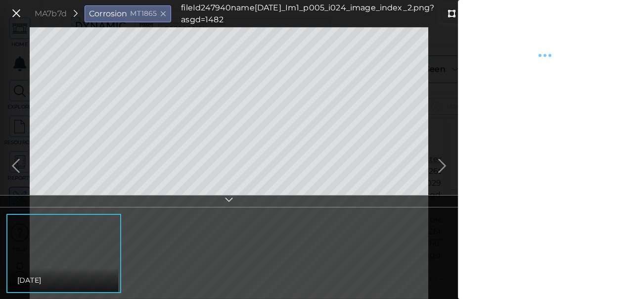
type textarea "x"
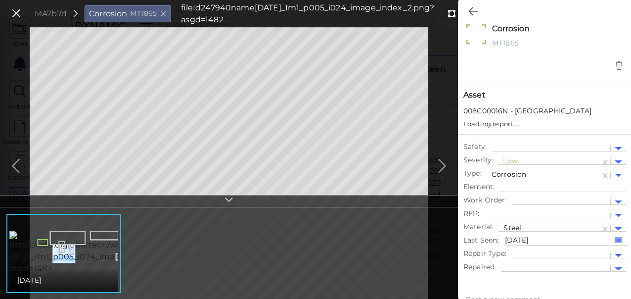
type textarea "x"
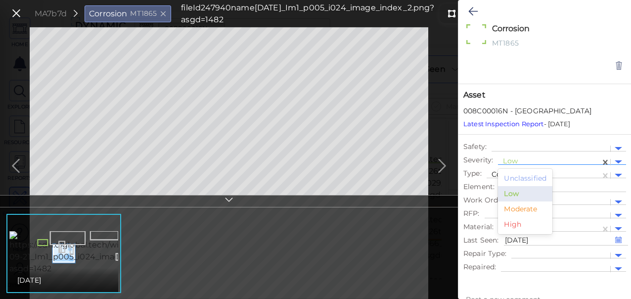
click at [525, 158] on div at bounding box center [549, 162] width 93 height 10
click at [512, 208] on div "Moderate" at bounding box center [525, 208] width 54 height 15
click at [472, 14] on icon at bounding box center [473, 11] width 9 height 12
type textarea "x"
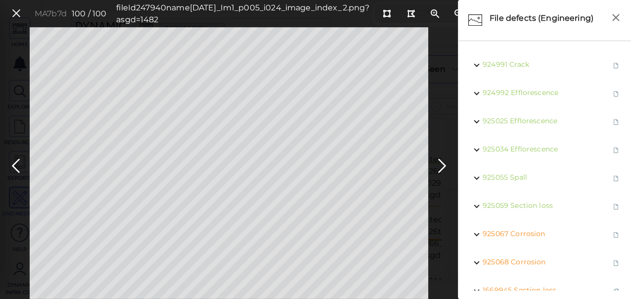
drag, startPoint x: 14, startPoint y: 12, endPoint x: 17, endPoint y: 0, distance: 12.4
click at [14, 12] on icon at bounding box center [16, 13] width 11 height 13
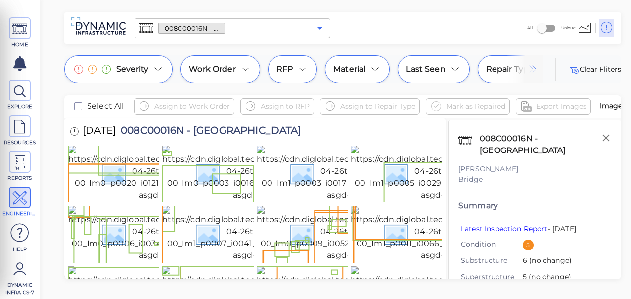
click at [320, 29] on icon "Open" at bounding box center [320, 28] width 5 height 2
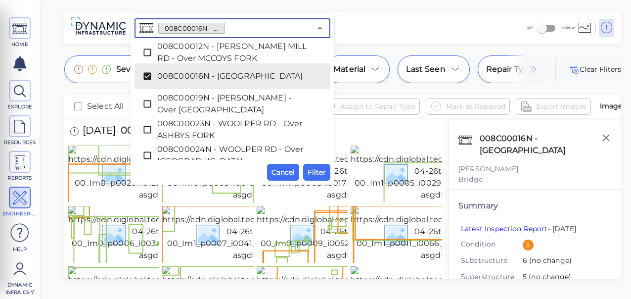
scroll to position [88, 0]
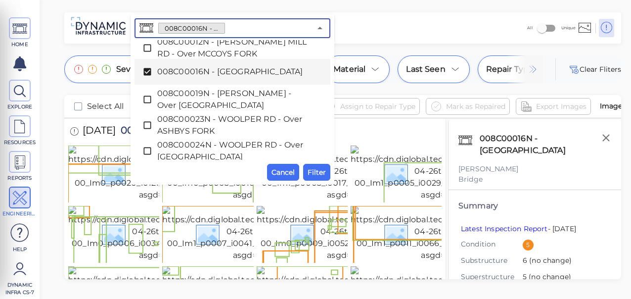
click at [148, 72] on icon at bounding box center [147, 71] width 7 height 7
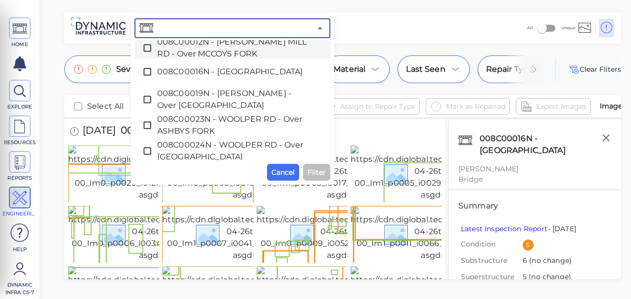
paste input "008C00055N - LONGBRANCH RD - Over LONEBRANCH CR"
type input "008C00055N - LONGBRANCH RD - Over LONEBRANCH CR"
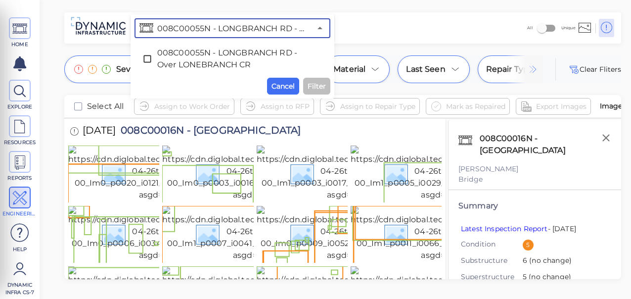
scroll to position [0, 0]
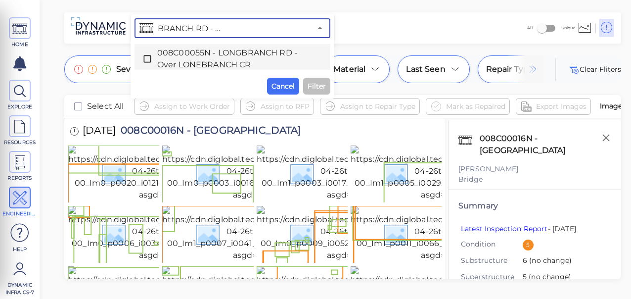
click at [148, 58] on icon at bounding box center [148, 59] width 10 height 10
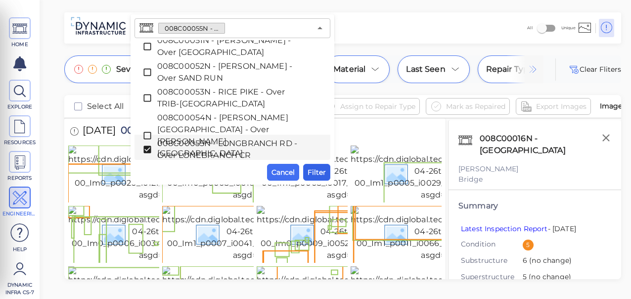
click at [323, 174] on span "Filter" at bounding box center [317, 172] width 18 height 12
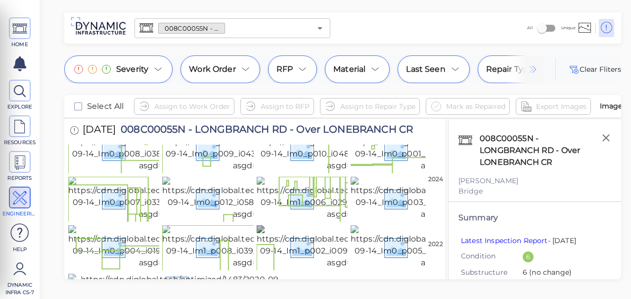
scroll to position [2105, 0]
click at [209, 274] on img at bounding box center [177, 286] width 218 height 24
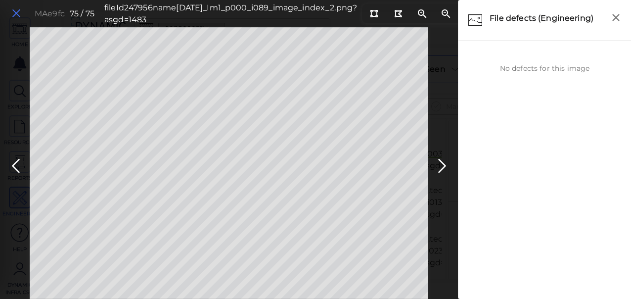
click at [16, 15] on icon at bounding box center [16, 13] width 11 height 13
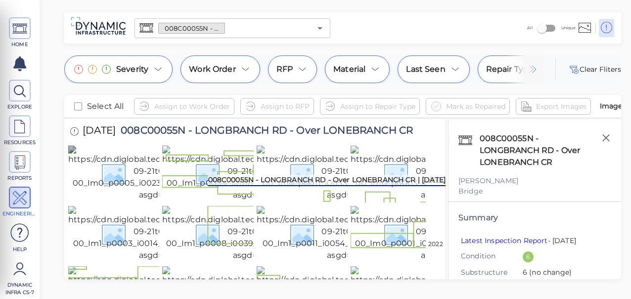
click at [116, 193] on img at bounding box center [160, 172] width 184 height 55
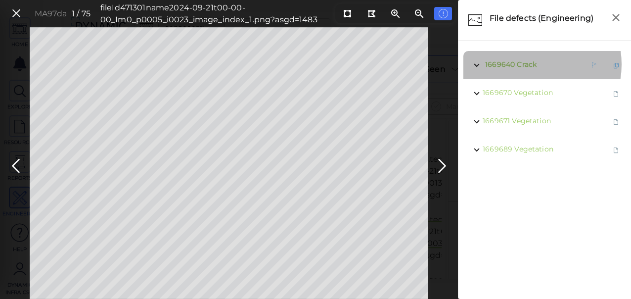
click at [531, 64] on span "Crack" at bounding box center [527, 64] width 20 height 9
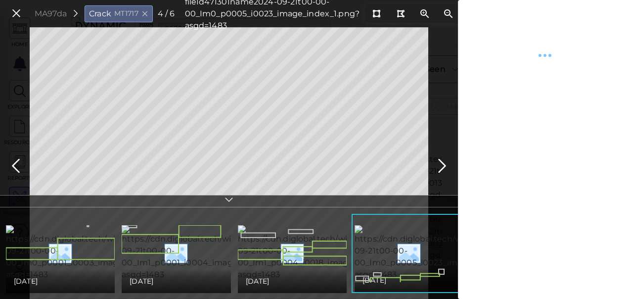
type textarea "x"
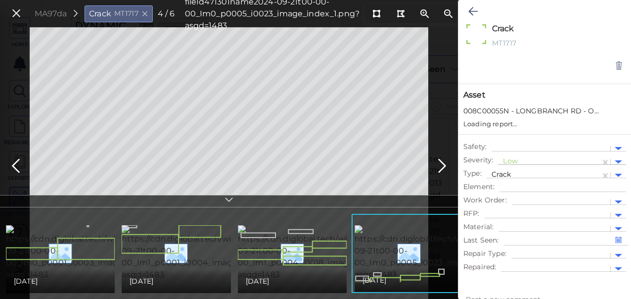
type textarea "x"
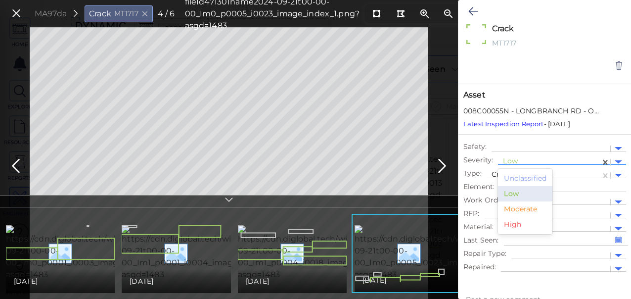
click at [515, 159] on div at bounding box center [549, 162] width 93 height 10
click at [523, 207] on div "Moderate" at bounding box center [525, 208] width 54 height 15
click at [467, 10] on button at bounding box center [473, 11] width 19 height 22
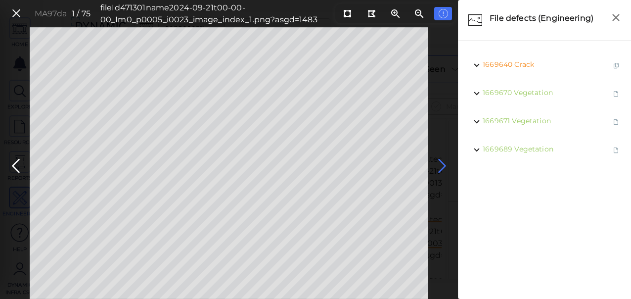
click at [441, 167] on icon at bounding box center [443, 165] width 16 height 19
click at [443, 159] on icon at bounding box center [443, 165] width 16 height 19
click at [441, 163] on icon at bounding box center [443, 165] width 16 height 19
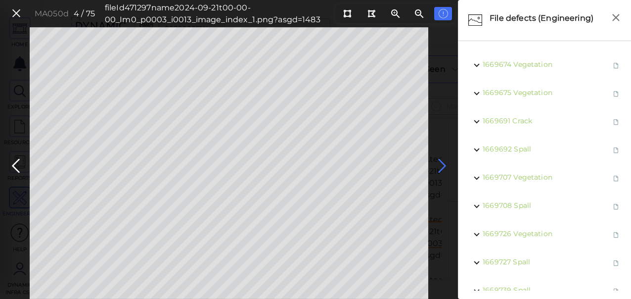
click at [441, 163] on icon at bounding box center [443, 165] width 16 height 19
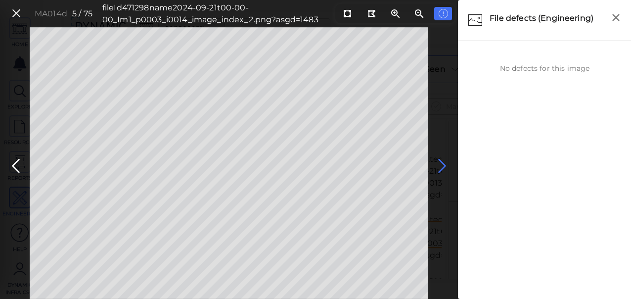
click at [441, 163] on icon at bounding box center [443, 165] width 16 height 19
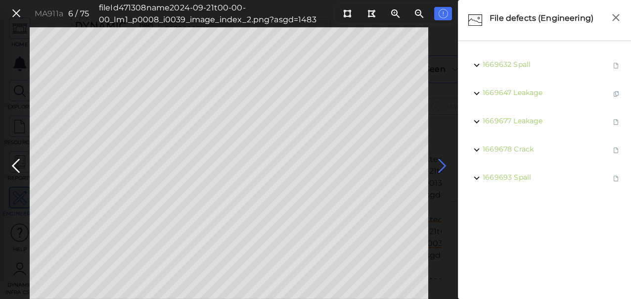
click at [441, 160] on icon at bounding box center [443, 165] width 16 height 19
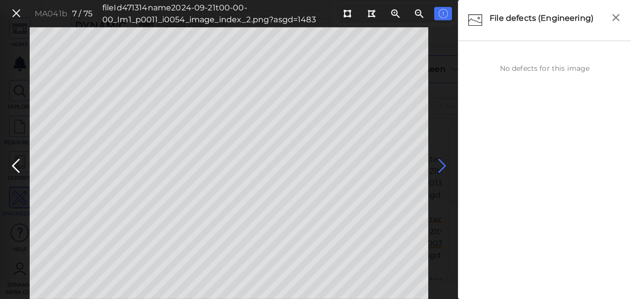
click at [442, 162] on icon at bounding box center [443, 165] width 16 height 19
click at [444, 166] on icon at bounding box center [443, 165] width 16 height 19
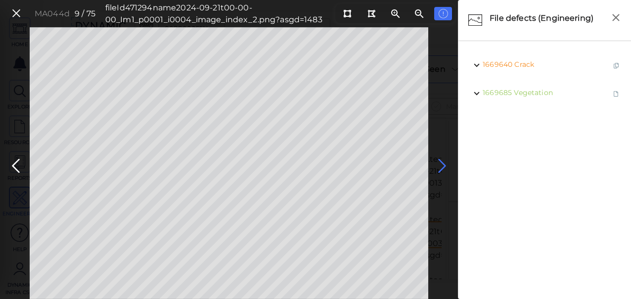
click at [442, 166] on icon at bounding box center [443, 165] width 16 height 19
click at [440, 164] on icon at bounding box center [443, 165] width 16 height 19
click at [439, 165] on icon at bounding box center [443, 165] width 16 height 19
click at [443, 164] on icon at bounding box center [443, 165] width 16 height 19
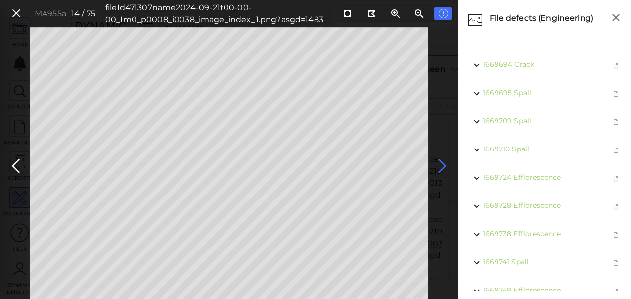
click at [442, 165] on icon at bounding box center [443, 165] width 16 height 19
click at [442, 164] on icon at bounding box center [443, 165] width 16 height 19
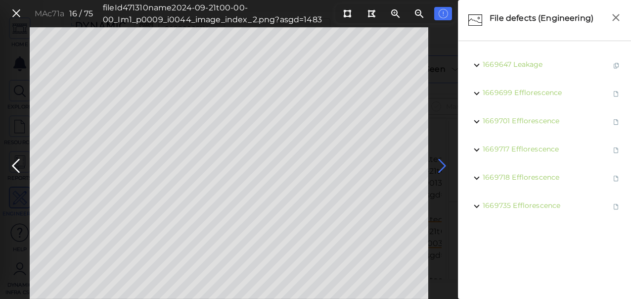
click at [442, 164] on icon at bounding box center [443, 165] width 16 height 19
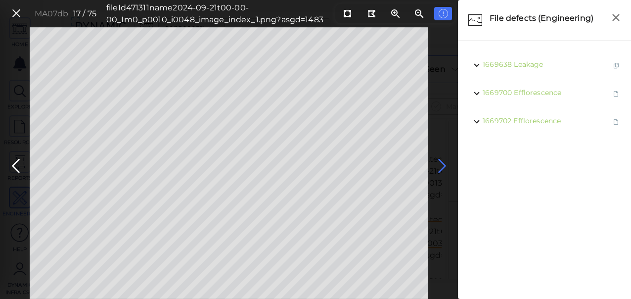
click at [442, 164] on icon at bounding box center [443, 165] width 16 height 19
click at [441, 164] on icon at bounding box center [443, 165] width 16 height 19
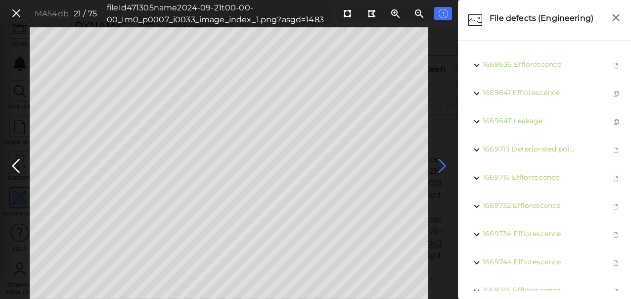
click at [441, 162] on icon at bounding box center [443, 165] width 16 height 19
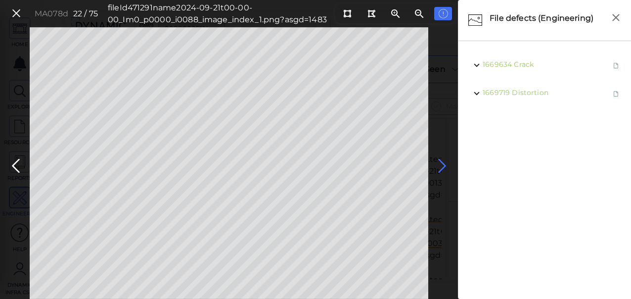
click at [443, 165] on icon at bounding box center [443, 165] width 16 height 19
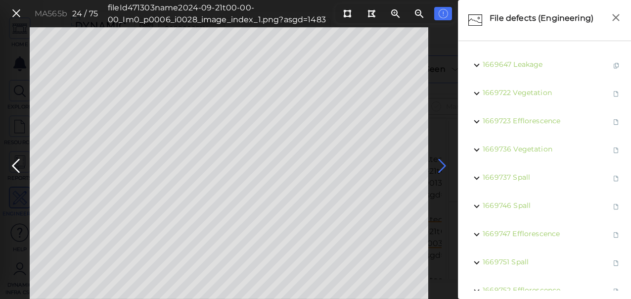
click at [443, 157] on icon at bounding box center [443, 165] width 16 height 19
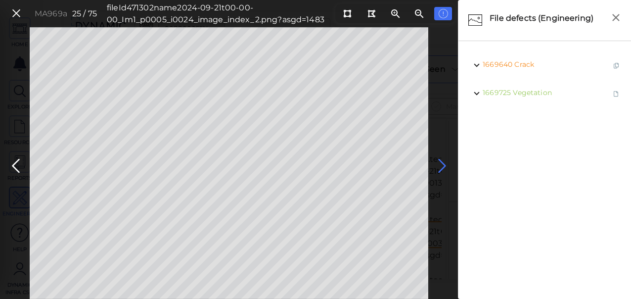
click at [441, 165] on icon at bounding box center [443, 165] width 16 height 19
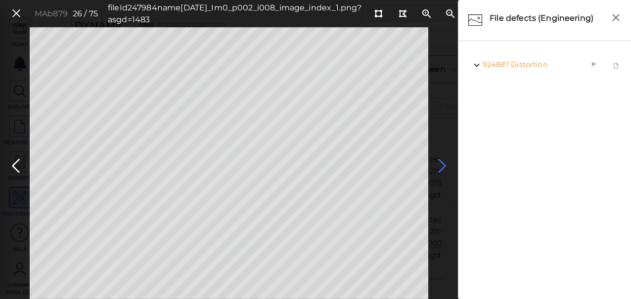
click at [440, 164] on icon at bounding box center [443, 165] width 16 height 19
click at [12, 158] on icon at bounding box center [16, 165] width 16 height 19
click at [444, 166] on icon at bounding box center [443, 165] width 16 height 19
click at [441, 165] on icon at bounding box center [443, 165] width 16 height 19
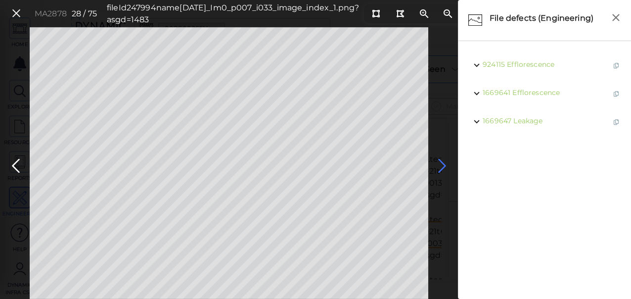
click at [441, 165] on icon at bounding box center [443, 165] width 16 height 19
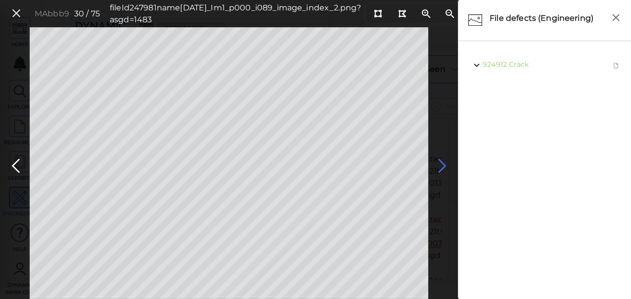
click at [441, 165] on icon at bounding box center [443, 165] width 16 height 19
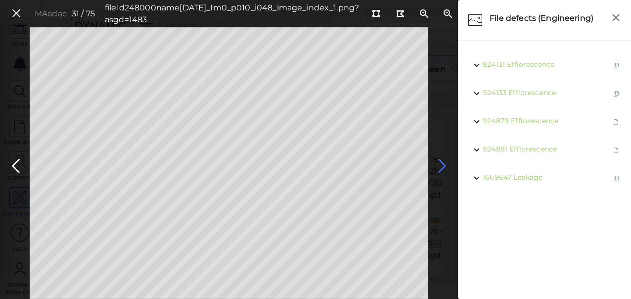
click at [441, 165] on icon at bounding box center [443, 165] width 16 height 19
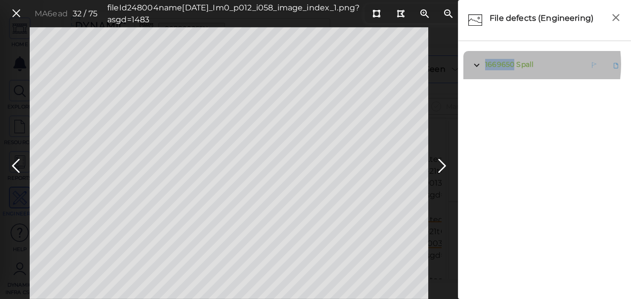
click at [503, 64] on span "1669650" at bounding box center [499, 64] width 29 height 9
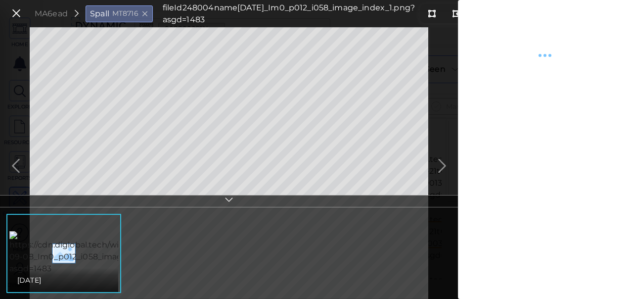
type textarea "x"
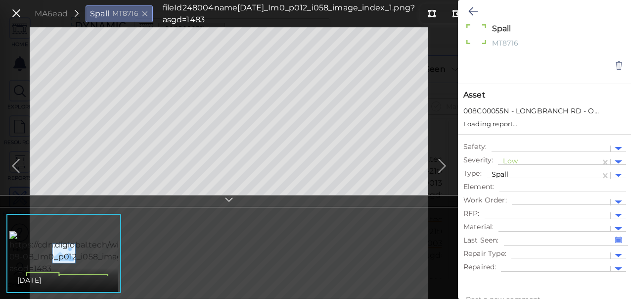
type textarea "x"
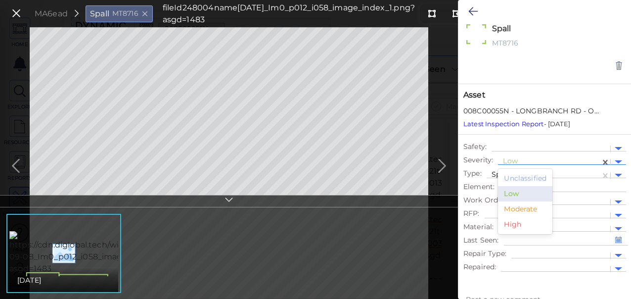
click at [519, 161] on div at bounding box center [549, 162] width 93 height 10
click at [527, 211] on div "Moderate" at bounding box center [525, 208] width 54 height 15
click at [473, 16] on icon at bounding box center [473, 11] width 9 height 12
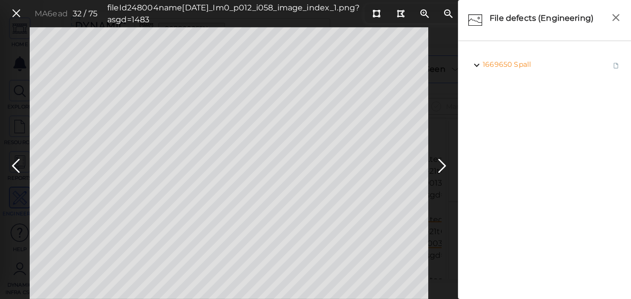
drag, startPoint x: 439, startPoint y: 167, endPoint x: 458, endPoint y: 110, distance: 60.3
click at [439, 167] on icon at bounding box center [443, 165] width 16 height 19
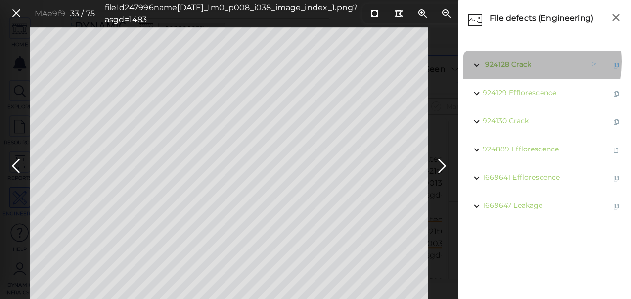
click at [517, 62] on span "Crack" at bounding box center [522, 64] width 20 height 9
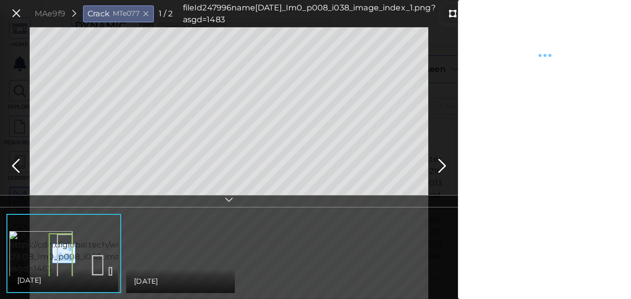
type textarea "x"
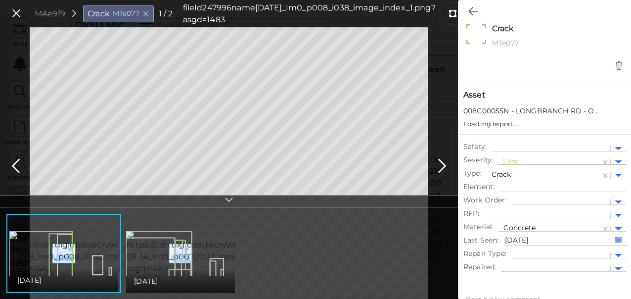
type textarea "x"
click at [526, 158] on div at bounding box center [549, 162] width 93 height 10
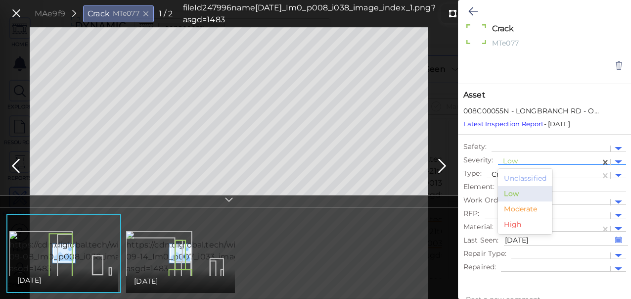
drag, startPoint x: 516, startPoint y: 211, endPoint x: 514, endPoint y: 188, distance: 22.9
click at [516, 210] on div "Moderate" at bounding box center [525, 208] width 54 height 15
click at [473, 9] on icon at bounding box center [473, 11] width 9 height 12
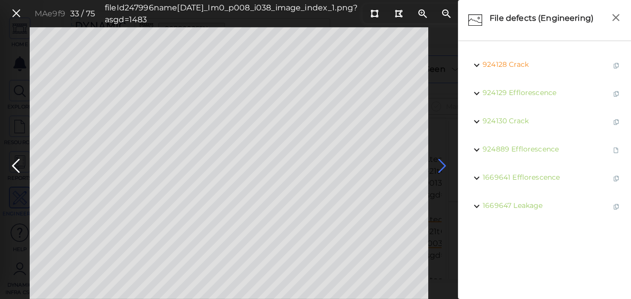
click at [443, 167] on icon at bounding box center [443, 165] width 16 height 19
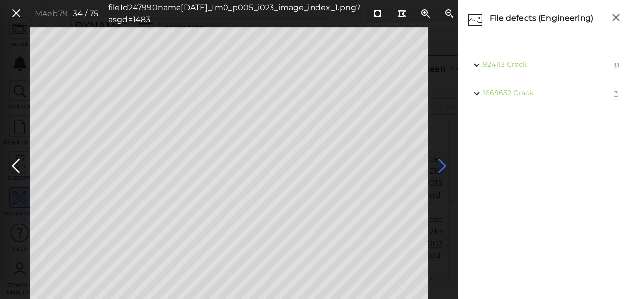
click at [438, 163] on icon at bounding box center [443, 165] width 16 height 19
click at [439, 164] on icon at bounding box center [443, 165] width 16 height 19
click at [440, 164] on icon at bounding box center [443, 165] width 16 height 19
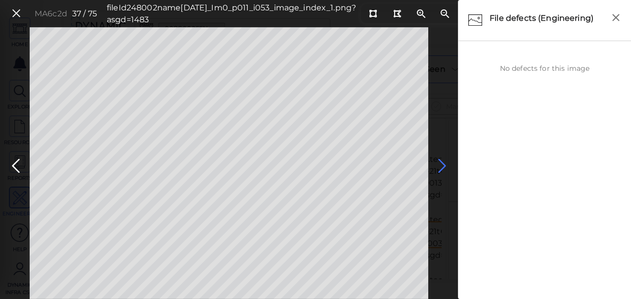
click at [441, 164] on icon at bounding box center [443, 165] width 16 height 19
click at [443, 164] on icon at bounding box center [443, 165] width 16 height 19
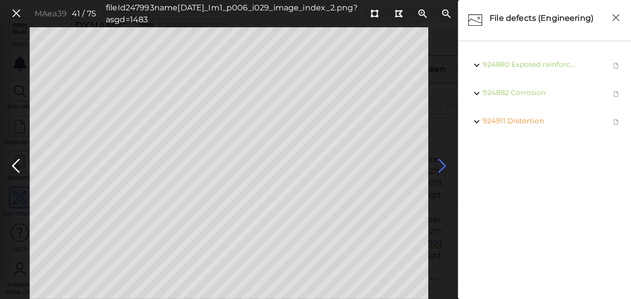
click at [443, 164] on icon at bounding box center [443, 165] width 16 height 19
click at [10, 166] on icon at bounding box center [16, 165] width 16 height 19
click at [527, 122] on span "Distortion" at bounding box center [528, 120] width 37 height 9
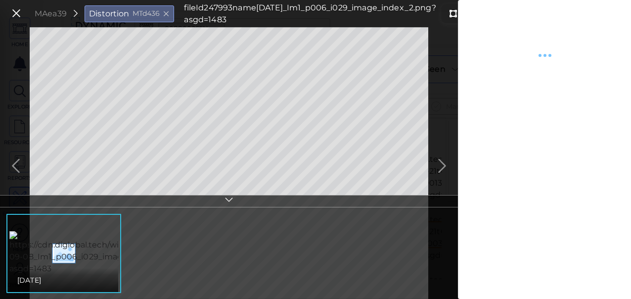
type textarea "x"
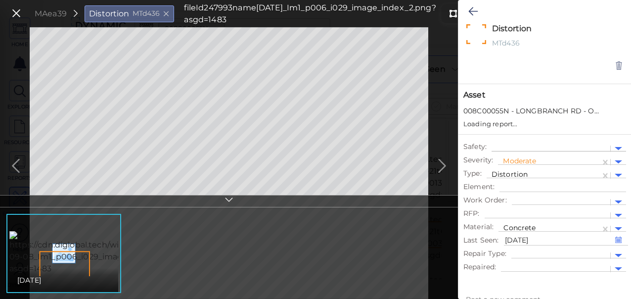
type textarea "x"
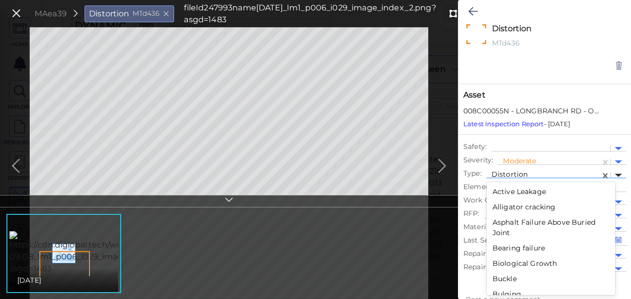
click at [616, 175] on div at bounding box center [618, 175] width 7 height 3
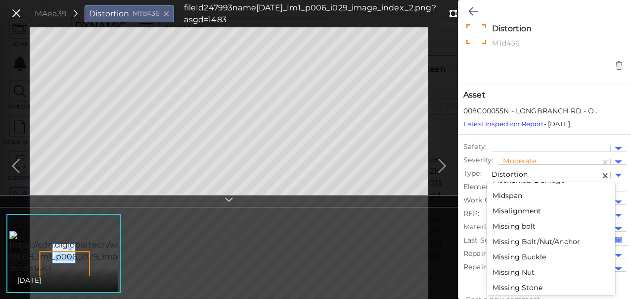
scroll to position [1204, 0]
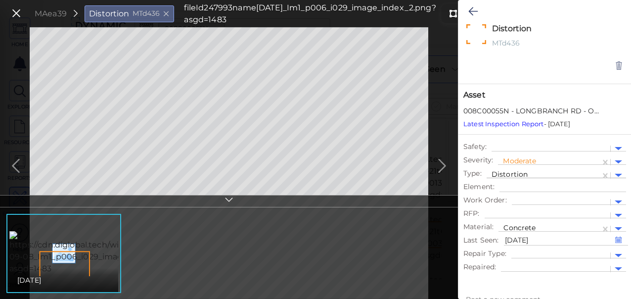
click at [591, 173] on div at bounding box center [544, 175] width 104 height 10
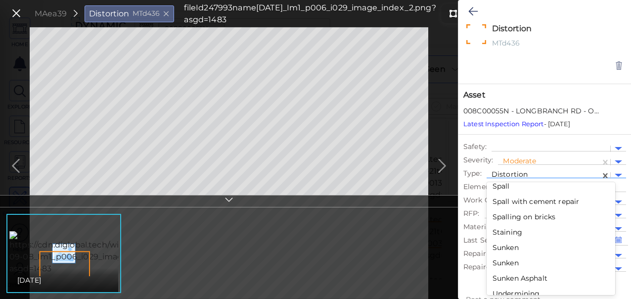
scroll to position [1716, 0]
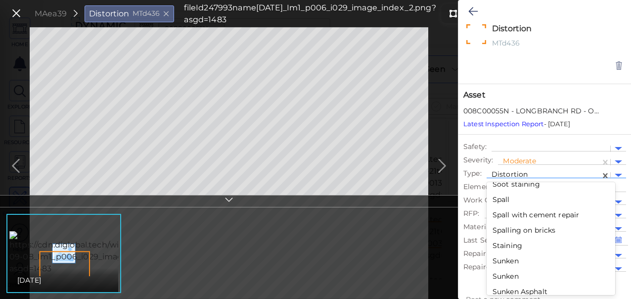
click at [502, 198] on div "Spall" at bounding box center [551, 199] width 129 height 15
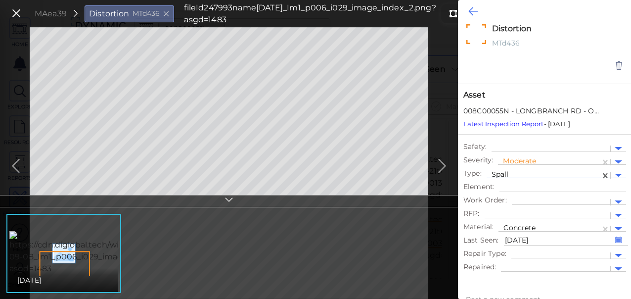
type textarea "x"
type textarea "Spall"
type textarea "x"
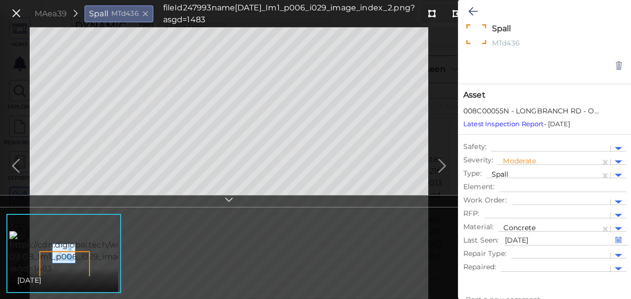
drag, startPoint x: 470, startPoint y: 11, endPoint x: 455, endPoint y: 166, distance: 156.1
click at [470, 10] on icon at bounding box center [473, 11] width 9 height 12
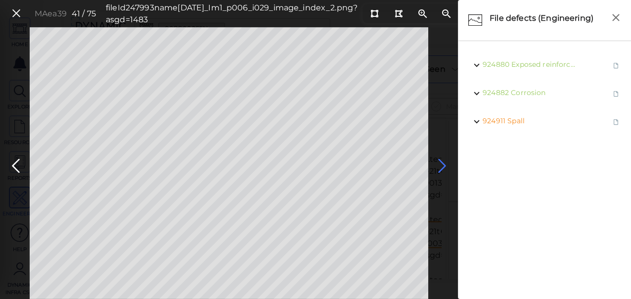
click at [442, 164] on icon at bounding box center [443, 165] width 16 height 19
click at [436, 167] on icon at bounding box center [443, 165] width 16 height 19
click at [439, 167] on icon at bounding box center [443, 165] width 16 height 19
click at [441, 164] on icon at bounding box center [443, 165] width 16 height 19
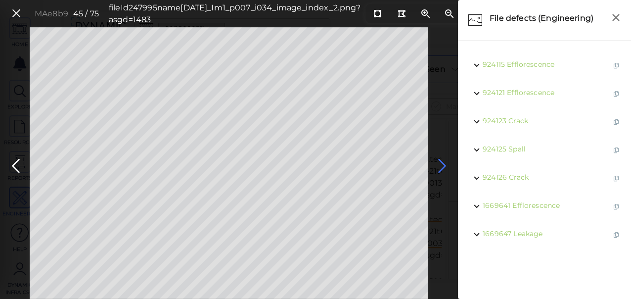
click at [441, 164] on icon at bounding box center [443, 165] width 16 height 19
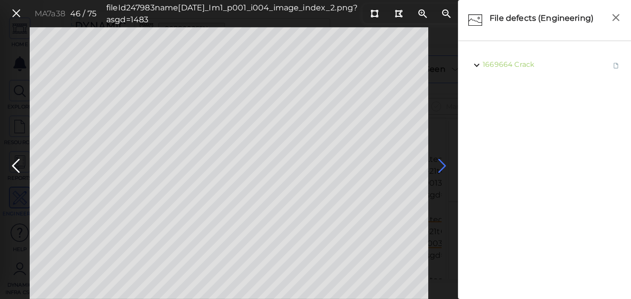
click at [441, 164] on icon at bounding box center [443, 165] width 16 height 19
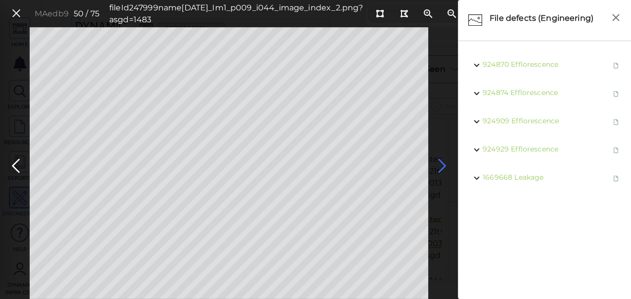
click at [441, 164] on icon at bounding box center [443, 165] width 16 height 19
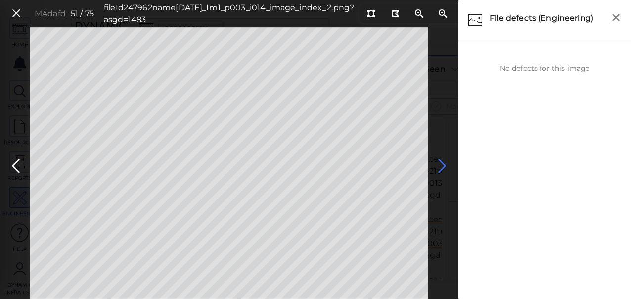
click at [441, 164] on icon at bounding box center [443, 165] width 16 height 19
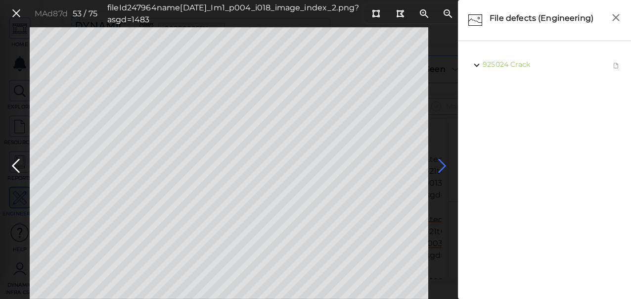
click at [441, 164] on icon at bounding box center [443, 165] width 16 height 19
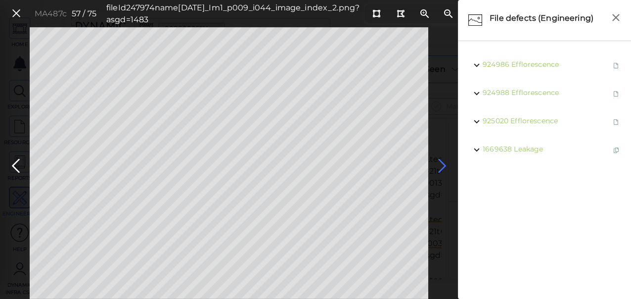
click at [441, 164] on icon at bounding box center [443, 165] width 16 height 19
click at [518, 118] on span "Distortion" at bounding box center [530, 120] width 37 height 9
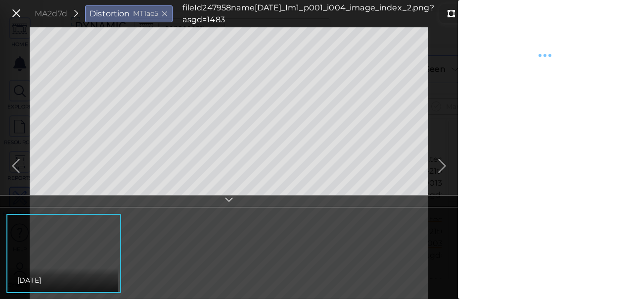
type textarea "x"
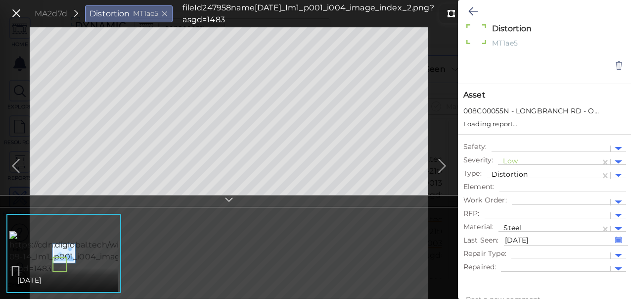
type textarea "x"
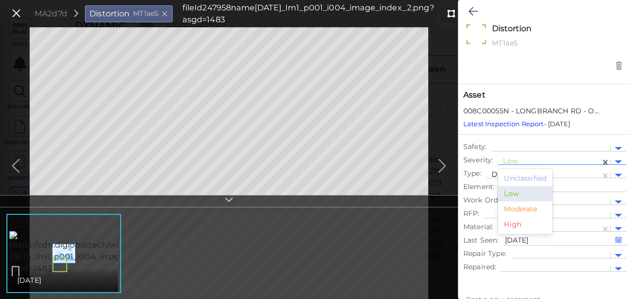
click at [535, 160] on div at bounding box center [549, 162] width 93 height 10
drag, startPoint x: 518, startPoint y: 207, endPoint x: 515, endPoint y: 194, distance: 13.8
click at [518, 206] on div "Moderate" at bounding box center [525, 208] width 54 height 15
click at [474, 12] on icon at bounding box center [473, 11] width 9 height 12
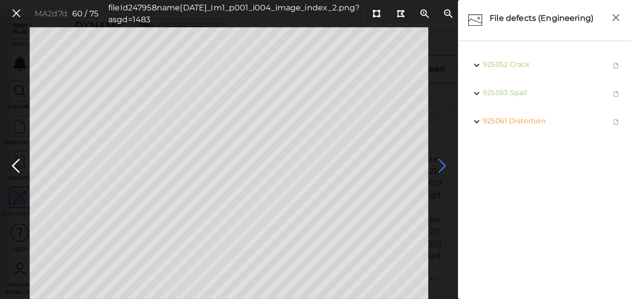
click at [439, 165] on icon at bounding box center [443, 165] width 16 height 19
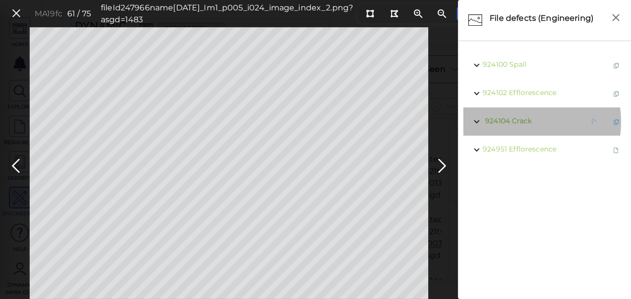
click at [515, 122] on span "Crack" at bounding box center [522, 120] width 20 height 9
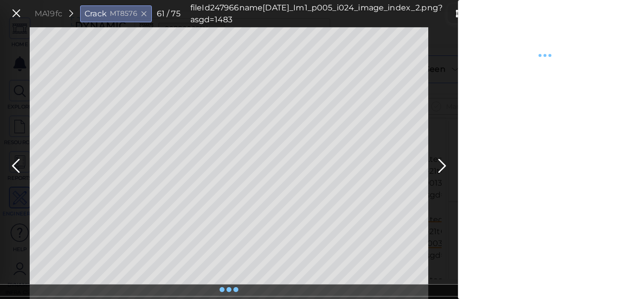
type textarea "x"
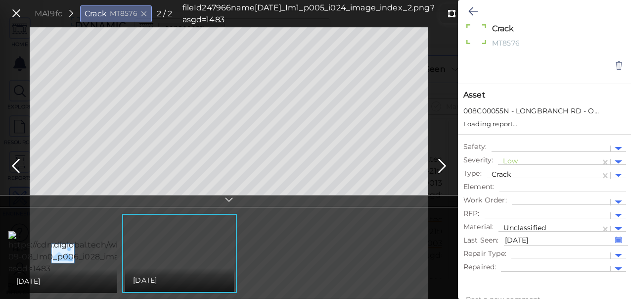
type textarea "x"
click at [511, 162] on div at bounding box center [549, 162] width 93 height 10
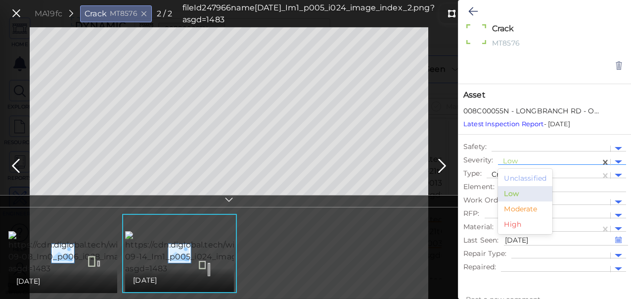
click at [513, 213] on div "Moderate" at bounding box center [525, 208] width 54 height 15
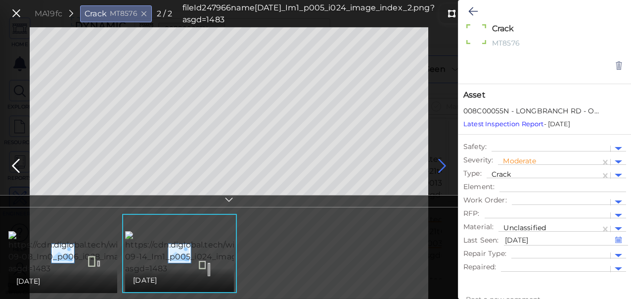
type textarea "x"
click at [468, 14] on button at bounding box center [473, 11] width 19 height 22
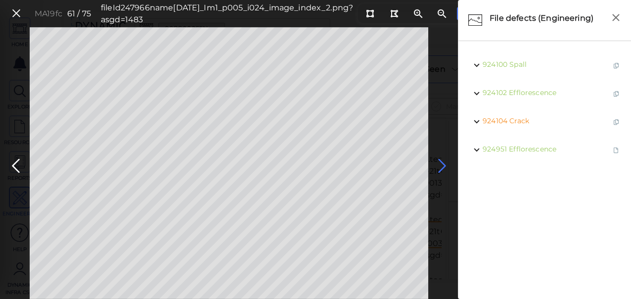
click at [440, 164] on icon at bounding box center [443, 165] width 16 height 19
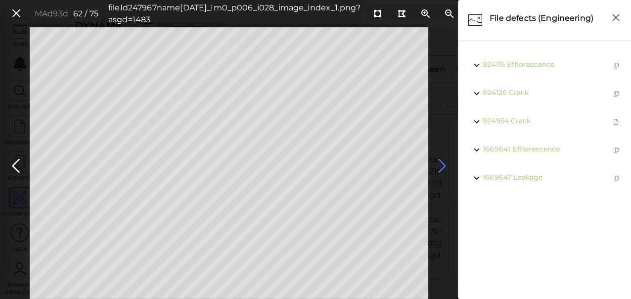
click at [439, 165] on icon at bounding box center [443, 165] width 16 height 19
click at [444, 162] on icon at bounding box center [443, 165] width 16 height 19
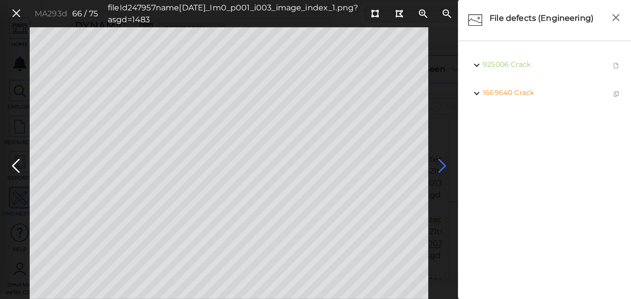
click at [441, 164] on icon at bounding box center [443, 165] width 16 height 19
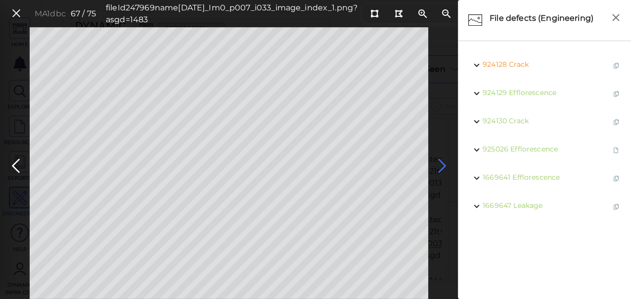
click at [443, 162] on icon at bounding box center [443, 165] width 16 height 19
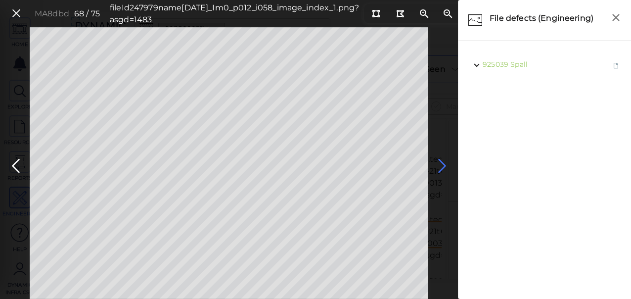
click at [443, 162] on icon at bounding box center [443, 165] width 16 height 19
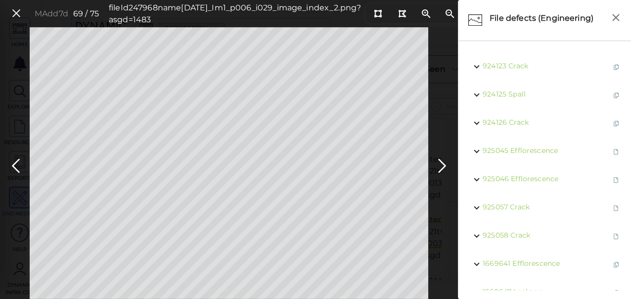
scroll to position [78, 0]
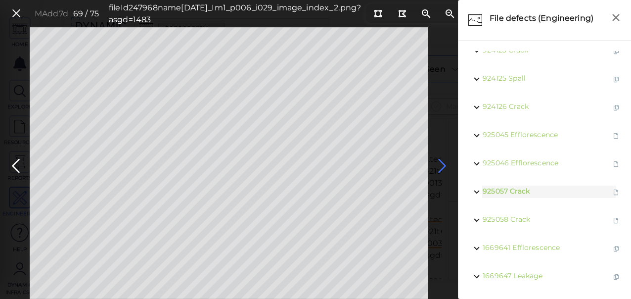
click at [439, 164] on icon at bounding box center [443, 165] width 16 height 19
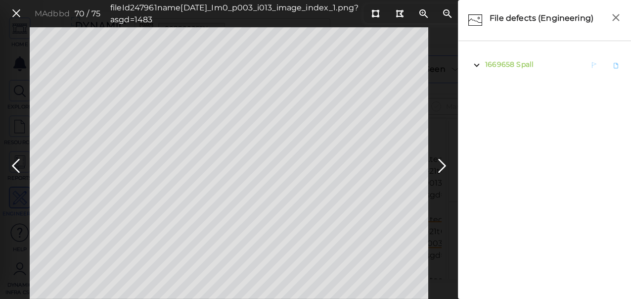
click at [523, 64] on span "Spall" at bounding box center [525, 64] width 17 height 9
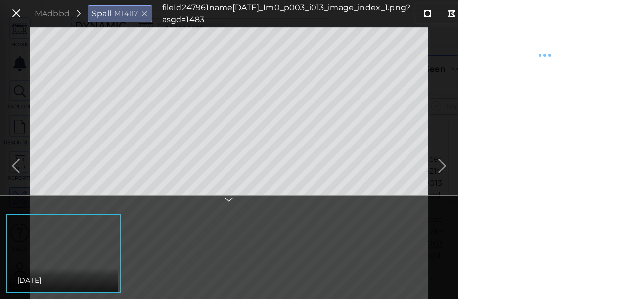
type textarea "x"
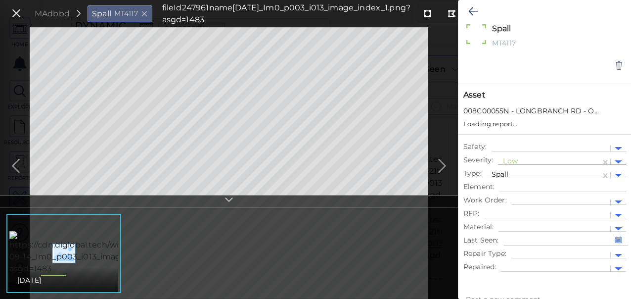
type textarea "x"
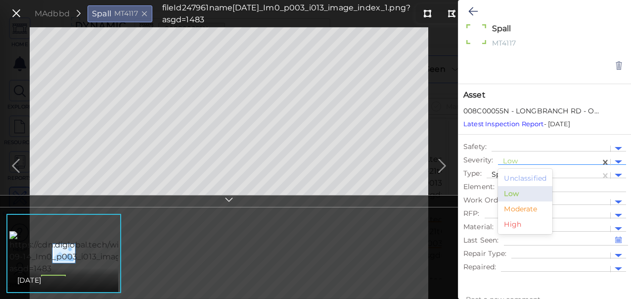
click at [518, 161] on div at bounding box center [549, 162] width 93 height 10
click at [513, 210] on div "Moderate" at bounding box center [525, 208] width 54 height 15
click at [471, 10] on icon at bounding box center [473, 11] width 9 height 12
type textarea "x"
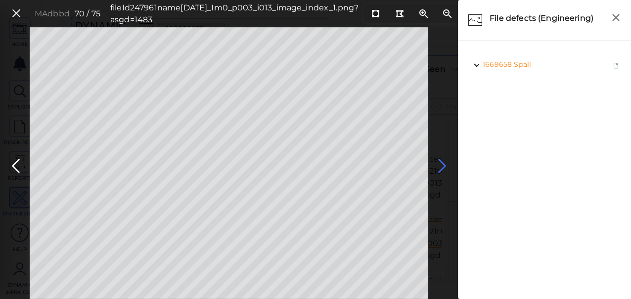
click at [444, 165] on icon at bounding box center [443, 165] width 16 height 19
click at [443, 164] on icon at bounding box center [443, 165] width 16 height 19
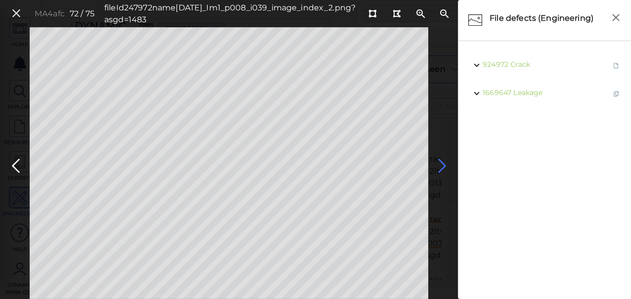
click at [443, 164] on icon at bounding box center [443, 165] width 16 height 19
click at [446, 168] on icon at bounding box center [443, 165] width 16 height 19
click at [443, 163] on icon at bounding box center [443, 165] width 16 height 19
click at [12, 16] on icon at bounding box center [16, 13] width 11 height 13
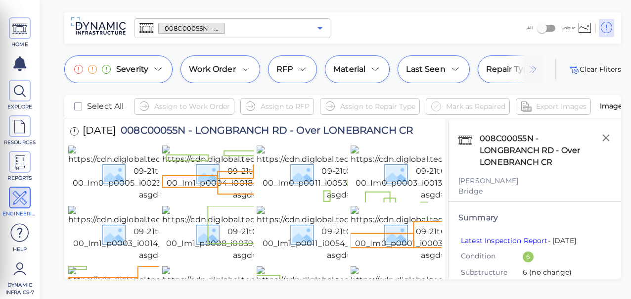
click at [321, 26] on icon "Open" at bounding box center [320, 28] width 12 height 12
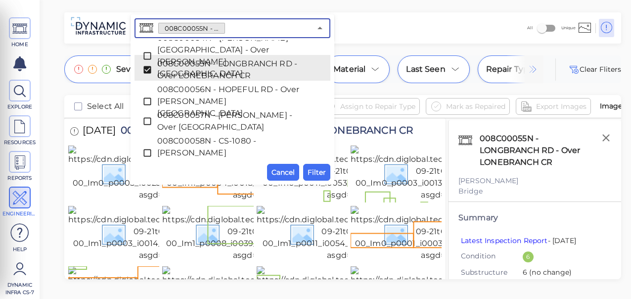
scroll to position [663, 0]
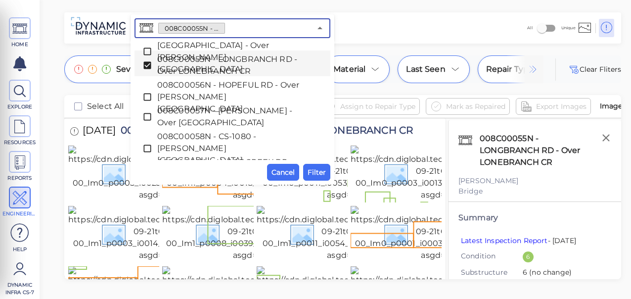
click at [145, 64] on icon at bounding box center [147, 65] width 7 height 7
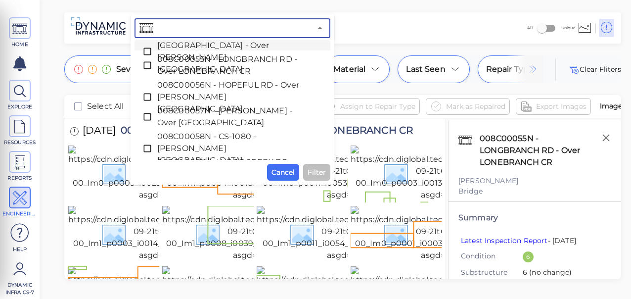
paste input "008C00030N - [GEOGRAPHIC_DATA] - Over SAND RUN"
type input "008C00030N - [GEOGRAPHIC_DATA] - Over SAND RUN"
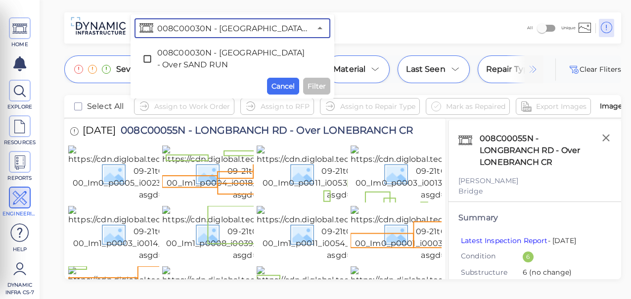
scroll to position [0, 0]
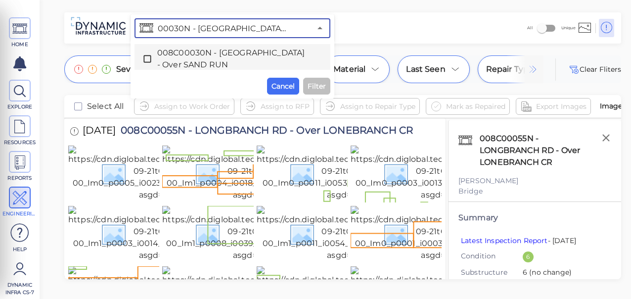
click at [148, 60] on icon at bounding box center [148, 59] width 10 height 10
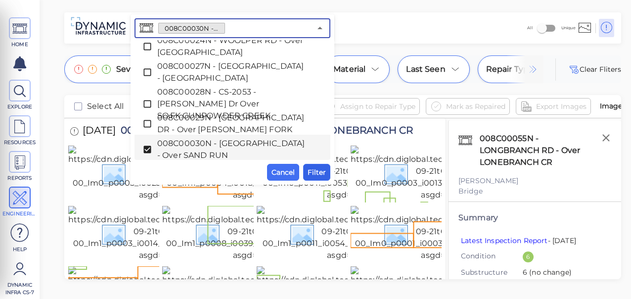
click at [316, 171] on span "Filter" at bounding box center [317, 172] width 18 height 12
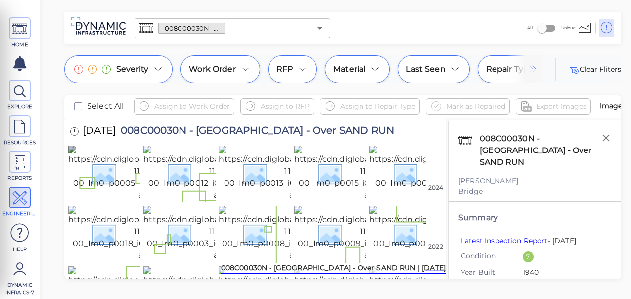
click at [104, 160] on img at bounding box center [159, 172] width 183 height 55
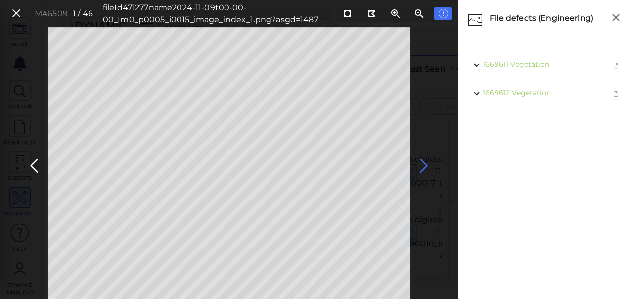
click at [428, 164] on icon at bounding box center [424, 165] width 16 height 19
click at [426, 164] on icon at bounding box center [424, 165] width 16 height 19
click at [424, 164] on icon at bounding box center [424, 165] width 16 height 19
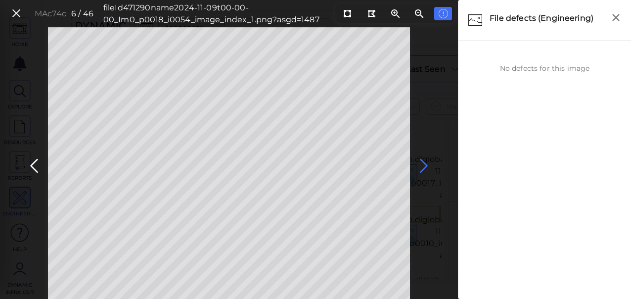
click at [424, 164] on icon at bounding box center [424, 165] width 16 height 19
click at [429, 163] on icon at bounding box center [424, 165] width 16 height 19
click at [426, 163] on icon at bounding box center [424, 165] width 16 height 19
click at [420, 162] on icon at bounding box center [424, 165] width 16 height 19
click at [423, 162] on icon at bounding box center [424, 165] width 16 height 19
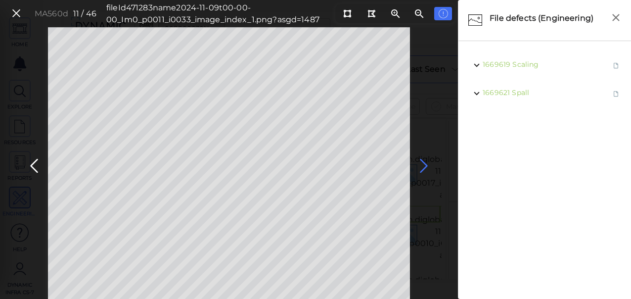
click at [426, 164] on icon at bounding box center [424, 165] width 16 height 19
click at [31, 163] on icon at bounding box center [34, 165] width 16 height 19
click at [426, 171] on icon at bounding box center [424, 165] width 16 height 19
click at [427, 165] on icon at bounding box center [424, 165] width 16 height 19
click at [424, 162] on icon at bounding box center [424, 165] width 16 height 19
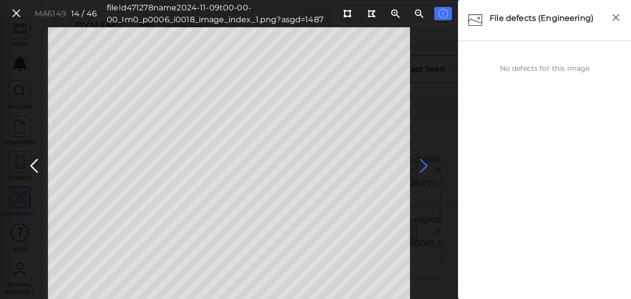
click at [425, 165] on icon at bounding box center [424, 165] width 16 height 19
click at [34, 159] on icon at bounding box center [34, 165] width 16 height 19
click at [350, 11] on icon at bounding box center [347, 13] width 8 height 7
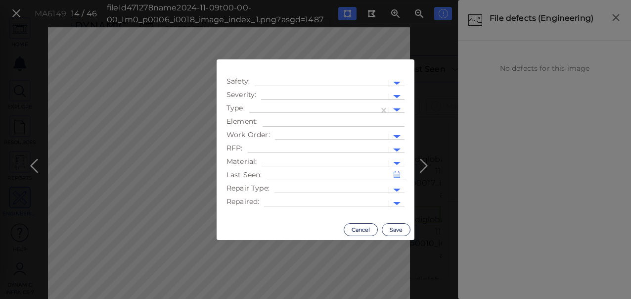
click at [313, 95] on div at bounding box center [325, 97] width 118 height 10
click at [281, 143] on div "Moderate" at bounding box center [288, 143] width 54 height 15
click at [307, 107] on div at bounding box center [314, 110] width 119 height 10
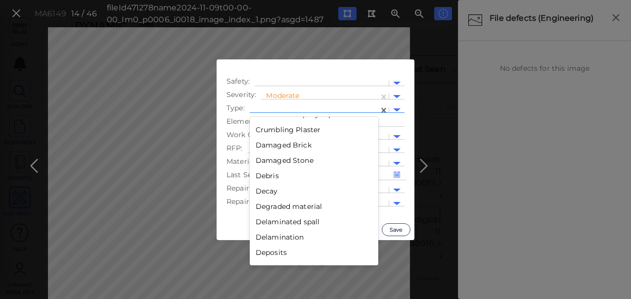
scroll to position [401, 0]
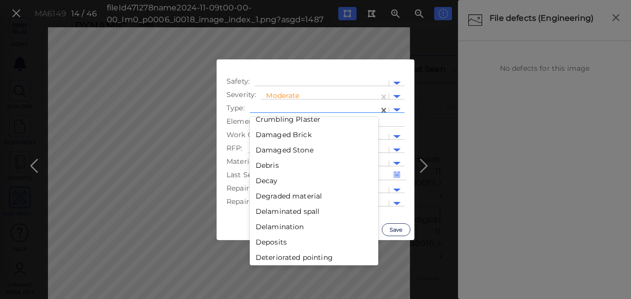
click at [283, 162] on div "Debris" at bounding box center [314, 165] width 129 height 15
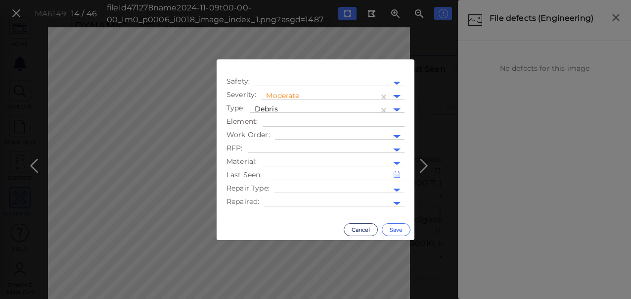
click at [399, 232] on button "Save" at bounding box center [396, 229] width 29 height 13
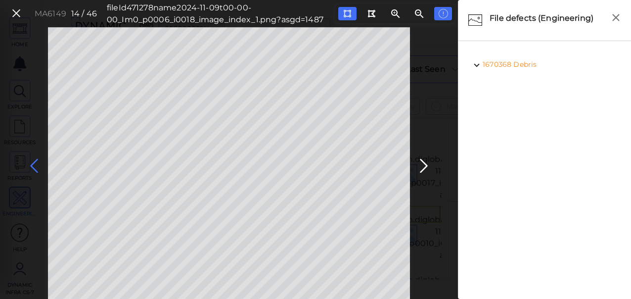
click at [36, 164] on icon at bounding box center [34, 165] width 16 height 19
click at [420, 166] on icon at bounding box center [424, 165] width 16 height 19
click at [424, 168] on icon at bounding box center [424, 165] width 16 height 19
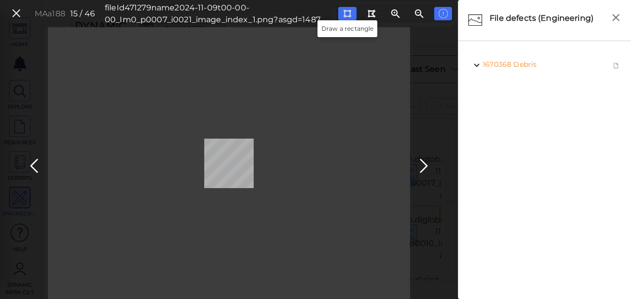
click at [350, 12] on icon at bounding box center [347, 13] width 8 height 7
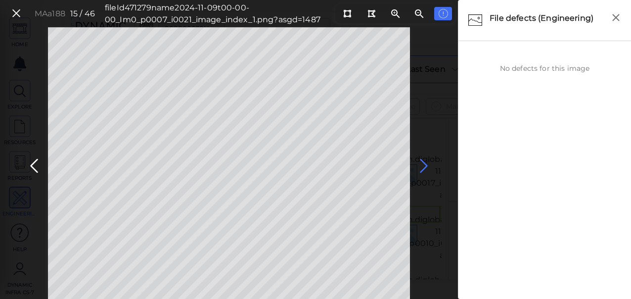
click at [421, 157] on icon at bounding box center [424, 165] width 16 height 19
click at [425, 166] on icon at bounding box center [424, 165] width 16 height 19
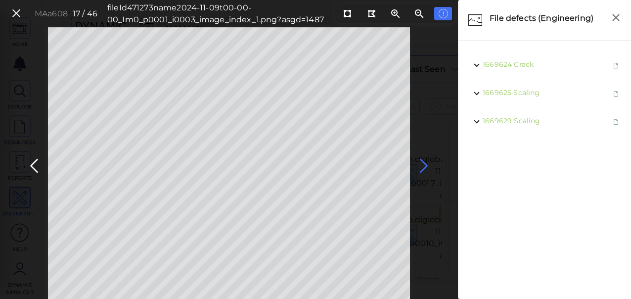
click at [425, 166] on icon at bounding box center [424, 165] width 16 height 19
click at [521, 66] on span "Erosion" at bounding box center [529, 64] width 27 height 9
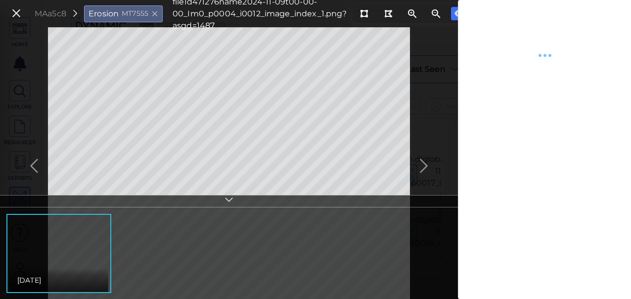
type textarea "x"
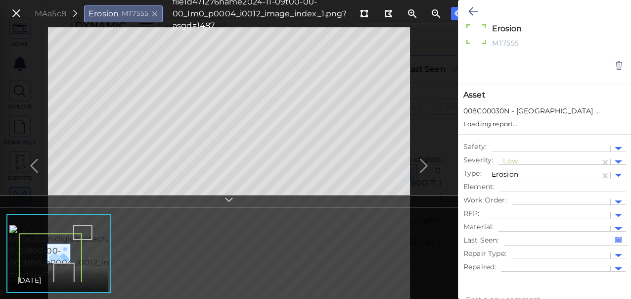
type textarea "x"
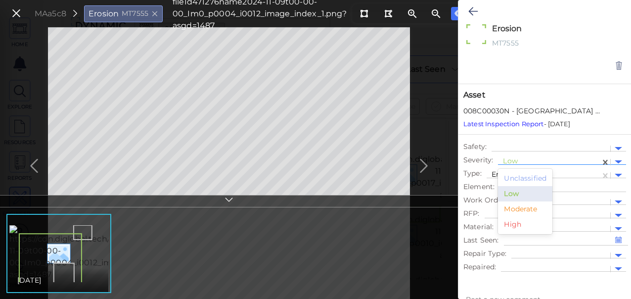
click at [526, 158] on div at bounding box center [549, 162] width 93 height 10
click at [524, 205] on div "Moderate" at bounding box center [525, 208] width 54 height 15
click at [467, 12] on button at bounding box center [473, 11] width 19 height 22
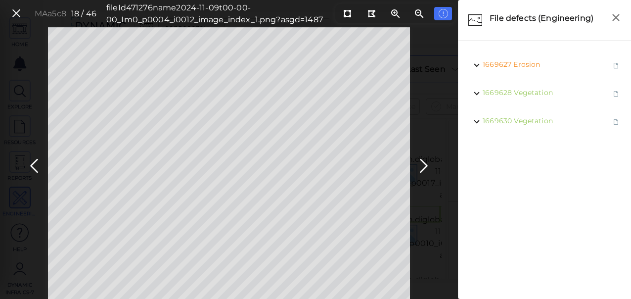
click at [424, 162] on icon at bounding box center [424, 165] width 16 height 19
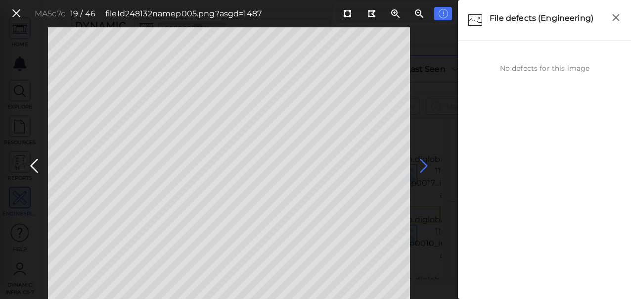
click at [425, 164] on icon at bounding box center [424, 165] width 16 height 19
click at [40, 164] on icon at bounding box center [34, 165] width 16 height 19
click at [424, 161] on icon at bounding box center [424, 165] width 16 height 19
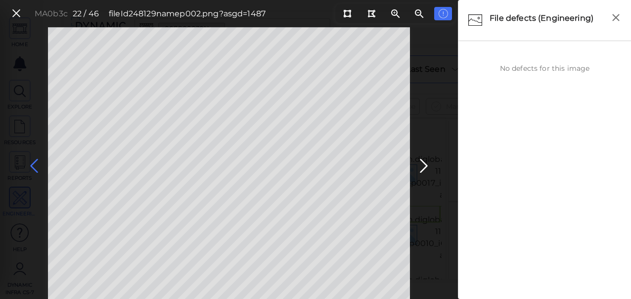
click at [33, 161] on icon at bounding box center [34, 165] width 16 height 19
click at [351, 13] on icon at bounding box center [347, 13] width 8 height 7
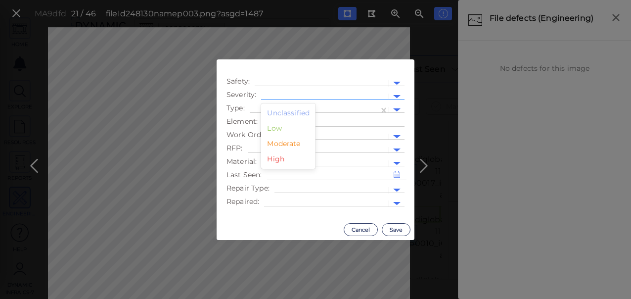
click at [304, 94] on div at bounding box center [325, 97] width 118 height 10
click at [290, 144] on div "Moderate" at bounding box center [288, 143] width 54 height 15
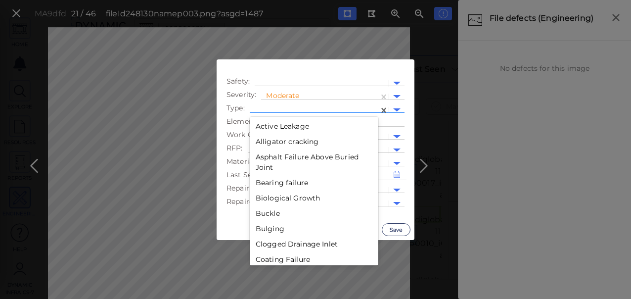
click at [312, 105] on div at bounding box center [314, 110] width 129 height 14
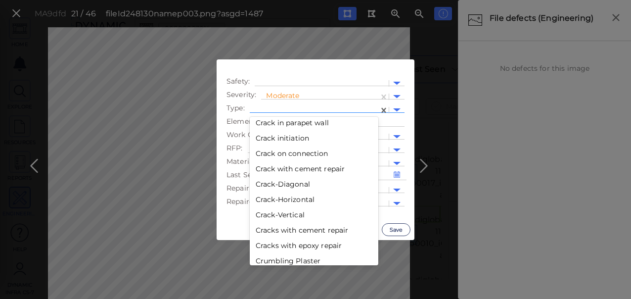
scroll to position [389, 0]
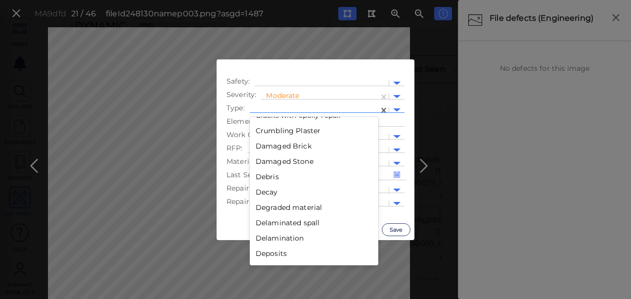
click at [261, 172] on div "Debris" at bounding box center [314, 176] width 129 height 15
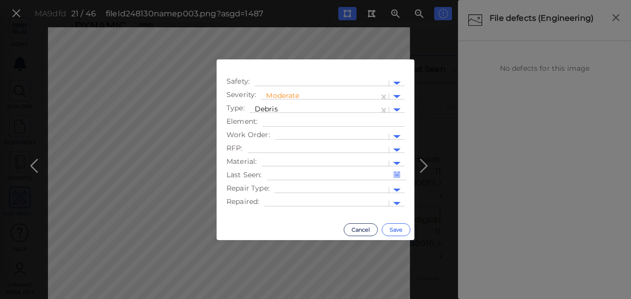
click at [391, 230] on button "Save" at bounding box center [396, 229] width 29 height 13
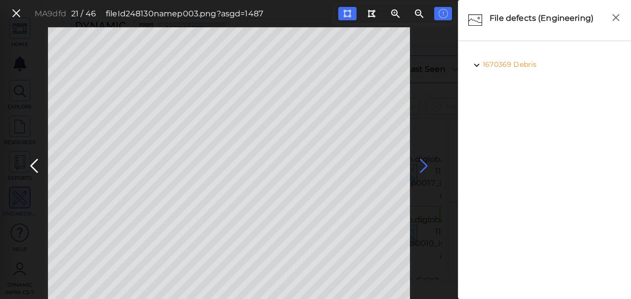
click at [428, 162] on icon at bounding box center [424, 165] width 16 height 19
click at [422, 164] on icon at bounding box center [424, 165] width 16 height 19
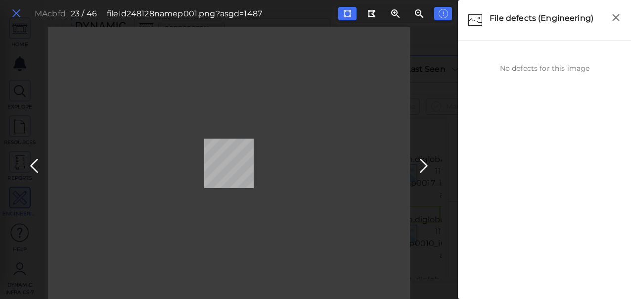
click at [14, 12] on icon at bounding box center [16, 13] width 11 height 13
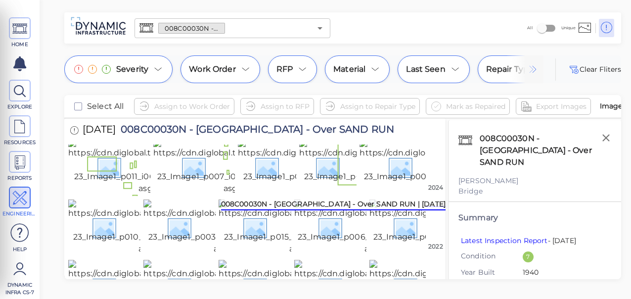
scroll to position [445, 0]
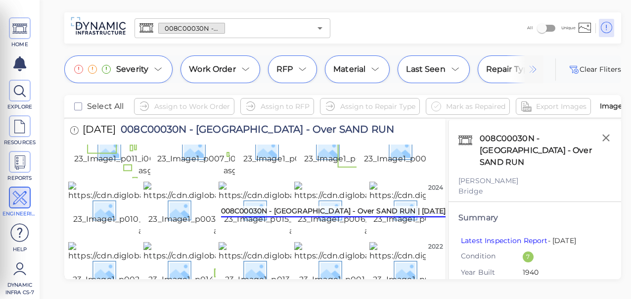
click at [194, 52] on img at bounding box center [245, 37] width 203 height 32
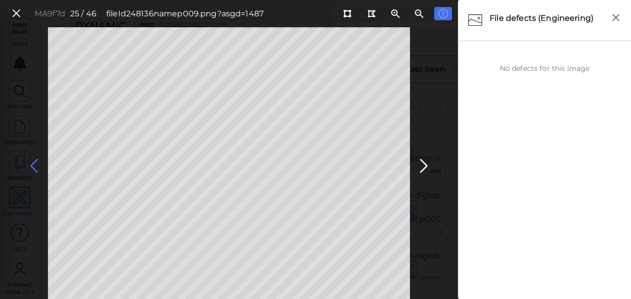
click at [32, 161] on icon at bounding box center [34, 165] width 16 height 19
click at [419, 162] on icon at bounding box center [424, 165] width 16 height 19
click at [420, 162] on icon at bounding box center [424, 165] width 16 height 19
click at [424, 163] on icon at bounding box center [424, 165] width 16 height 19
click at [422, 165] on icon at bounding box center [424, 165] width 16 height 19
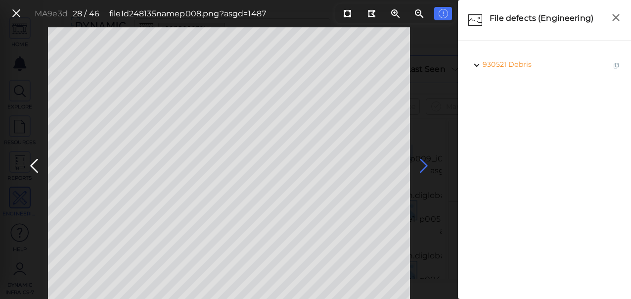
click at [423, 165] on icon at bounding box center [424, 165] width 16 height 19
click at [425, 165] on icon at bounding box center [424, 165] width 16 height 19
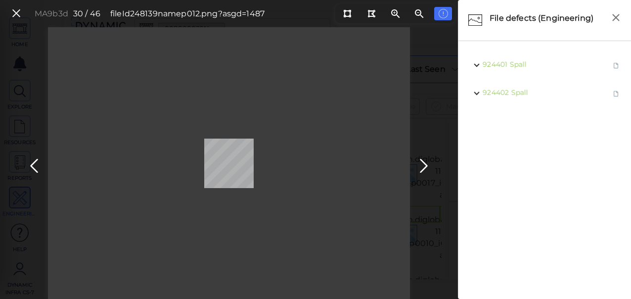
scroll to position [445, 0]
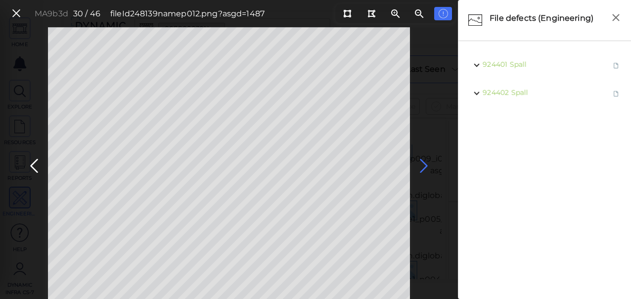
click at [423, 164] on icon at bounding box center [424, 165] width 16 height 19
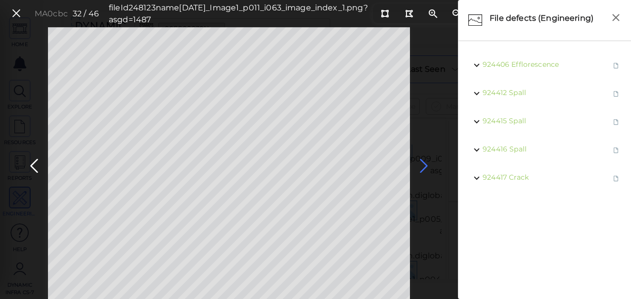
click at [422, 163] on icon at bounding box center [424, 165] width 16 height 19
click at [422, 159] on icon at bounding box center [424, 165] width 16 height 19
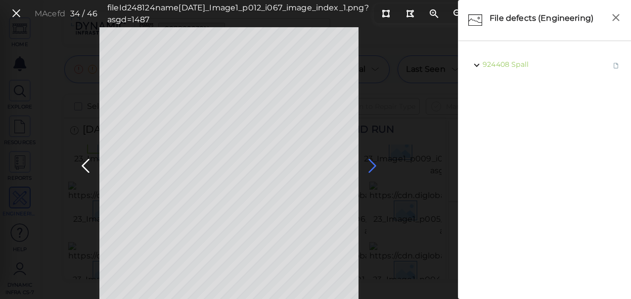
click at [373, 168] on icon at bounding box center [373, 165] width 16 height 19
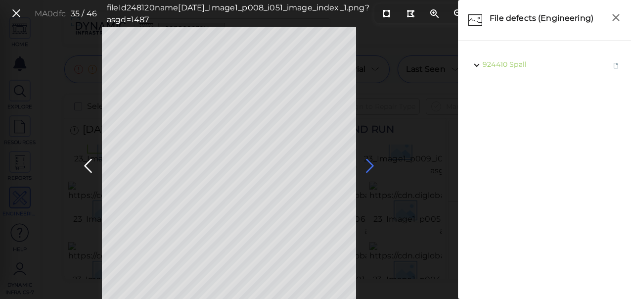
click at [372, 162] on icon at bounding box center [370, 165] width 16 height 19
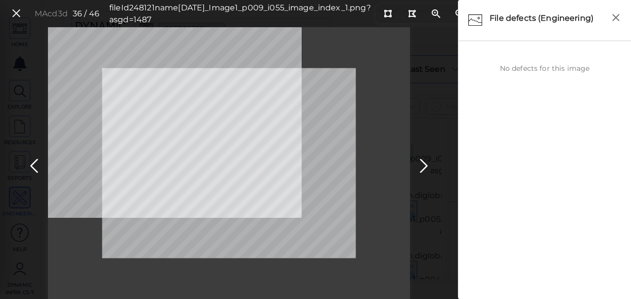
drag, startPoint x: 421, startPoint y: 165, endPoint x: 432, endPoint y: 201, distance: 37.9
click at [432, 201] on div "MAcd3d 36 / 46 fileId 248121 name 2020-09-23_Image1_p009_i055_image_index_1.png…" at bounding box center [229, 163] width 458 height 272
click at [384, 14] on icon at bounding box center [388, 13] width 8 height 7
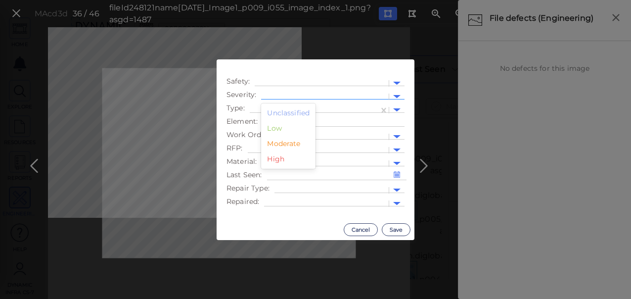
click at [340, 93] on div at bounding box center [325, 97] width 118 height 10
drag, startPoint x: 279, startPoint y: 141, endPoint x: 283, endPoint y: 131, distance: 10.4
click at [280, 141] on div "Moderate" at bounding box center [288, 143] width 54 height 15
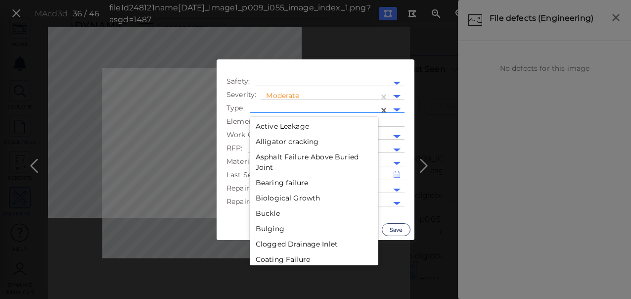
click at [295, 109] on div at bounding box center [314, 110] width 119 height 10
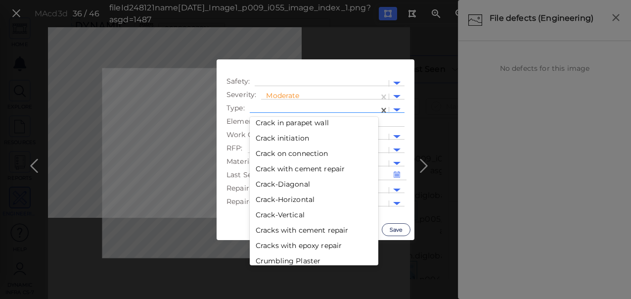
scroll to position [389, 0]
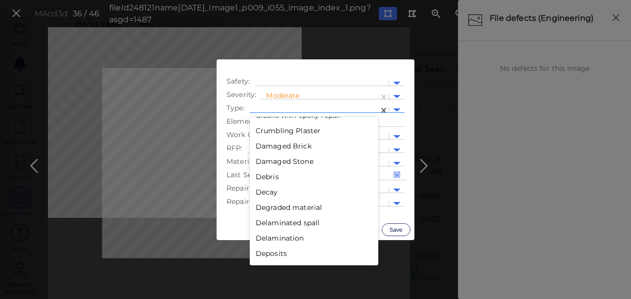
click at [277, 178] on div "Debris" at bounding box center [314, 176] width 129 height 15
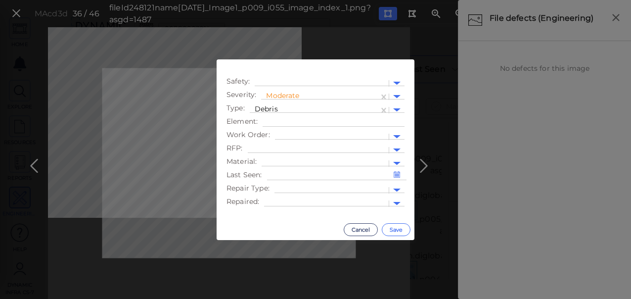
click at [398, 229] on button "Save" at bounding box center [396, 229] width 29 height 13
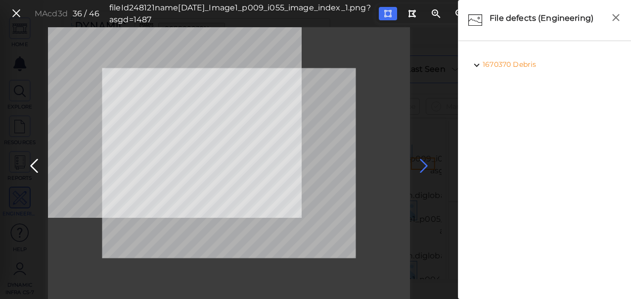
click at [422, 164] on icon at bounding box center [424, 165] width 16 height 19
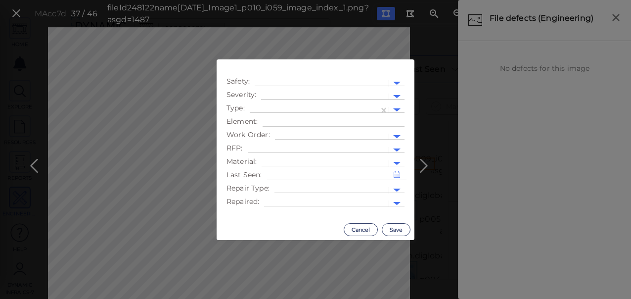
click at [278, 96] on div at bounding box center [325, 97] width 118 height 10
drag, startPoint x: 283, startPoint y: 145, endPoint x: 294, endPoint y: 123, distance: 24.6
click at [284, 145] on div "Moderate" at bounding box center [288, 143] width 54 height 15
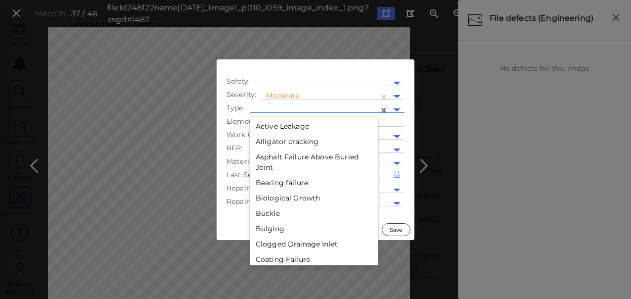
click at [306, 107] on div at bounding box center [314, 110] width 119 height 10
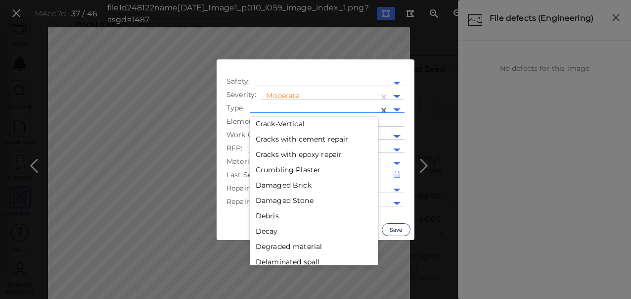
scroll to position [389, 0]
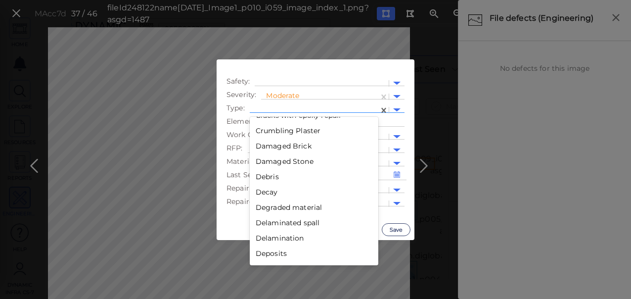
click at [280, 178] on div "Debris" at bounding box center [314, 176] width 129 height 15
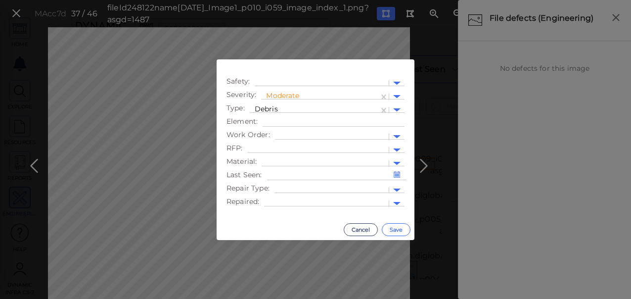
click at [396, 230] on button "Save" at bounding box center [396, 229] width 29 height 13
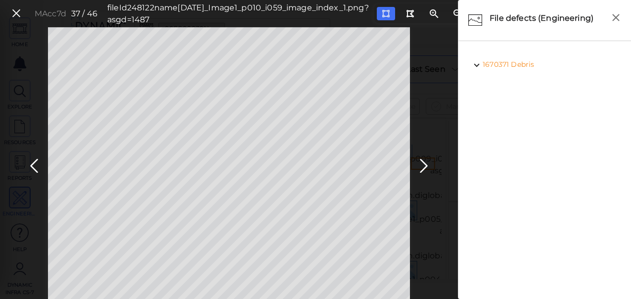
click at [423, 164] on icon at bounding box center [424, 165] width 16 height 19
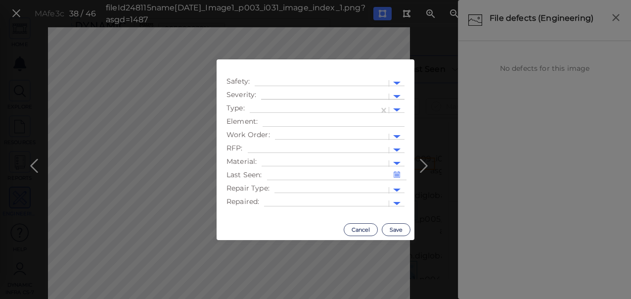
click at [289, 97] on div at bounding box center [325, 97] width 118 height 10
click at [279, 146] on div "Moderate" at bounding box center [288, 143] width 54 height 15
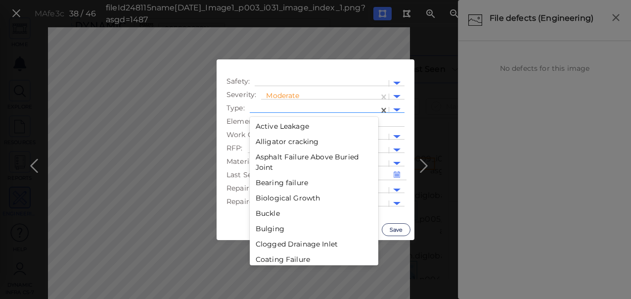
click at [314, 110] on div at bounding box center [314, 110] width 119 height 10
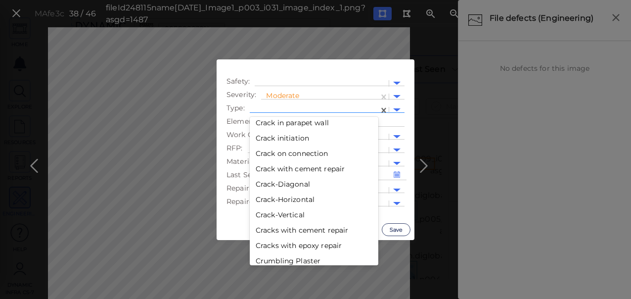
scroll to position [389, 0]
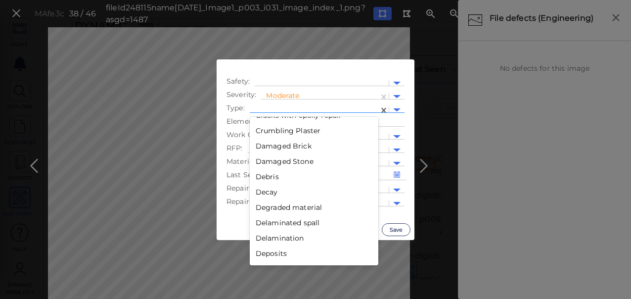
click at [283, 177] on div "Debris" at bounding box center [314, 176] width 129 height 15
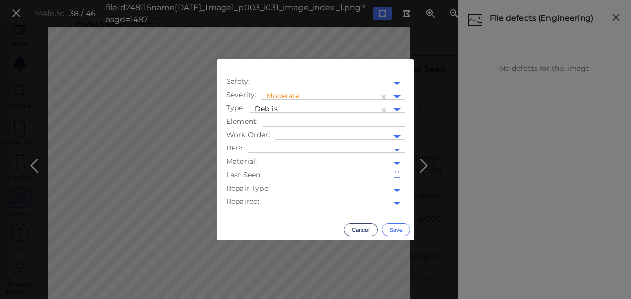
click at [396, 231] on button "Save" at bounding box center [396, 229] width 29 height 13
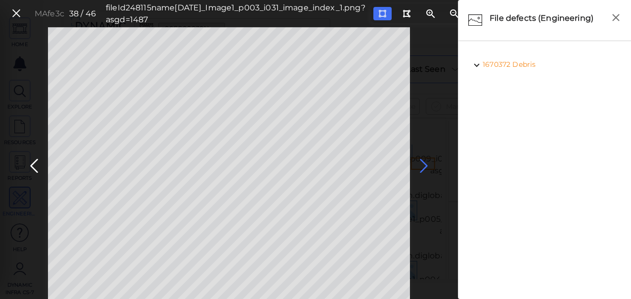
click at [422, 167] on icon at bounding box center [424, 165] width 16 height 19
click at [424, 166] on icon at bounding box center [424, 165] width 16 height 19
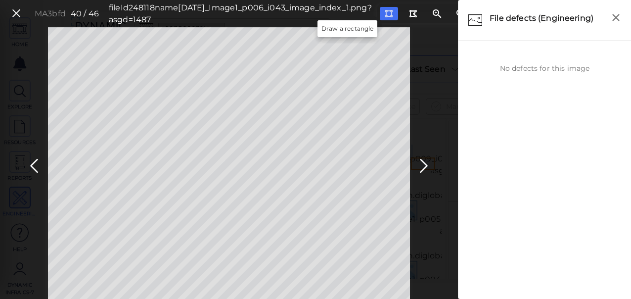
click at [380, 13] on button at bounding box center [389, 13] width 18 height 13
click at [422, 169] on icon at bounding box center [424, 165] width 16 height 19
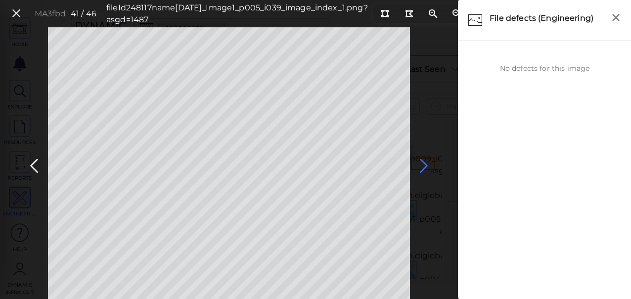
click at [422, 166] on icon at bounding box center [424, 165] width 16 height 19
click at [423, 166] on icon at bounding box center [424, 165] width 16 height 19
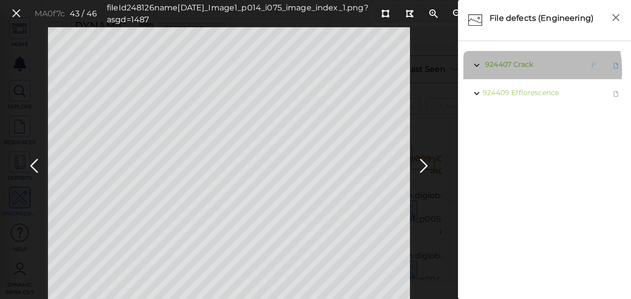
click at [524, 70] on span "924407 Crack" at bounding box center [508, 65] width 50 height 12
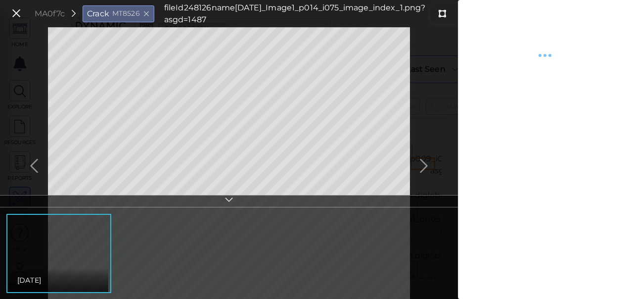
type textarea "x"
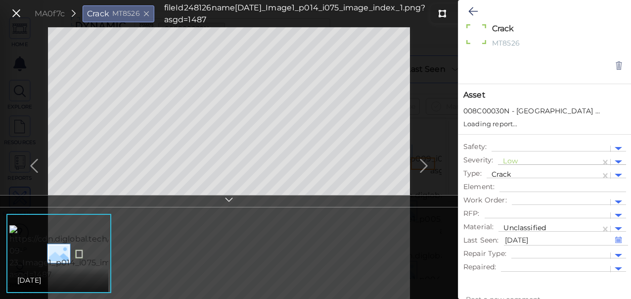
type textarea "x"
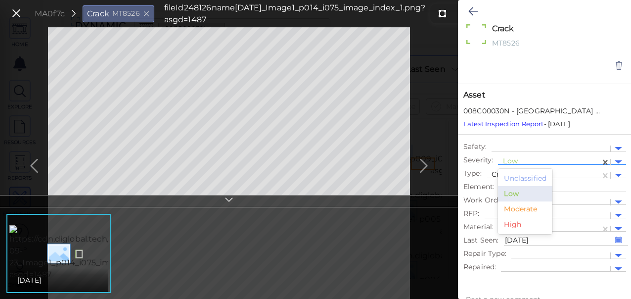
click at [513, 158] on div at bounding box center [549, 162] width 93 height 10
click at [514, 207] on div "Moderate" at bounding box center [525, 208] width 54 height 15
type textarea "x"
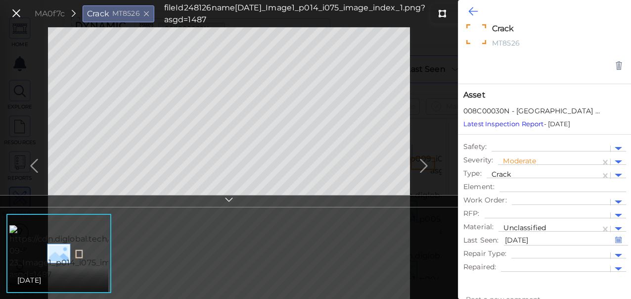
click at [471, 9] on icon at bounding box center [473, 11] width 9 height 12
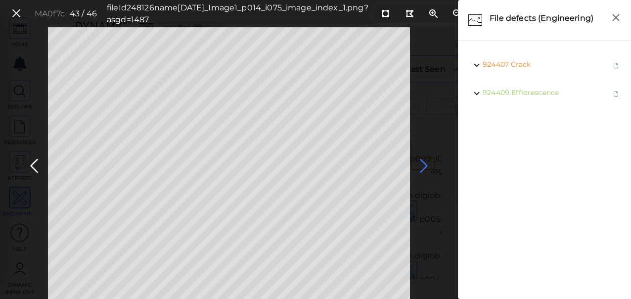
click at [424, 165] on icon at bounding box center [424, 165] width 16 height 19
click at [423, 164] on icon at bounding box center [424, 165] width 16 height 19
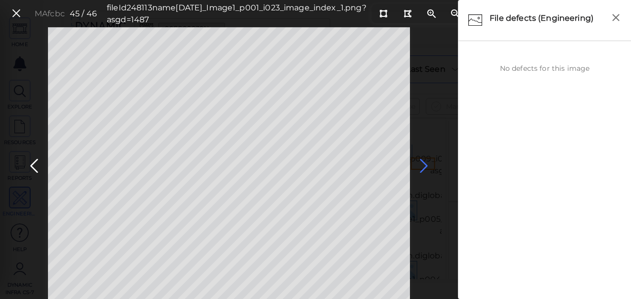
click at [423, 164] on icon at bounding box center [424, 165] width 16 height 19
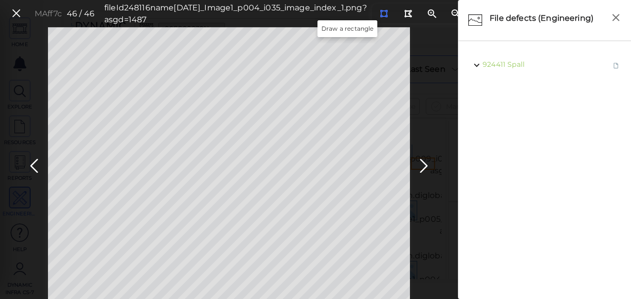
click at [380, 13] on icon at bounding box center [384, 13] width 8 height 7
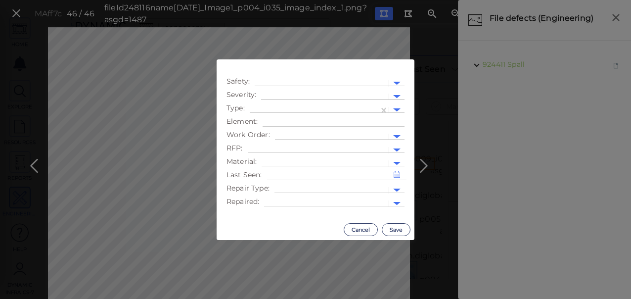
click at [292, 94] on div at bounding box center [325, 97] width 118 height 10
click at [285, 146] on div "Moderate" at bounding box center [288, 143] width 54 height 15
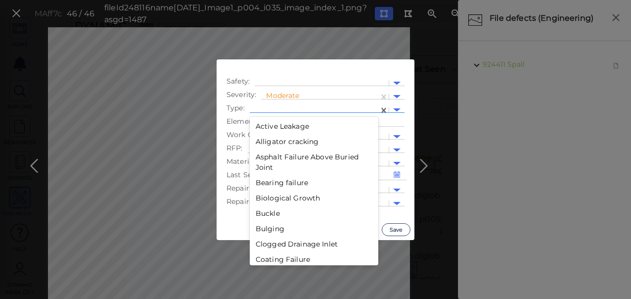
click at [277, 107] on div at bounding box center [314, 110] width 119 height 10
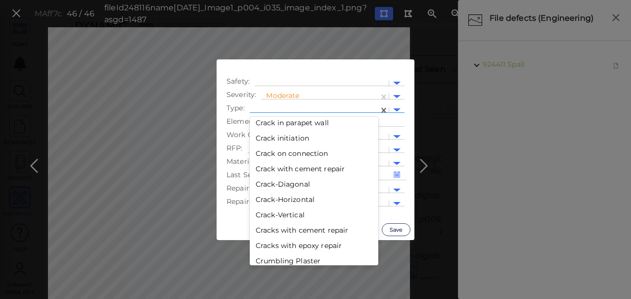
scroll to position [389, 0]
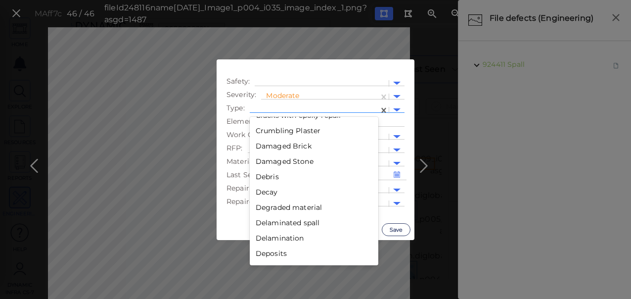
click at [279, 175] on div "Debris" at bounding box center [314, 176] width 129 height 15
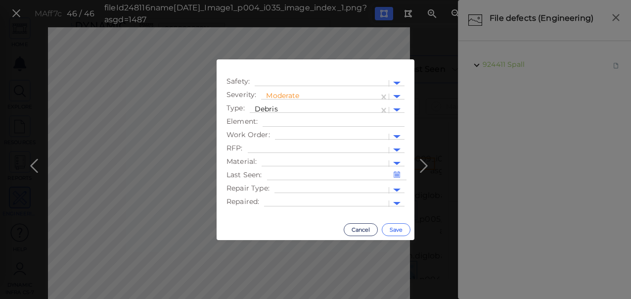
click at [393, 233] on button "Save" at bounding box center [396, 229] width 29 height 13
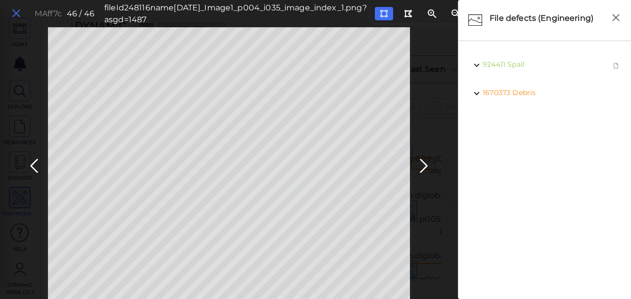
click at [13, 12] on icon at bounding box center [16, 13] width 11 height 13
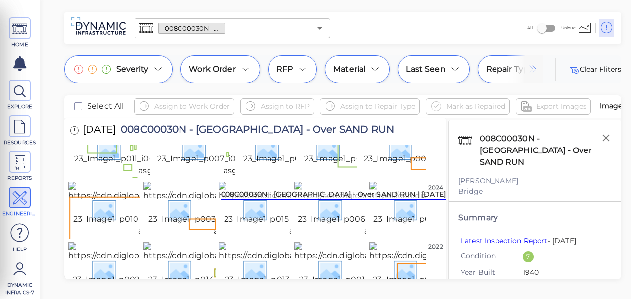
scroll to position [115, 0]
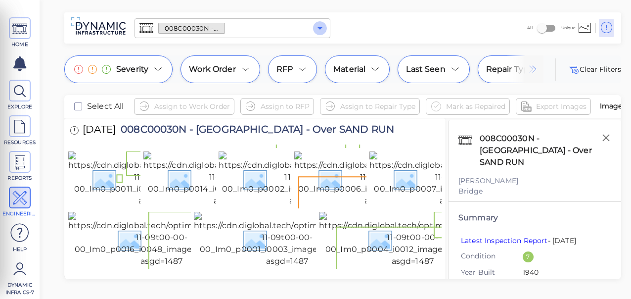
click at [322, 28] on icon "Open" at bounding box center [320, 28] width 5 height 2
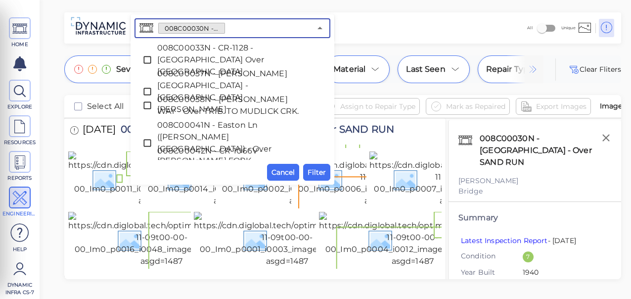
scroll to position [209, 0]
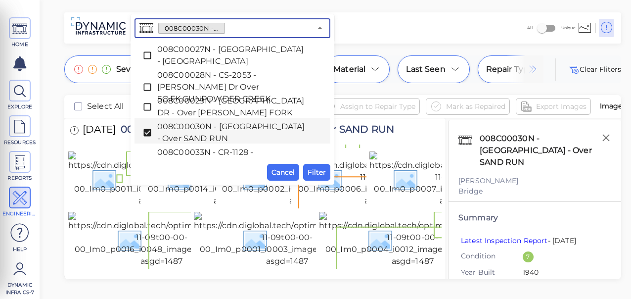
click at [148, 133] on icon at bounding box center [147, 132] width 7 height 7
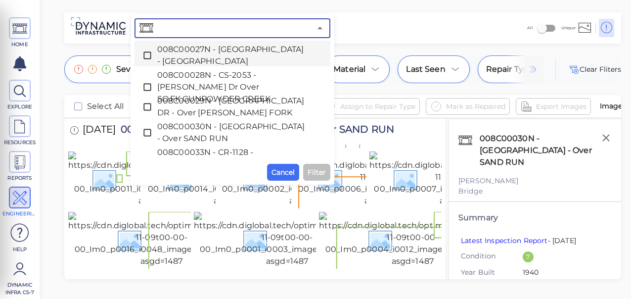
paste input "008C00003N - LONGBRANCH RD - Over [GEOGRAPHIC_DATA]"
type input "008C00003N - LONGBRANCH RD - Over [GEOGRAPHIC_DATA]"
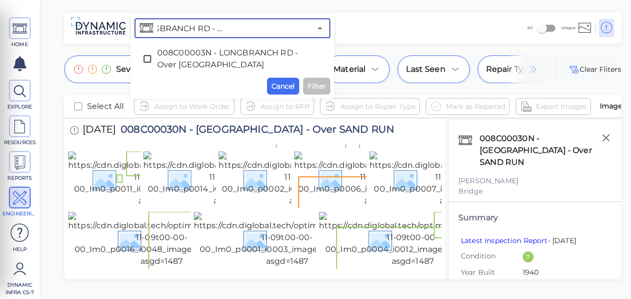
scroll to position [0, 0]
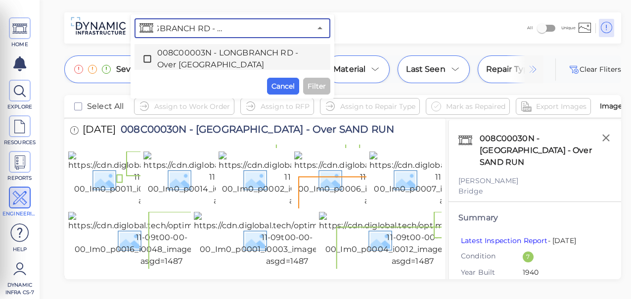
click at [146, 57] on icon at bounding box center [148, 59] width 10 height 10
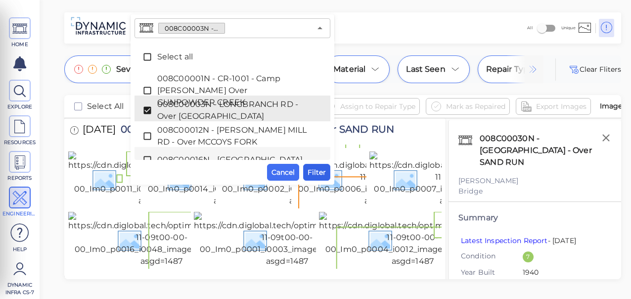
click at [317, 172] on span "Filter" at bounding box center [317, 172] width 18 height 12
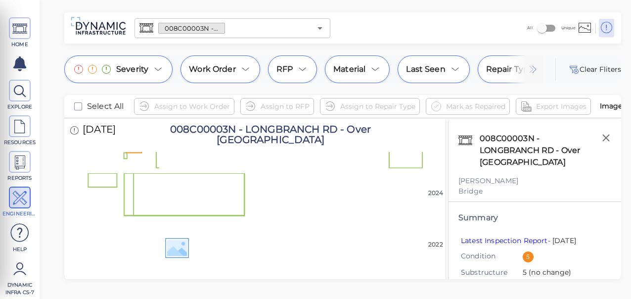
scroll to position [2302, 0]
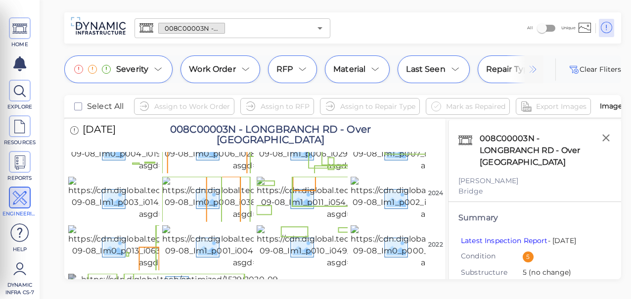
click at [242, 274] on img at bounding box center [177, 286] width 218 height 24
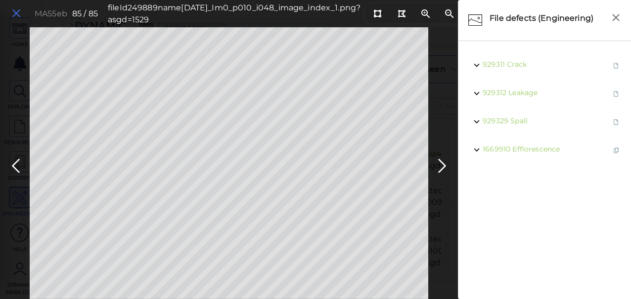
click at [18, 13] on icon at bounding box center [16, 13] width 11 height 13
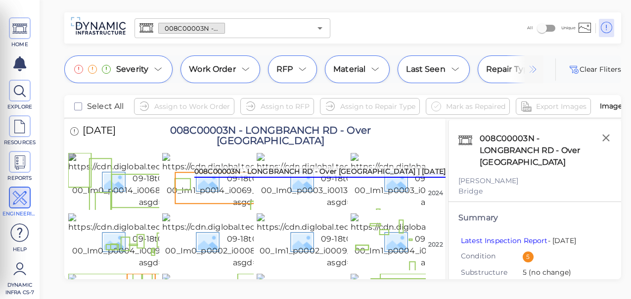
click at [141, 196] on img at bounding box center [159, 180] width 183 height 55
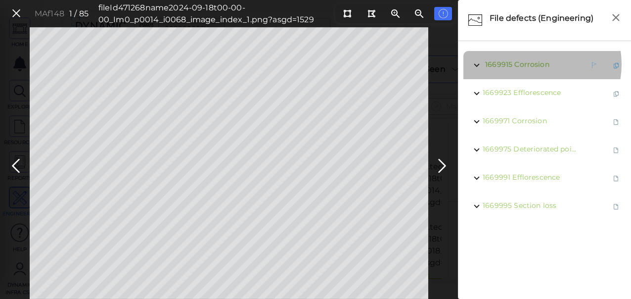
click at [532, 64] on span "Corrosion" at bounding box center [532, 64] width 35 height 9
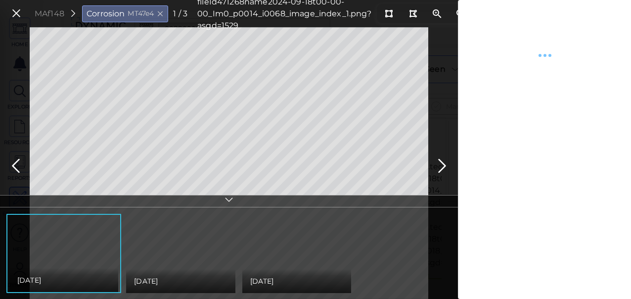
type textarea "x"
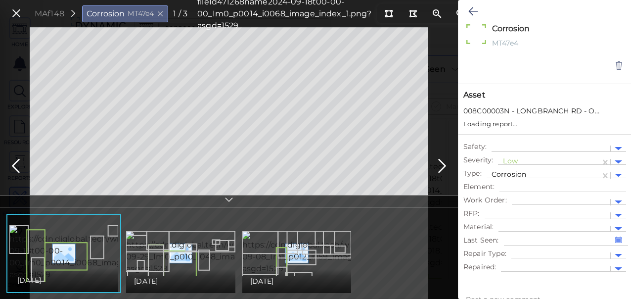
type textarea "x"
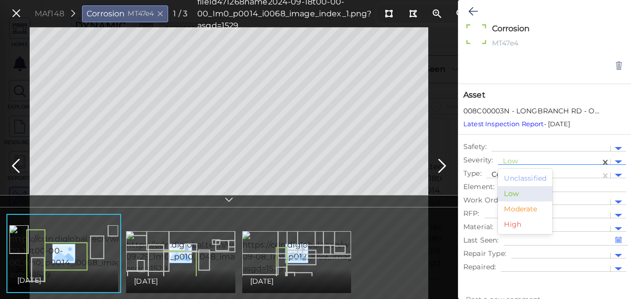
click at [525, 160] on div at bounding box center [549, 162] width 93 height 10
click at [511, 211] on div "Moderate" at bounding box center [525, 208] width 54 height 15
type textarea "x"
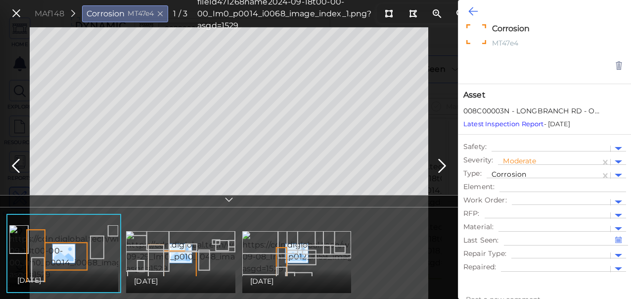
click at [472, 8] on icon at bounding box center [473, 11] width 9 height 12
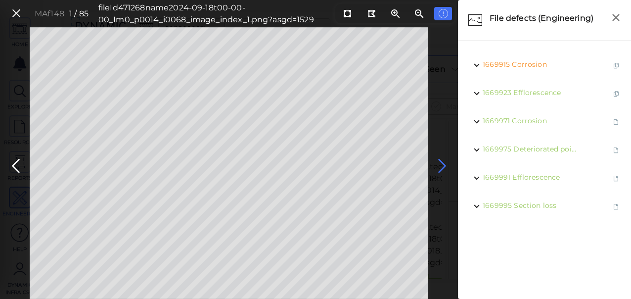
click at [441, 162] on icon at bounding box center [443, 165] width 16 height 19
click at [443, 167] on icon at bounding box center [443, 165] width 16 height 19
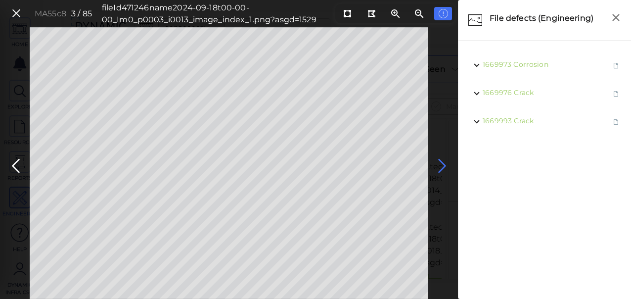
click at [442, 167] on icon at bounding box center [443, 165] width 16 height 19
click at [15, 162] on icon at bounding box center [16, 165] width 16 height 19
click at [436, 162] on icon at bounding box center [443, 165] width 16 height 19
click at [441, 166] on icon at bounding box center [443, 165] width 16 height 19
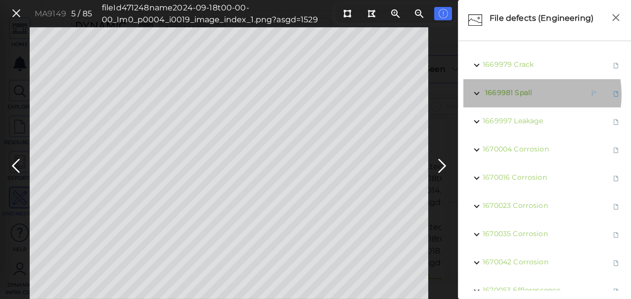
click at [525, 95] on span "Spall" at bounding box center [523, 92] width 17 height 9
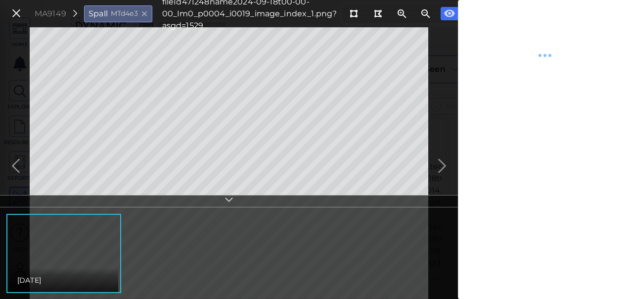
type textarea "x"
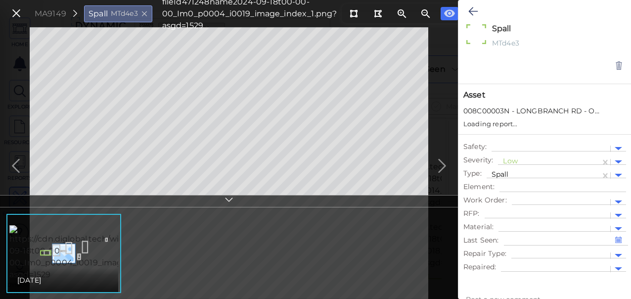
type textarea "x"
click at [531, 157] on div at bounding box center [549, 162] width 93 height 10
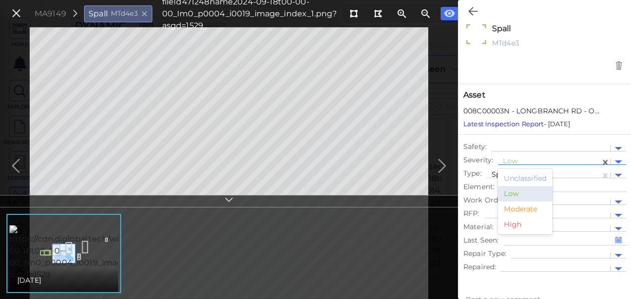
click at [534, 203] on div "Moderate" at bounding box center [525, 208] width 54 height 15
type textarea "x"
click at [473, 8] on icon at bounding box center [473, 11] width 9 height 12
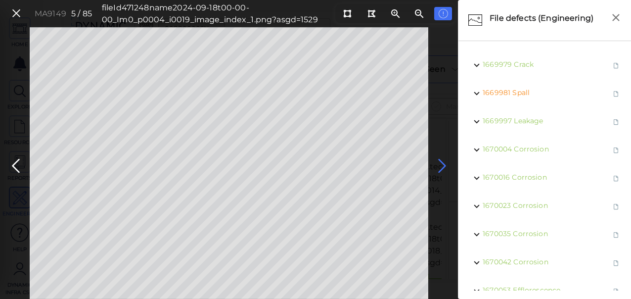
click at [443, 164] on icon at bounding box center [443, 165] width 16 height 19
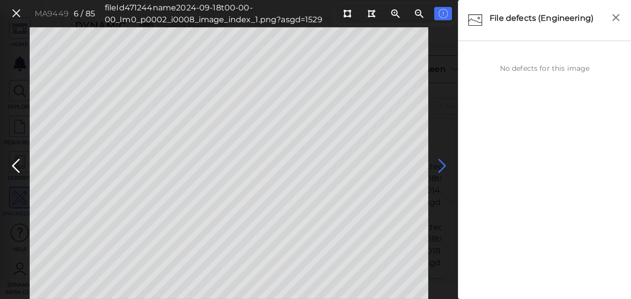
click at [440, 164] on icon at bounding box center [443, 165] width 16 height 19
click at [439, 164] on icon at bounding box center [443, 165] width 16 height 19
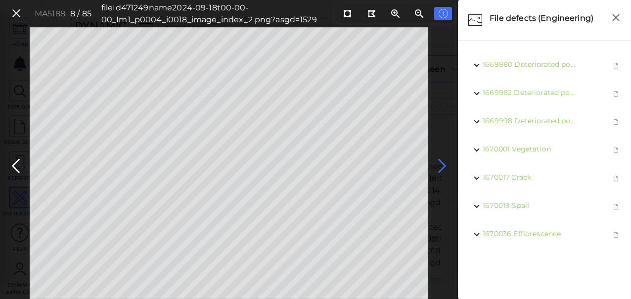
click at [438, 163] on icon at bounding box center [443, 165] width 16 height 19
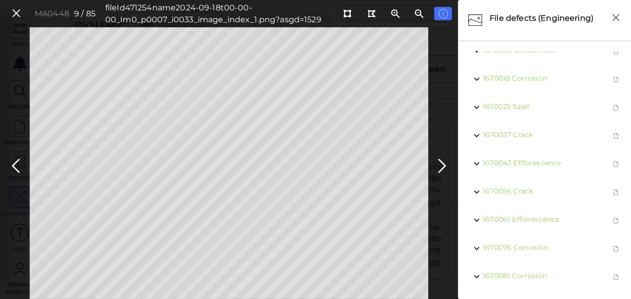
scroll to position [163, 0]
click at [535, 271] on span "Corrosion" at bounding box center [532, 275] width 35 height 9
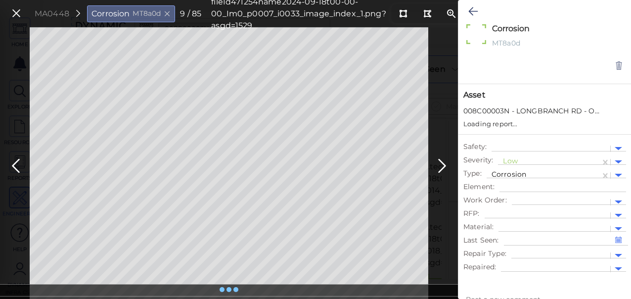
type textarea "x"
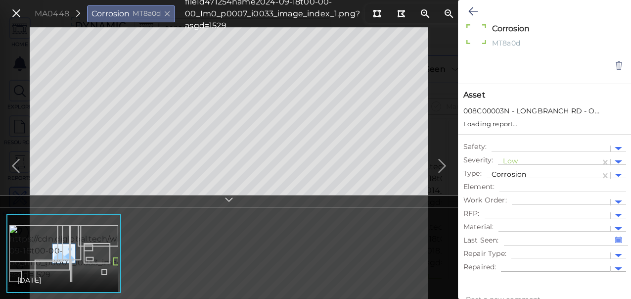
type textarea "x"
click at [513, 162] on div at bounding box center [549, 162] width 93 height 10
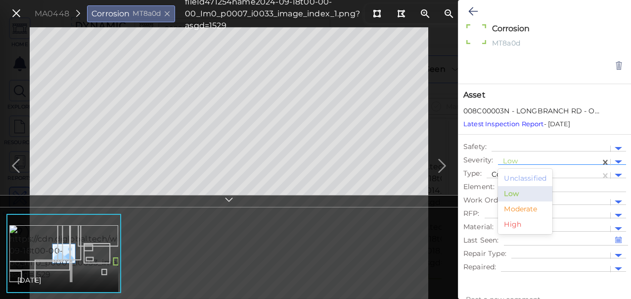
click at [516, 206] on div "Moderate" at bounding box center [525, 208] width 54 height 15
click at [475, 11] on icon at bounding box center [473, 11] width 9 height 12
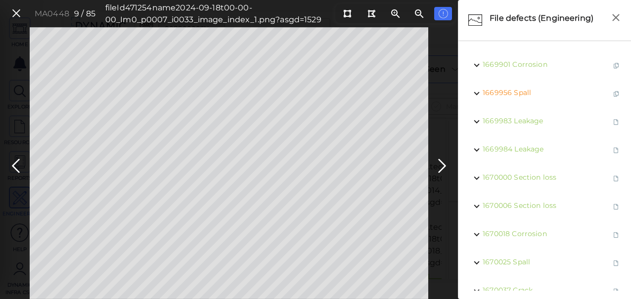
scroll to position [163, 0]
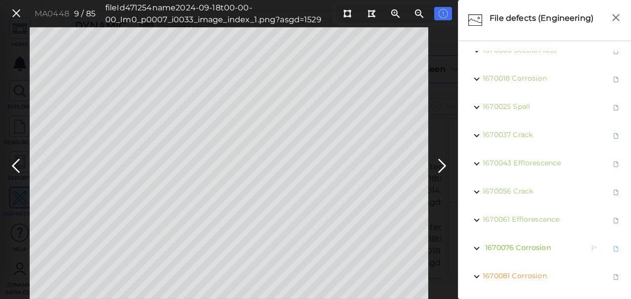
click at [528, 243] on span "Corrosion" at bounding box center [533, 247] width 35 height 9
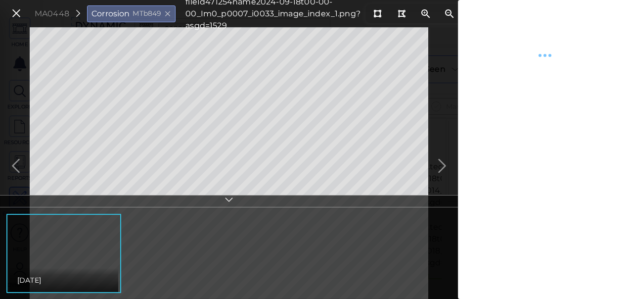
type textarea "x"
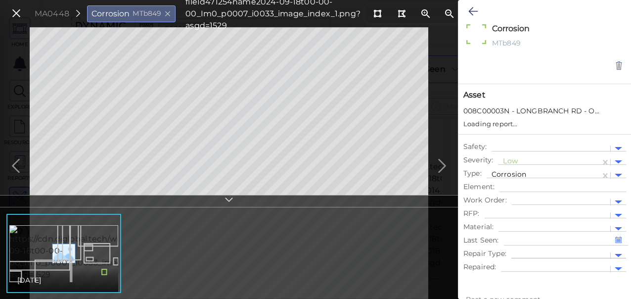
type textarea "x"
click at [531, 160] on div at bounding box center [549, 162] width 93 height 10
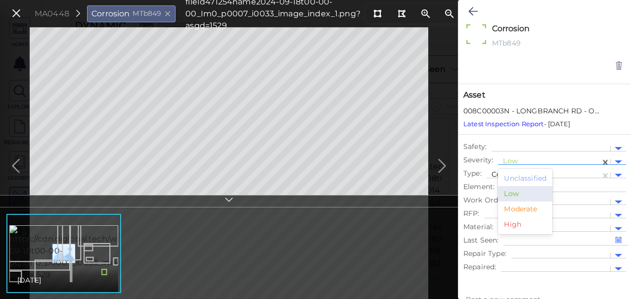
click at [532, 206] on div "Moderate" at bounding box center [525, 208] width 54 height 15
type textarea "x"
drag, startPoint x: 471, startPoint y: 9, endPoint x: 432, endPoint y: 129, distance: 126.1
click at [471, 9] on icon at bounding box center [473, 11] width 9 height 12
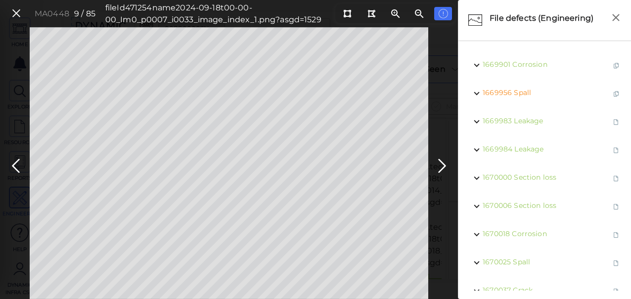
click at [442, 166] on icon at bounding box center [443, 165] width 16 height 19
click at [540, 59] on span "1669897 Deteriorated pointing" at bounding box center [530, 65] width 94 height 12
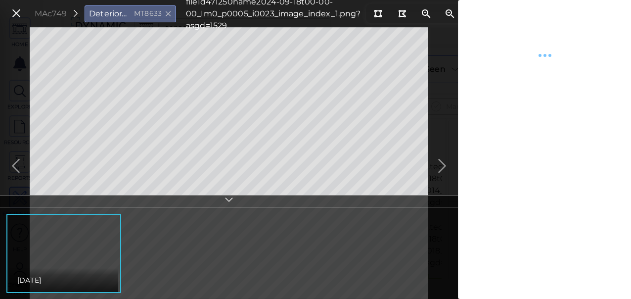
type textarea "x"
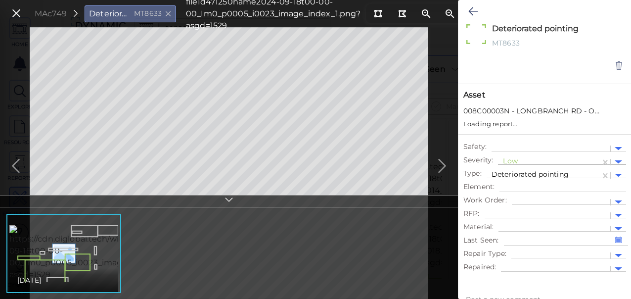
type textarea "x"
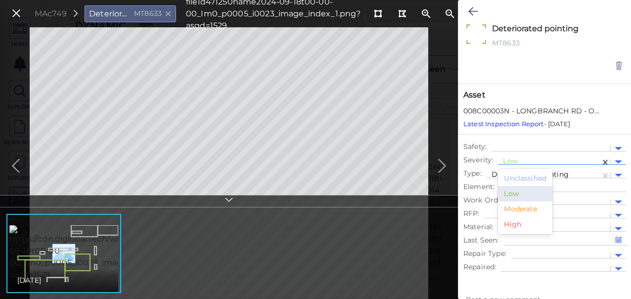
click at [529, 158] on div at bounding box center [549, 162] width 93 height 10
click at [517, 209] on div "Moderate" at bounding box center [525, 208] width 54 height 15
click at [469, 13] on icon at bounding box center [473, 11] width 9 height 12
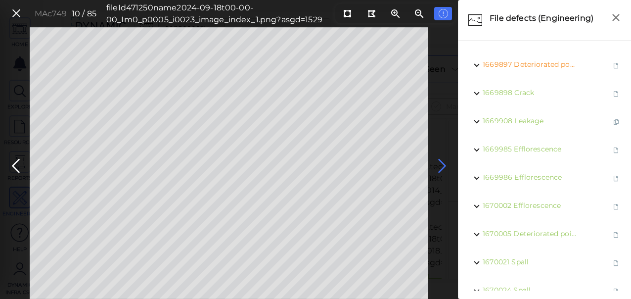
click at [443, 166] on icon at bounding box center [443, 165] width 16 height 19
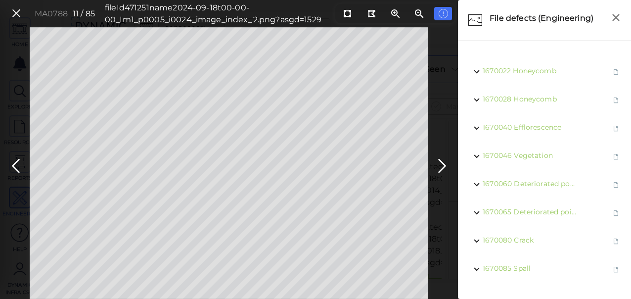
scroll to position [135, 0]
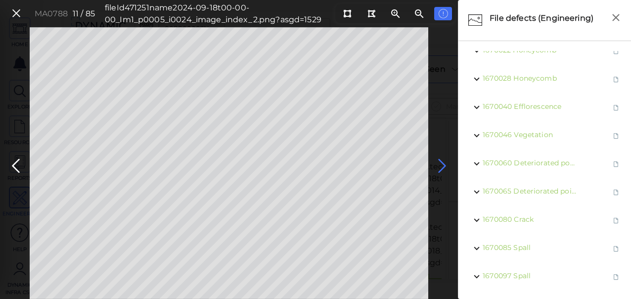
click at [445, 163] on icon at bounding box center [443, 165] width 16 height 19
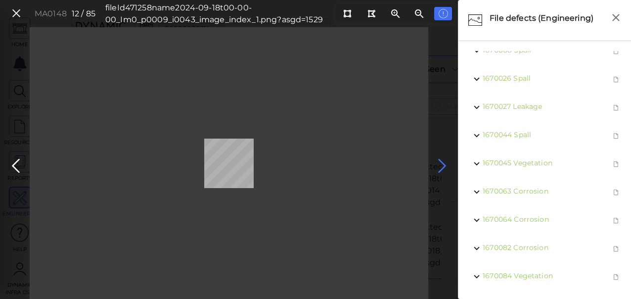
scroll to position [107, 0]
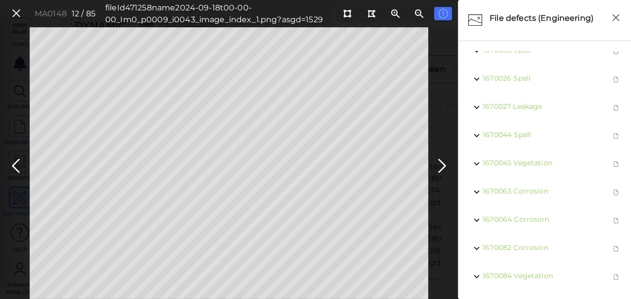
click at [395, 180] on div "MA0148 12 / 85 fileId 471258 name 2024-09-18t00-00-00_Im0_p0009_i0043_image_ind…" at bounding box center [229, 163] width 458 height 272
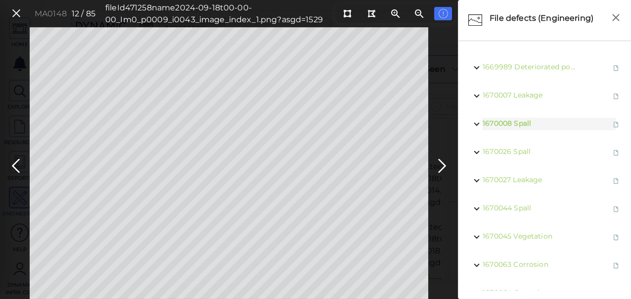
scroll to position [0, 0]
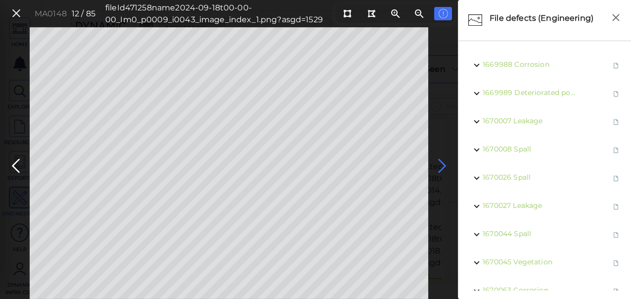
click at [447, 164] on icon at bounding box center [443, 165] width 16 height 19
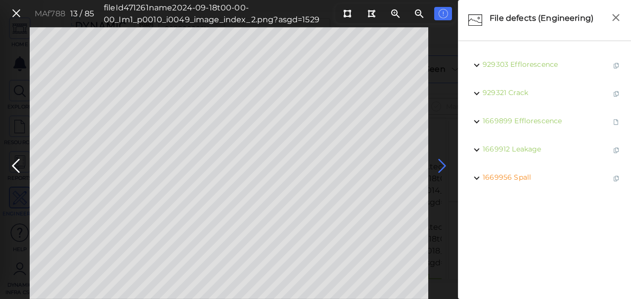
click at [443, 164] on icon at bounding box center [443, 165] width 16 height 19
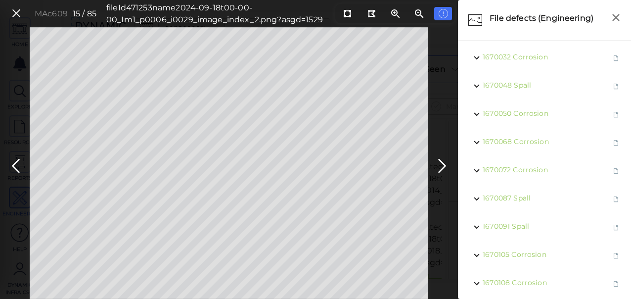
scroll to position [163, 0]
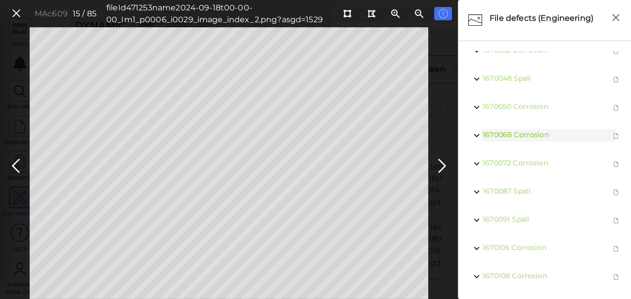
click at [116, 0] on html "This app is not optimized for mobile screens. Please access using a desktop or …" at bounding box center [315, 0] width 631 height 0
click at [531, 130] on span "Corrosion" at bounding box center [534, 134] width 35 height 9
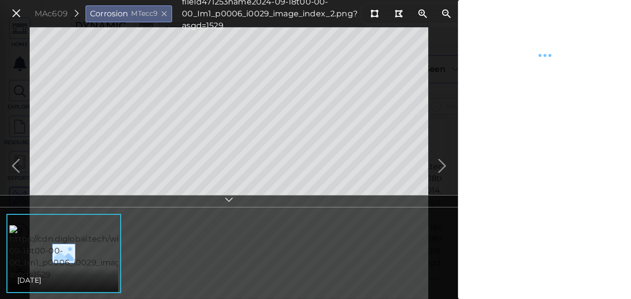
type textarea "x"
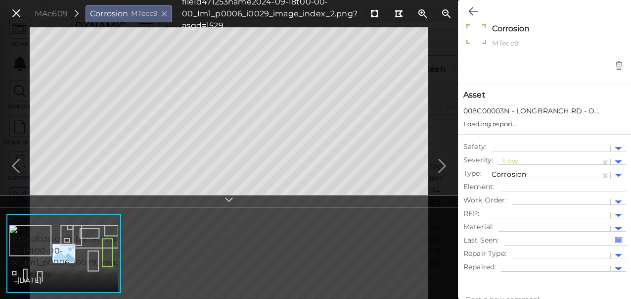
type textarea "x"
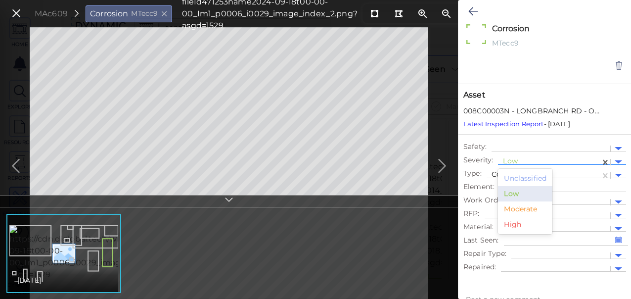
click at [535, 158] on div at bounding box center [549, 162] width 93 height 10
click at [532, 207] on div "Moderate" at bounding box center [525, 208] width 54 height 15
type textarea "x"
drag, startPoint x: 472, startPoint y: 9, endPoint x: 436, endPoint y: 68, distance: 68.7
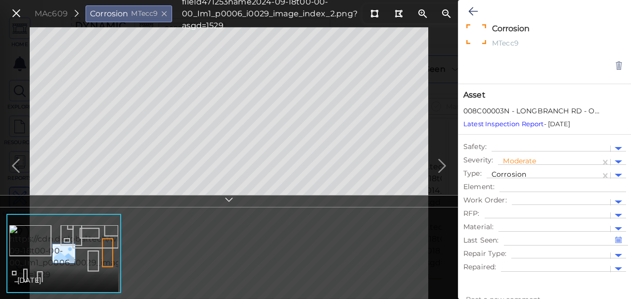
click at [472, 10] on icon at bounding box center [473, 11] width 9 height 12
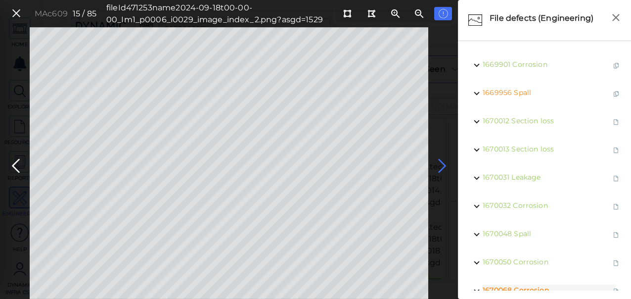
click at [441, 160] on icon at bounding box center [443, 165] width 16 height 19
click at [8, 163] on icon at bounding box center [16, 165] width 16 height 19
click at [439, 161] on icon at bounding box center [443, 165] width 16 height 19
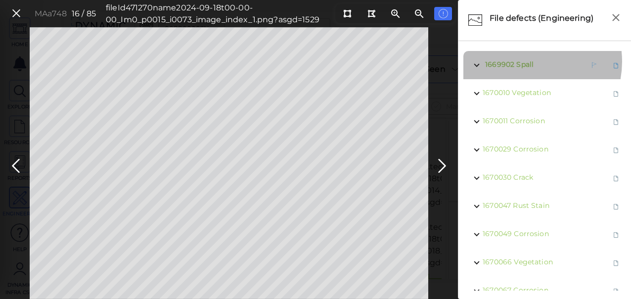
click at [525, 61] on span "Spall" at bounding box center [525, 64] width 17 height 9
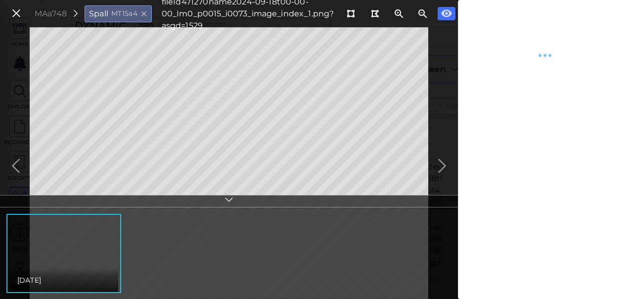
type textarea "x"
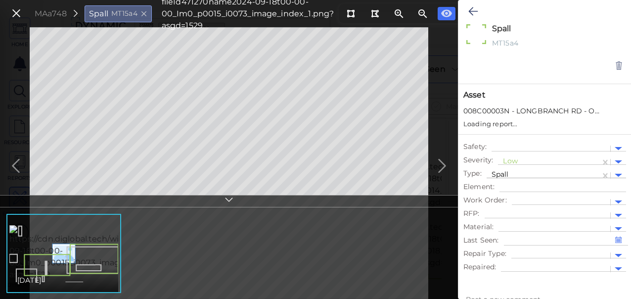
type textarea "x"
click at [562, 163] on div at bounding box center [549, 162] width 93 height 10
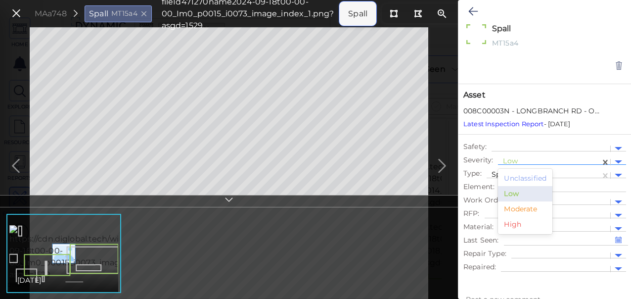
click at [517, 212] on div "Moderate" at bounding box center [525, 208] width 54 height 15
click at [473, 4] on button at bounding box center [473, 11] width 19 height 22
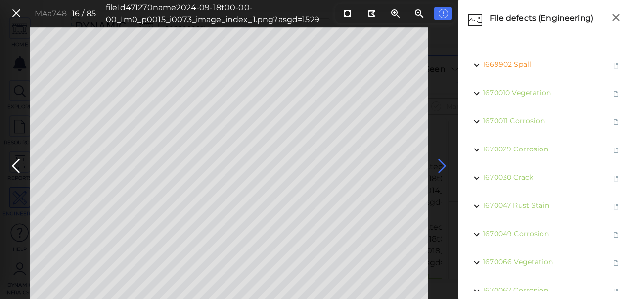
click at [446, 162] on icon at bounding box center [443, 165] width 16 height 19
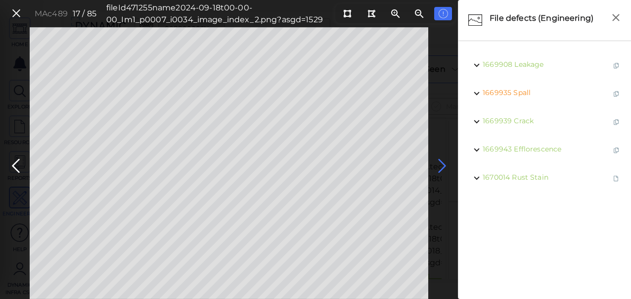
click at [445, 162] on icon at bounding box center [443, 165] width 16 height 19
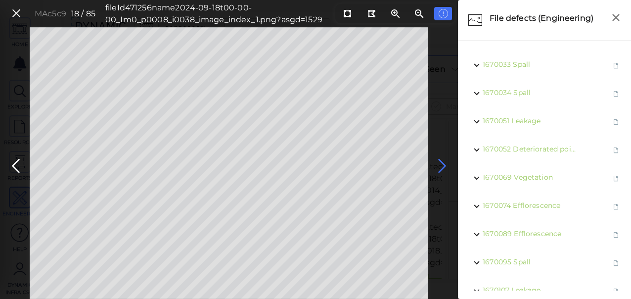
click at [442, 166] on icon at bounding box center [443, 165] width 16 height 19
click at [441, 166] on icon at bounding box center [443, 165] width 16 height 19
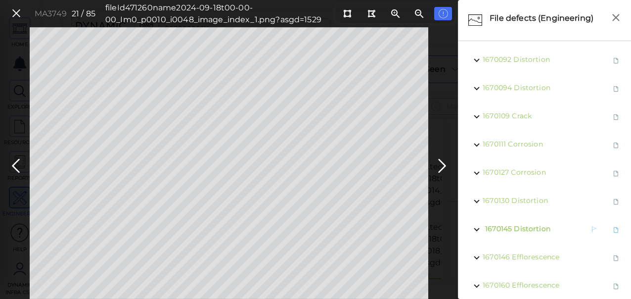
click at [531, 226] on span "Distortion" at bounding box center [532, 228] width 37 height 9
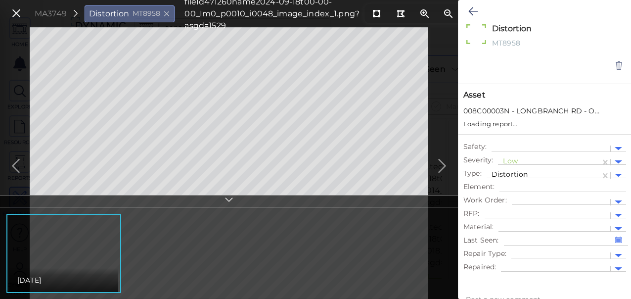
type textarea "x"
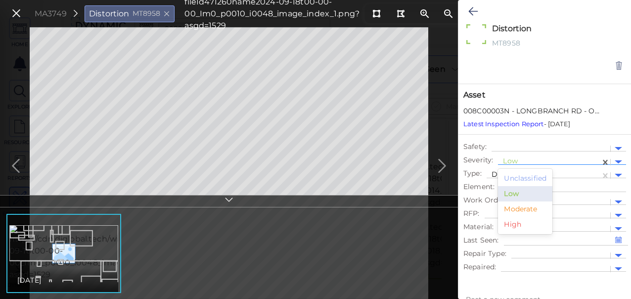
click at [545, 161] on div at bounding box center [549, 162] width 93 height 10
click at [522, 207] on div "Moderate" at bounding box center [525, 208] width 54 height 15
click at [471, 12] on icon at bounding box center [473, 11] width 9 height 12
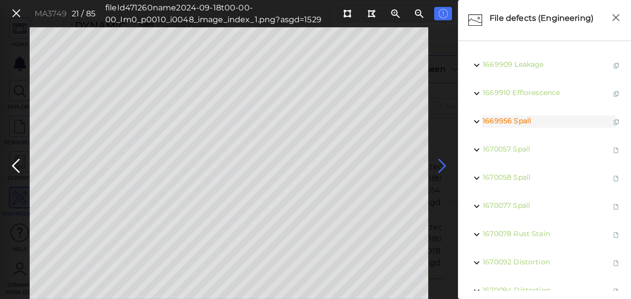
click at [439, 171] on icon at bounding box center [443, 165] width 16 height 19
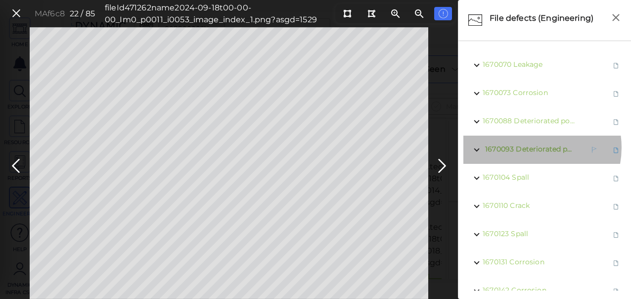
click at [531, 147] on span "Deteriorated pointing" at bounding box center [554, 149] width 77 height 9
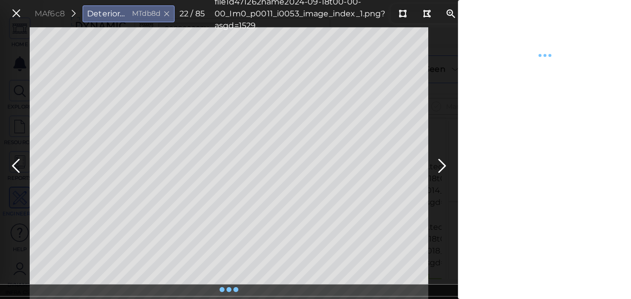
type textarea "x"
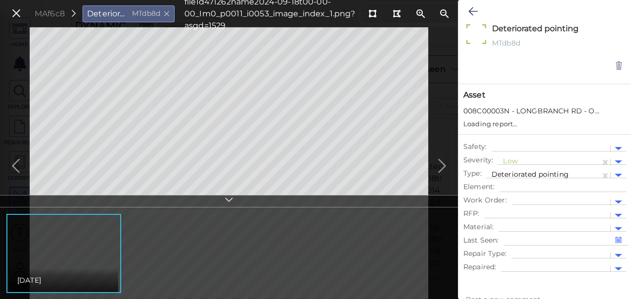
type textarea "x"
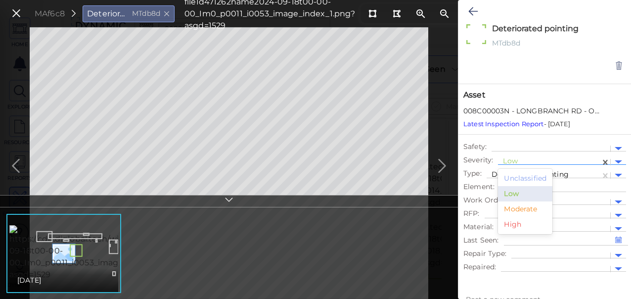
click at [532, 160] on div at bounding box center [549, 162] width 93 height 10
click at [533, 207] on div "Moderate" at bounding box center [525, 208] width 54 height 15
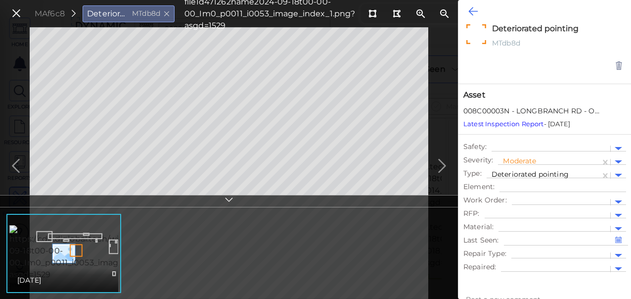
click at [472, 10] on icon at bounding box center [473, 11] width 9 height 12
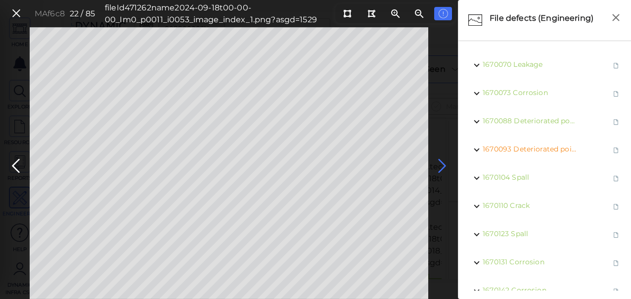
click at [445, 162] on icon at bounding box center [443, 165] width 16 height 19
click at [442, 161] on icon at bounding box center [443, 165] width 16 height 19
click at [441, 161] on icon at bounding box center [443, 165] width 16 height 19
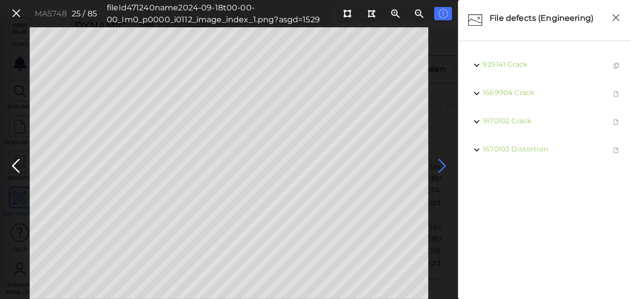
click at [441, 161] on icon at bounding box center [443, 165] width 16 height 19
click at [441, 164] on icon at bounding box center [443, 165] width 16 height 19
click at [444, 164] on icon at bounding box center [443, 165] width 16 height 19
click at [442, 164] on icon at bounding box center [443, 165] width 16 height 19
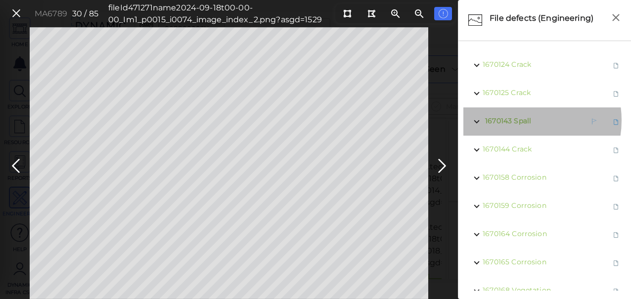
click at [521, 120] on span "Spall" at bounding box center [522, 120] width 17 height 9
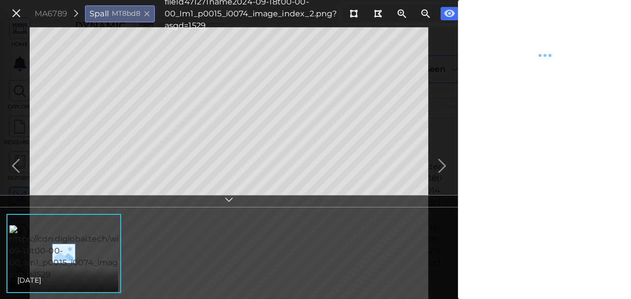
type textarea "x"
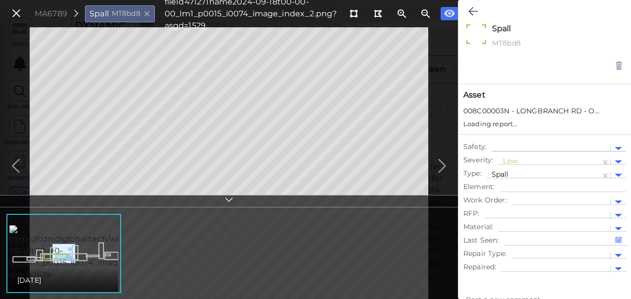
type textarea "x"
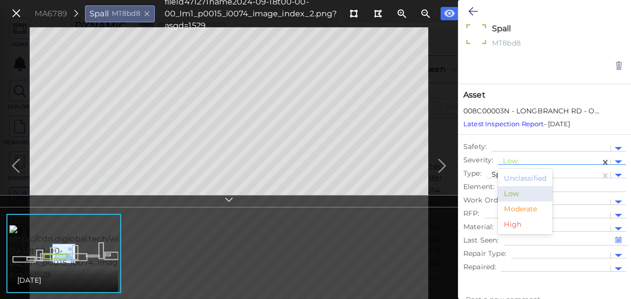
click at [534, 157] on div at bounding box center [549, 162] width 93 height 10
click at [531, 210] on div "Moderate" at bounding box center [525, 208] width 54 height 15
type textarea "x"
click at [471, 10] on icon at bounding box center [473, 11] width 9 height 12
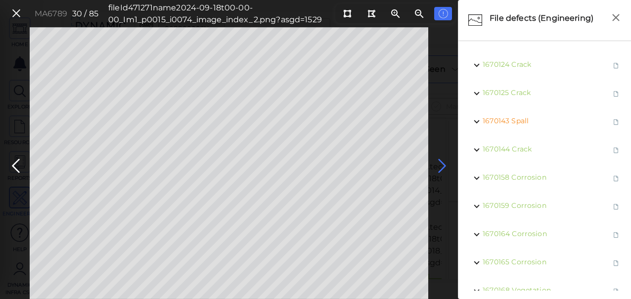
click at [446, 168] on icon at bounding box center [443, 165] width 16 height 19
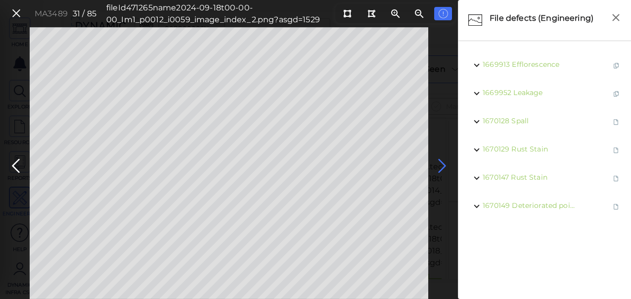
click at [443, 166] on icon at bounding box center [443, 165] width 16 height 19
click at [11, 159] on icon at bounding box center [16, 165] width 16 height 19
click at [440, 168] on icon at bounding box center [443, 165] width 16 height 19
click at [443, 167] on icon at bounding box center [443, 165] width 16 height 19
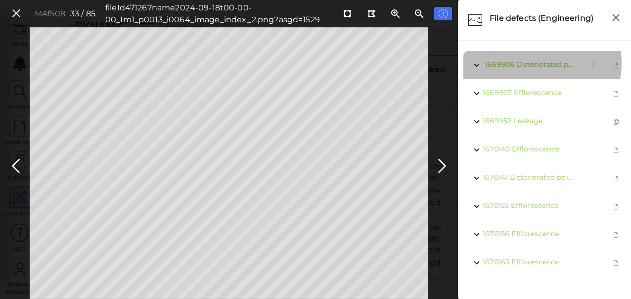
click at [525, 63] on span "Deteriorated pointing" at bounding box center [555, 64] width 77 height 9
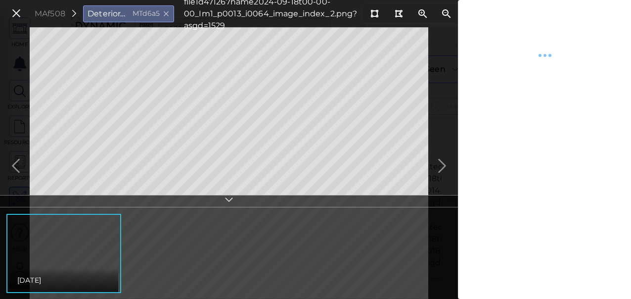
type textarea "x"
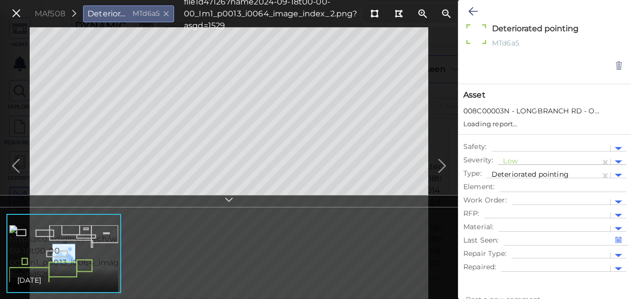
type textarea "x"
click at [525, 160] on div at bounding box center [549, 162] width 93 height 10
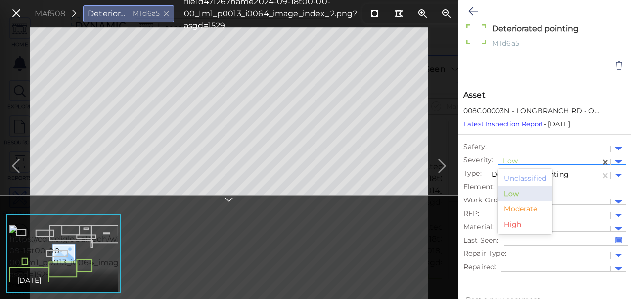
click at [522, 210] on div "Moderate" at bounding box center [525, 208] width 54 height 15
type textarea "x"
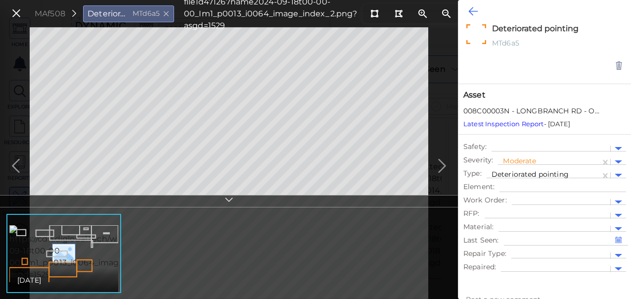
click at [468, 17] on button at bounding box center [473, 11] width 19 height 22
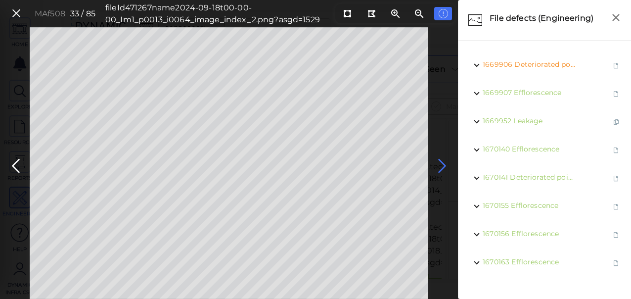
click at [445, 166] on icon at bounding box center [443, 165] width 16 height 19
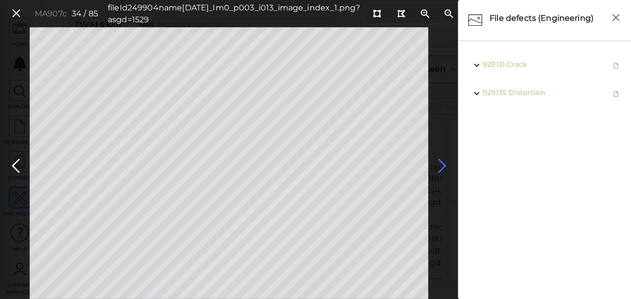
click at [442, 166] on icon at bounding box center [443, 165] width 16 height 19
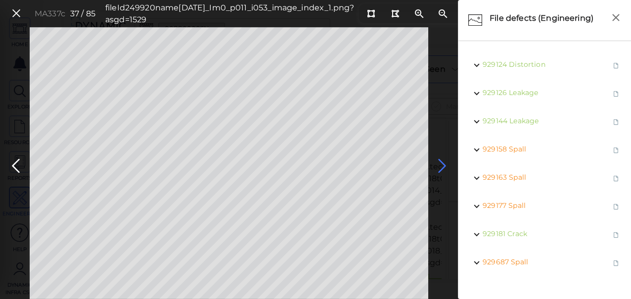
click at [442, 166] on icon at bounding box center [443, 165] width 16 height 19
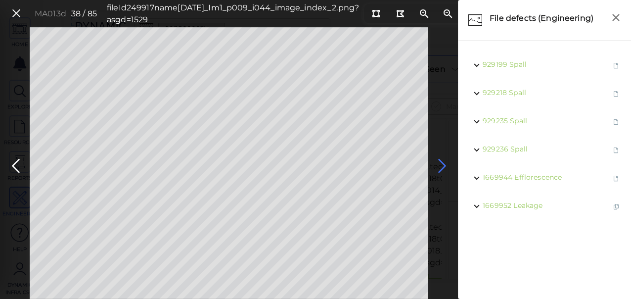
click at [443, 164] on icon at bounding box center [443, 165] width 16 height 19
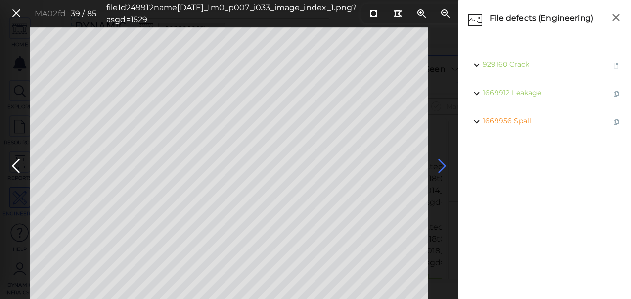
click at [443, 164] on icon at bounding box center [443, 165] width 16 height 19
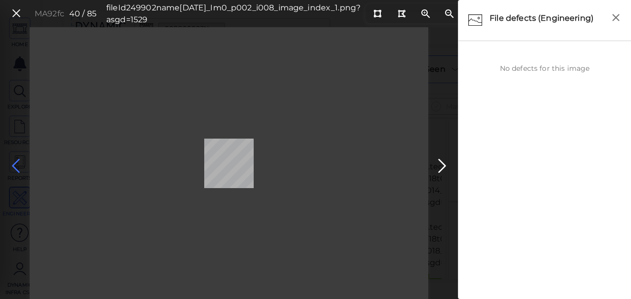
click at [15, 162] on icon at bounding box center [16, 165] width 16 height 19
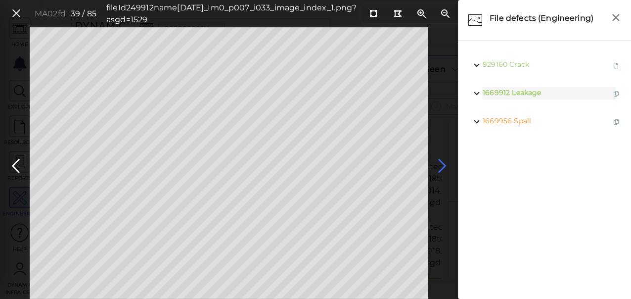
click at [446, 164] on icon at bounding box center [443, 165] width 16 height 19
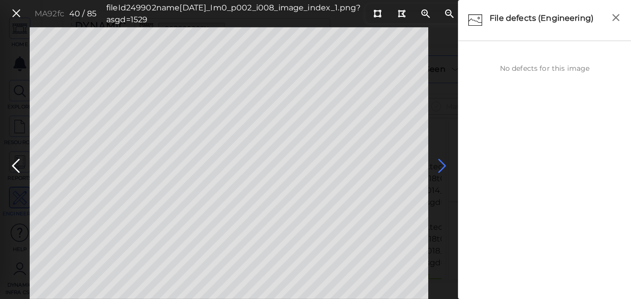
click at [445, 164] on icon at bounding box center [443, 165] width 16 height 19
click at [444, 164] on icon at bounding box center [443, 165] width 16 height 19
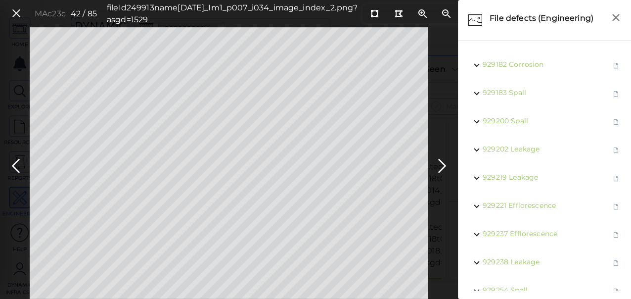
scroll to position [163, 0]
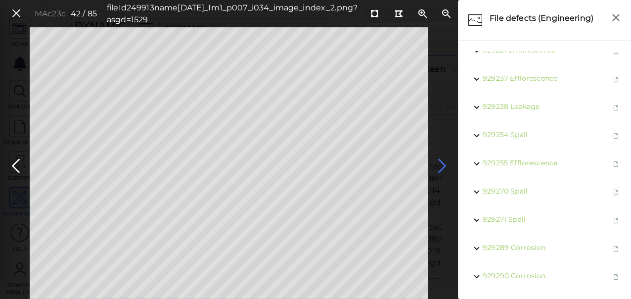
click at [445, 170] on icon at bounding box center [443, 165] width 16 height 19
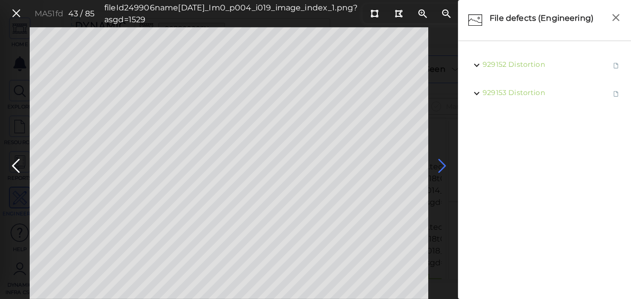
click at [446, 166] on icon at bounding box center [443, 165] width 16 height 19
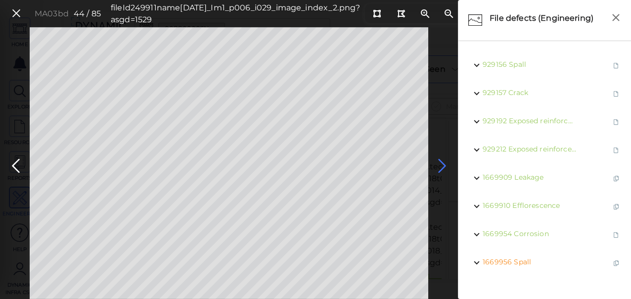
click at [446, 166] on icon at bounding box center [443, 165] width 16 height 19
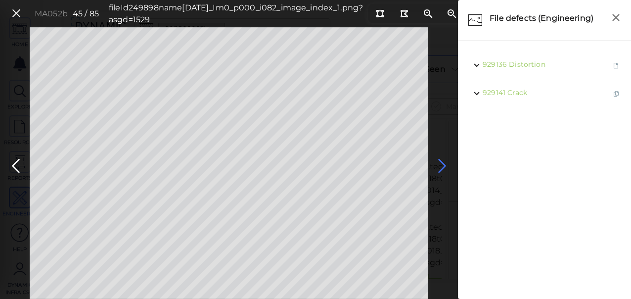
click at [446, 170] on icon at bounding box center [443, 165] width 16 height 19
click at [445, 166] on icon at bounding box center [443, 165] width 16 height 19
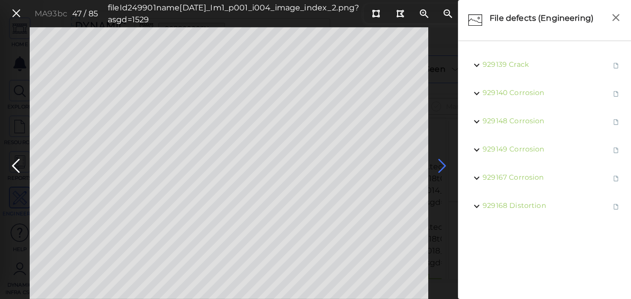
click at [440, 169] on icon at bounding box center [443, 165] width 16 height 19
click at [439, 167] on icon at bounding box center [443, 165] width 16 height 19
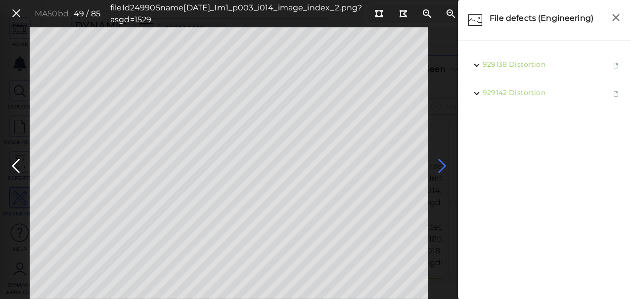
click at [441, 162] on icon at bounding box center [443, 165] width 16 height 19
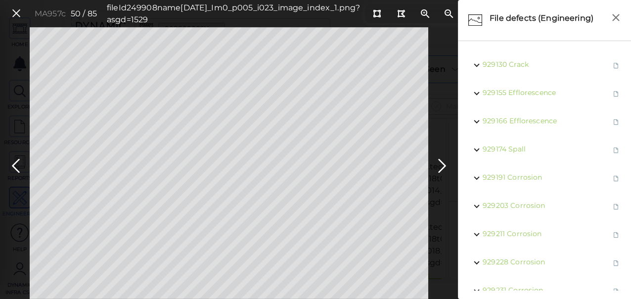
scroll to position [50, 0]
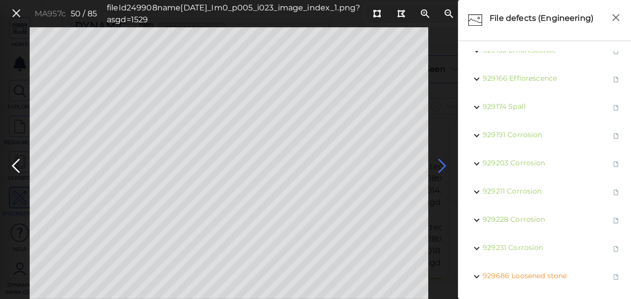
click at [441, 167] on icon at bounding box center [443, 165] width 16 height 19
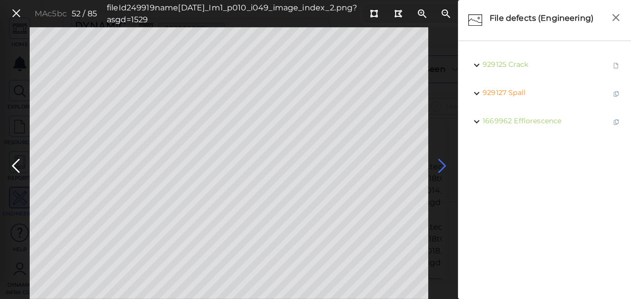
click at [441, 166] on icon at bounding box center [443, 165] width 16 height 19
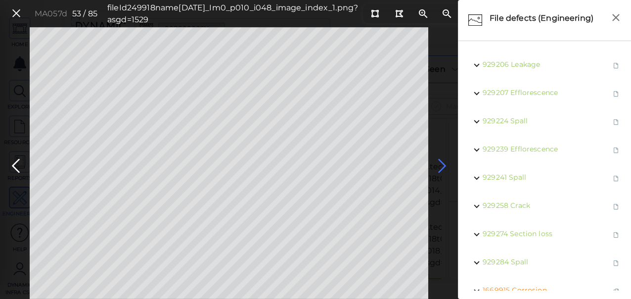
click at [441, 166] on icon at bounding box center [443, 165] width 16 height 19
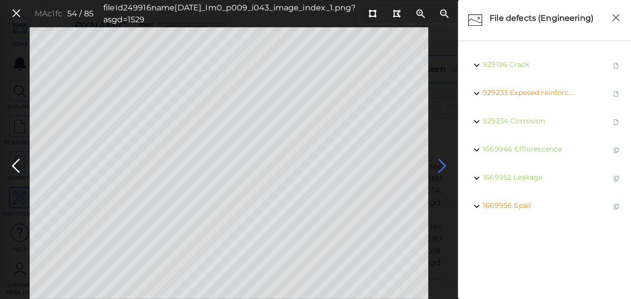
click at [441, 166] on icon at bounding box center [443, 165] width 16 height 19
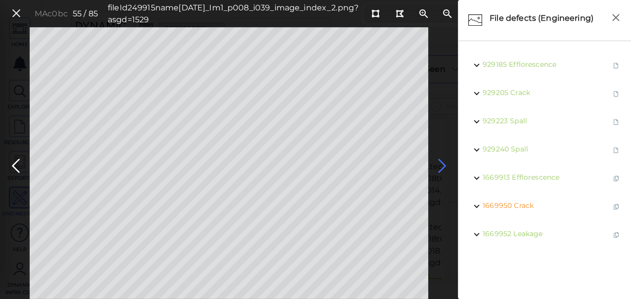
click at [443, 165] on icon at bounding box center [443, 165] width 16 height 19
click at [444, 164] on icon at bounding box center [443, 165] width 16 height 19
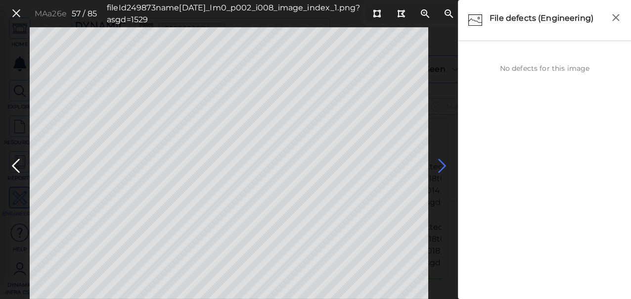
click at [437, 172] on icon at bounding box center [443, 165] width 16 height 19
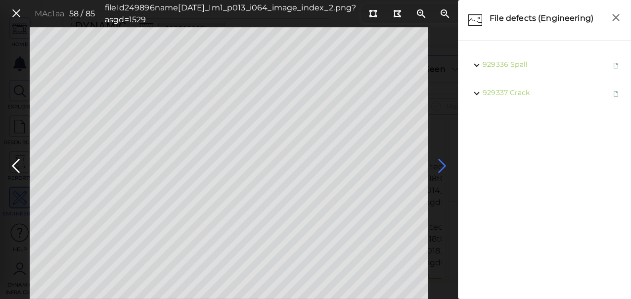
click at [439, 166] on icon at bounding box center [443, 165] width 16 height 19
click at [441, 168] on icon at bounding box center [443, 165] width 16 height 19
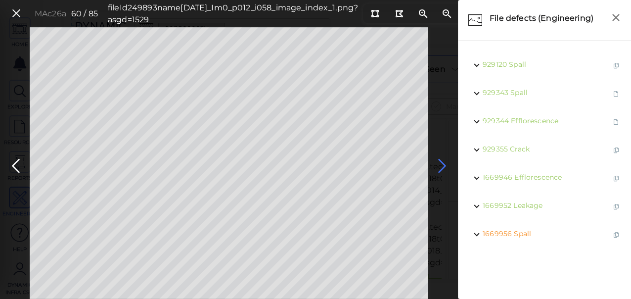
click at [444, 166] on icon at bounding box center [443, 165] width 16 height 19
click at [442, 160] on icon at bounding box center [443, 165] width 16 height 19
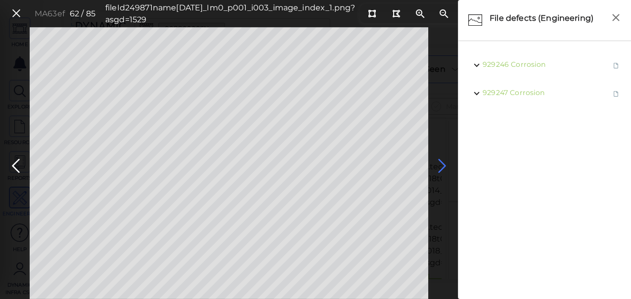
click at [438, 167] on icon at bounding box center [443, 165] width 16 height 19
click at [442, 170] on icon at bounding box center [443, 165] width 16 height 19
